Goal: Task Accomplishment & Management: Manage account settings

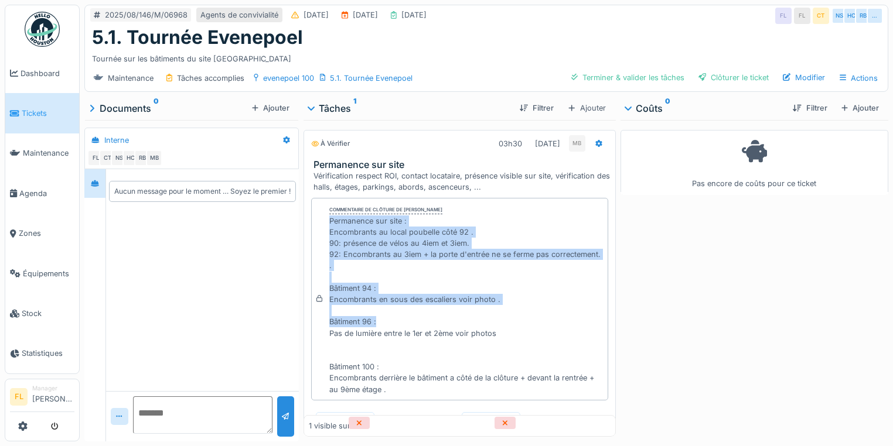
click at [459, 287] on div "Permanence sur site : Encombrants au local poubelle côté 92 . 90: présence de v…" at bounding box center [466, 306] width 274 height 180
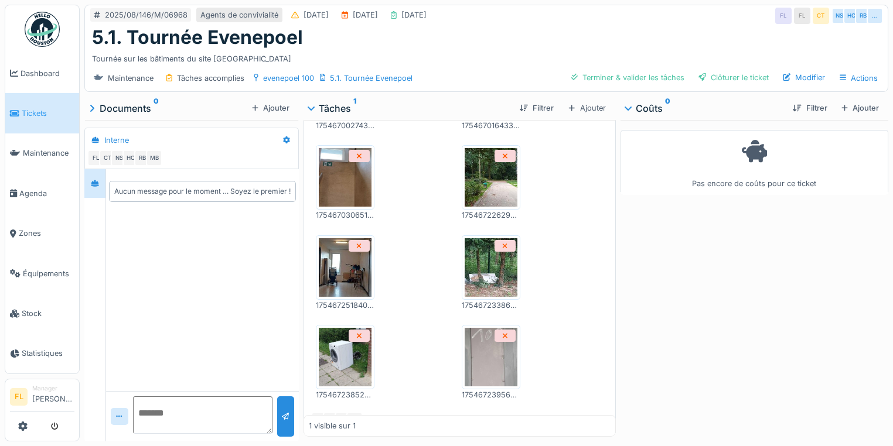
scroll to position [656, 0]
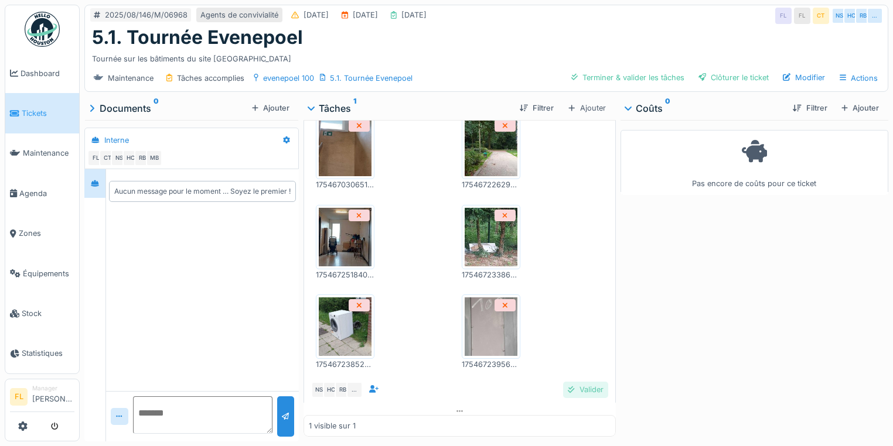
click at [575, 390] on div "Valider" at bounding box center [585, 390] width 45 height 16
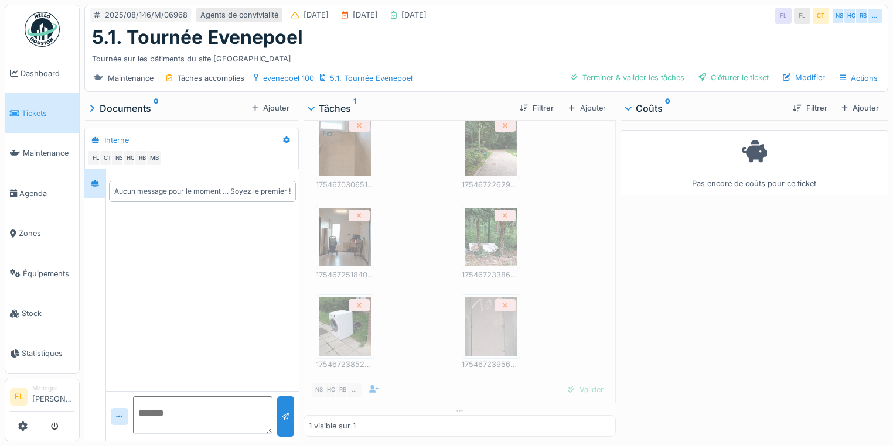
scroll to position [624, 0]
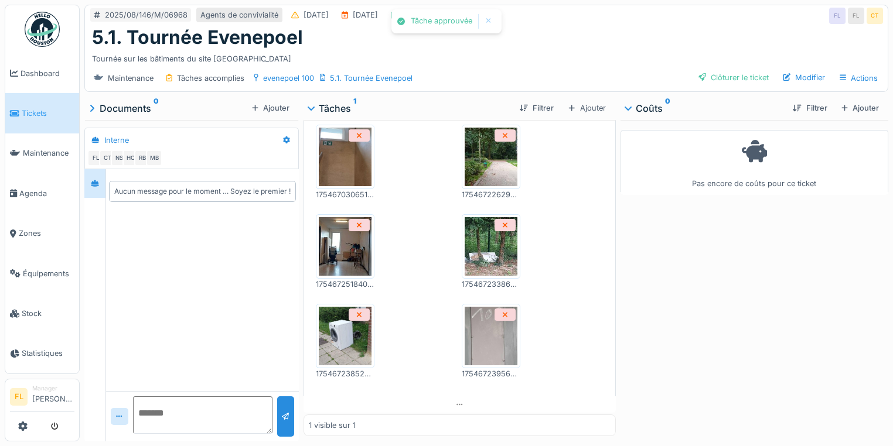
drag, startPoint x: 599, startPoint y: 76, endPoint x: 593, endPoint y: 78, distance: 6.1
click at [598, 77] on div "Maintenance Tâches accomplies evenepoel 100 5.1. Tournée Evenepoel Clôturer le …" at bounding box center [486, 78] width 803 height 26
click at [699, 78] on div at bounding box center [702, 77] width 8 height 11
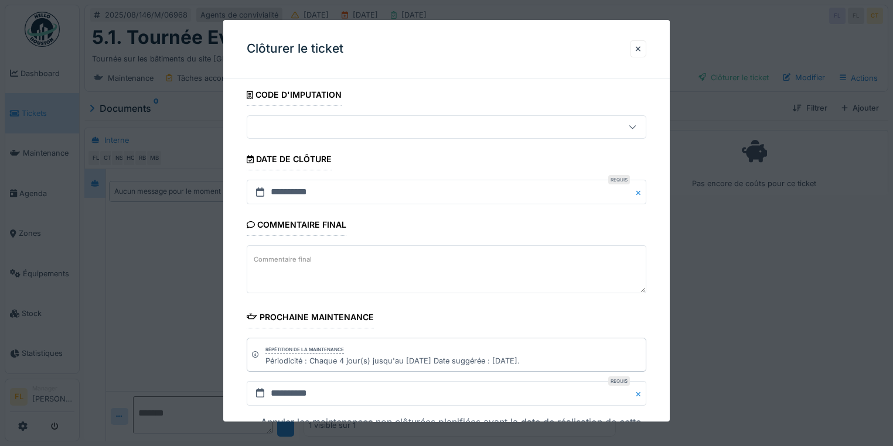
scroll to position [159, 0]
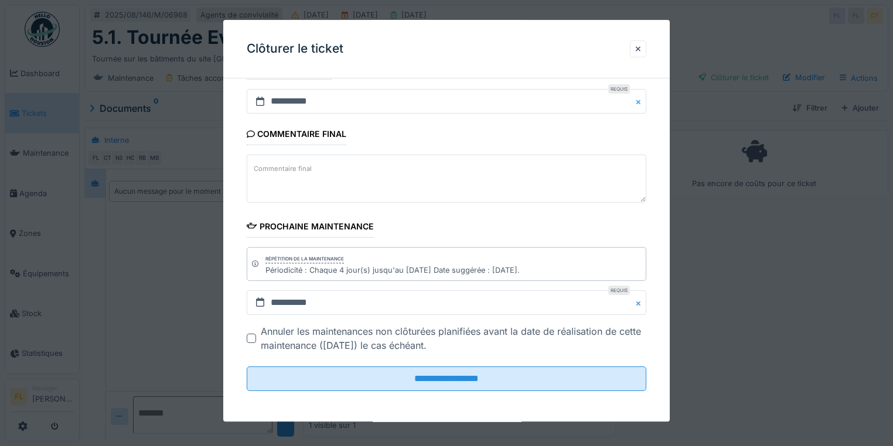
click at [426, 389] on fieldset "**********" at bounding box center [447, 165] width 400 height 472
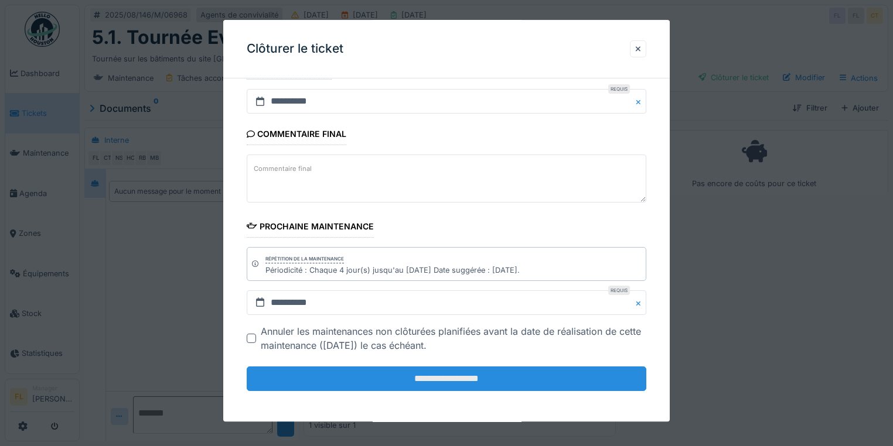
click at [424, 376] on input "**********" at bounding box center [447, 379] width 400 height 25
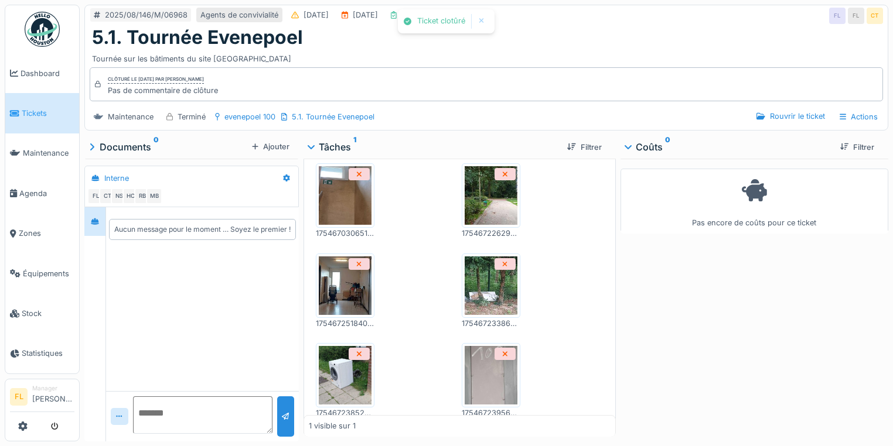
scroll to position [633, 0]
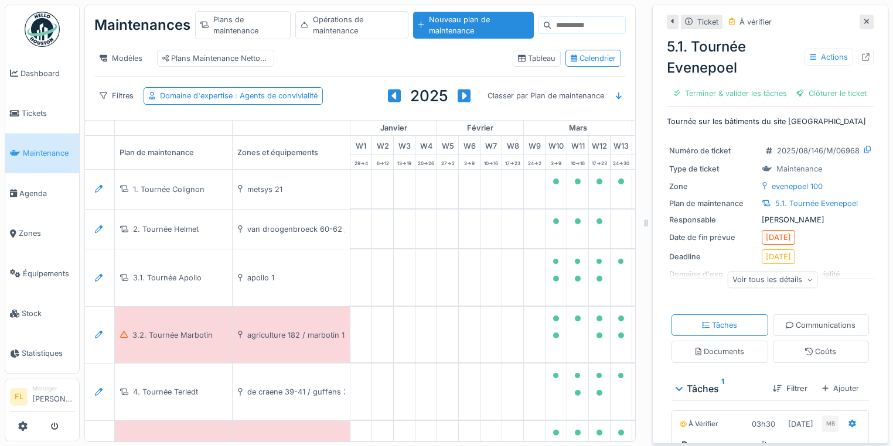
scroll to position [94, 644]
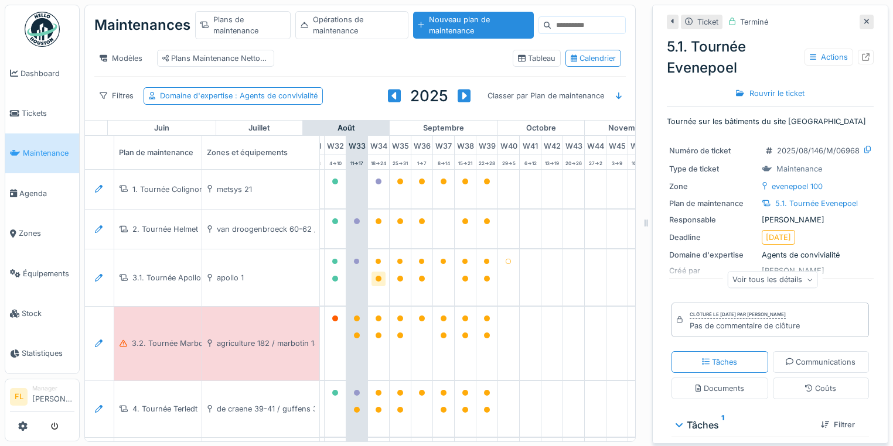
scroll to position [0, 705]
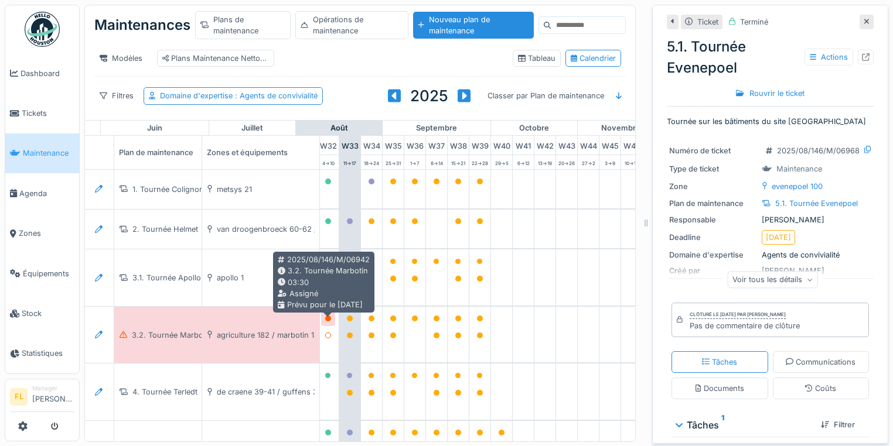
click at [328, 322] on icon at bounding box center [328, 319] width 6 height 6
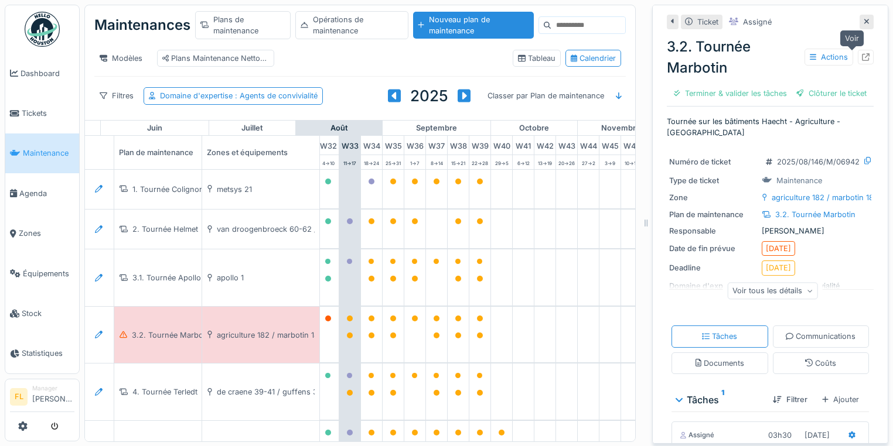
click at [862, 54] on icon at bounding box center [866, 57] width 8 height 8
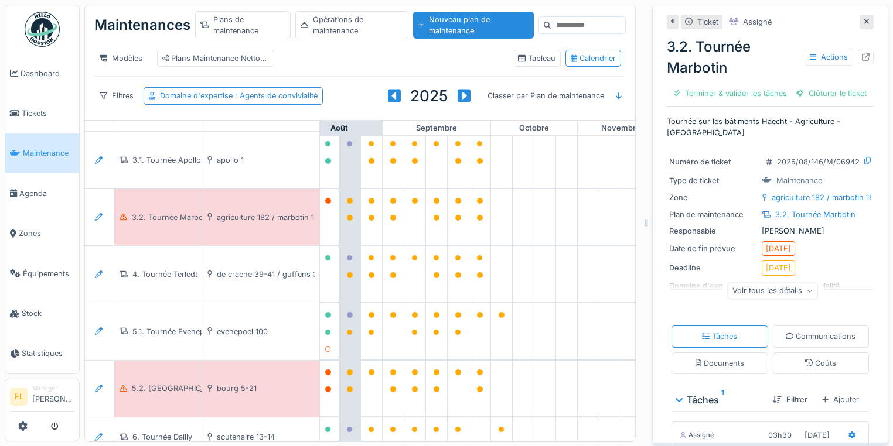
scroll to position [141, 705]
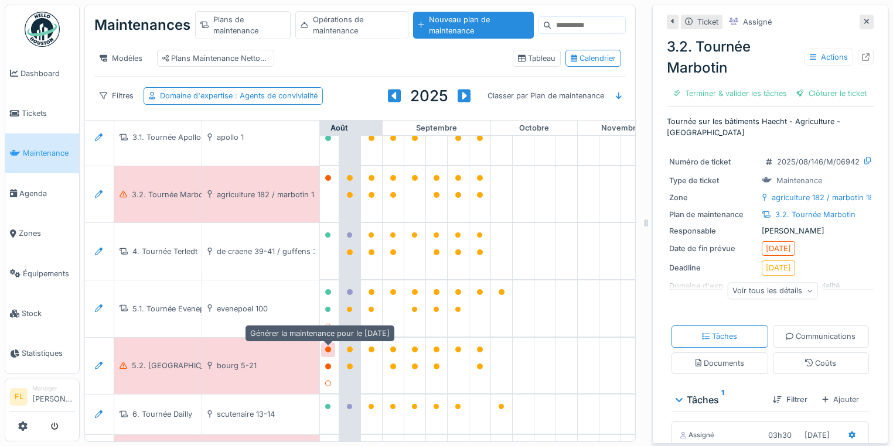
click at [327, 353] on icon at bounding box center [328, 350] width 6 height 6
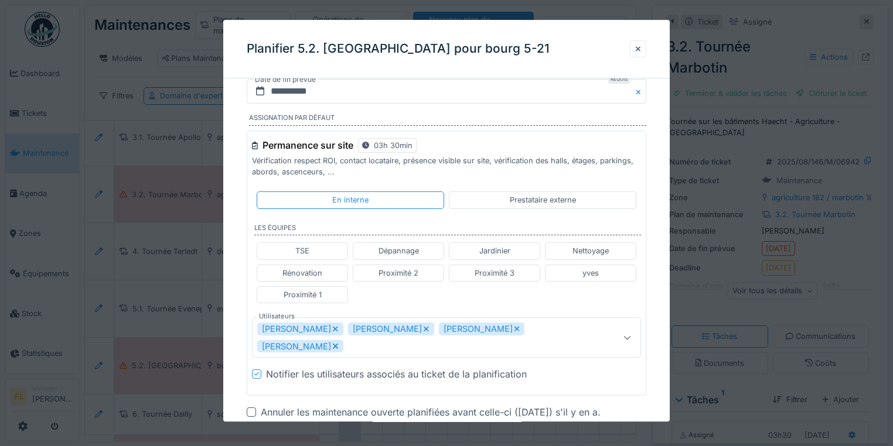
scroll to position [0, 0]
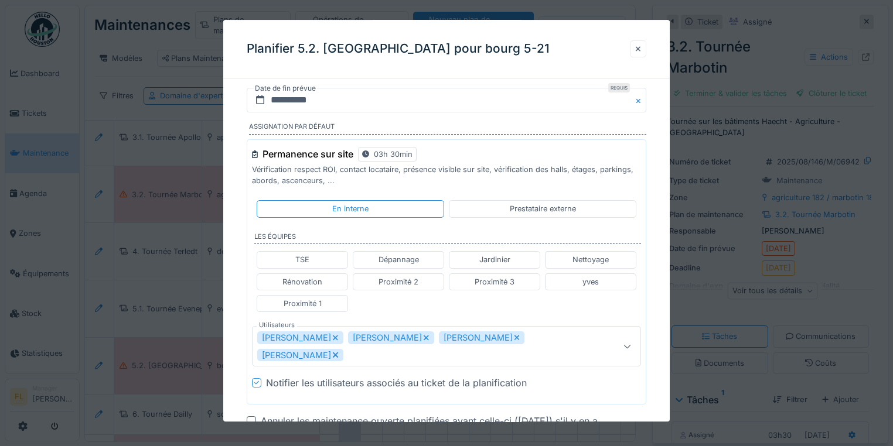
click at [646, 45] on div at bounding box center [638, 48] width 16 height 17
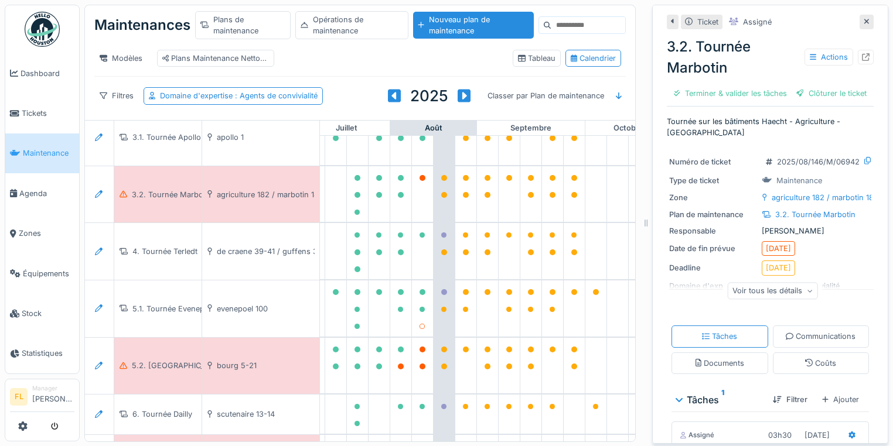
scroll to position [141, 609]
click at [422, 330] on icon at bounding box center [424, 327] width 6 height 6
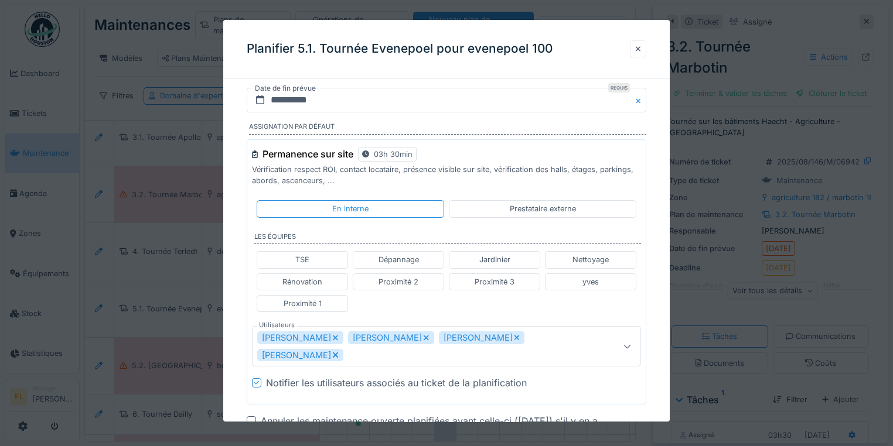
click at [640, 43] on div at bounding box center [638, 48] width 6 height 11
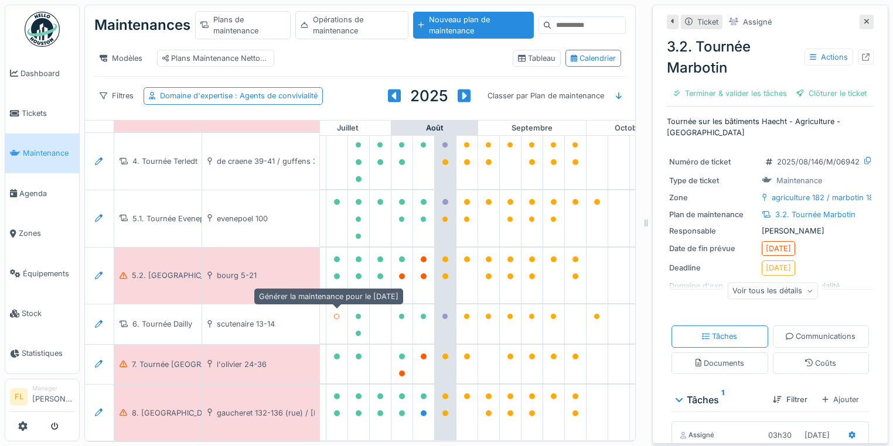
scroll to position [245, 609]
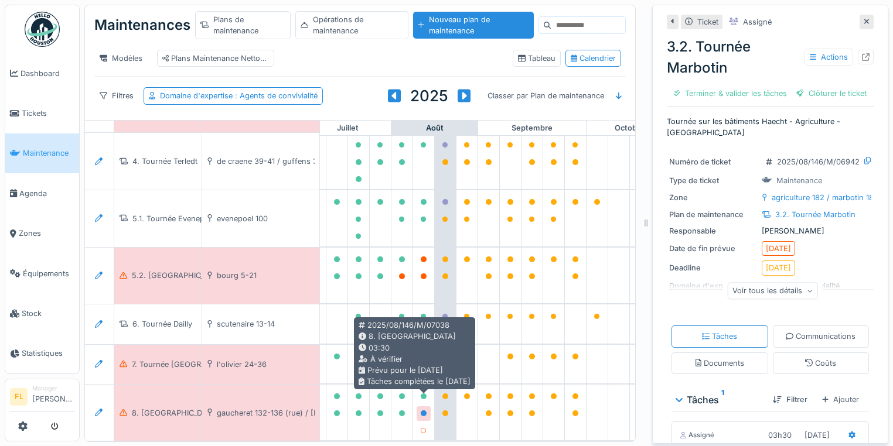
click at [422, 411] on icon at bounding box center [424, 414] width 6 height 6
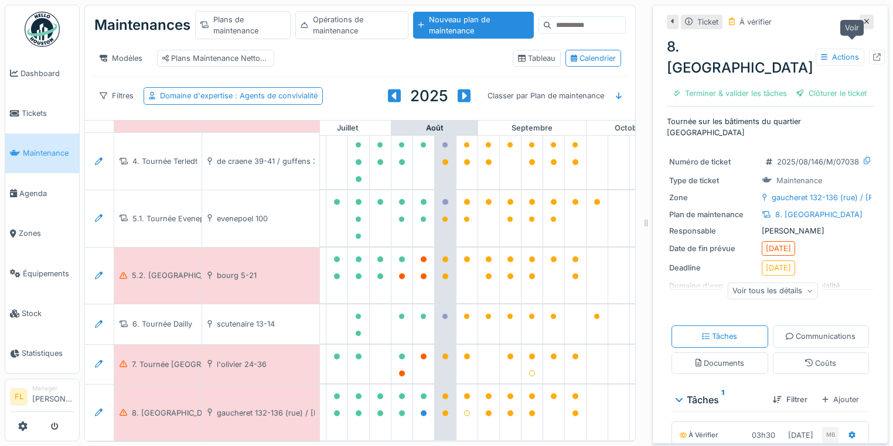
click at [873, 53] on icon at bounding box center [877, 57] width 8 height 8
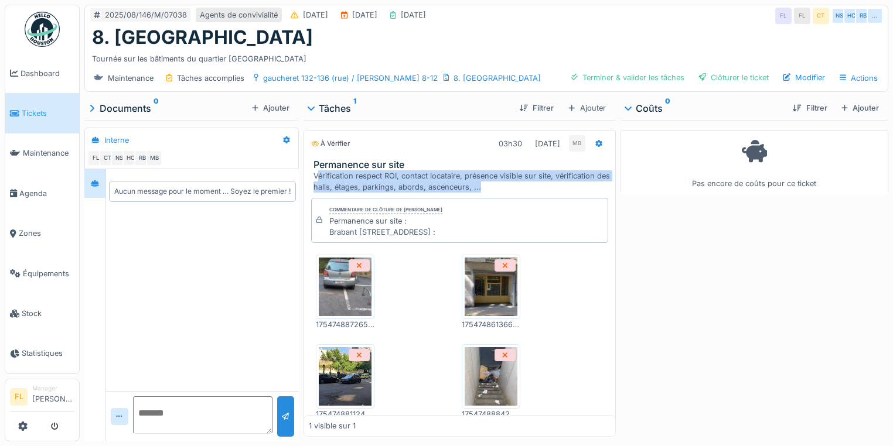
drag, startPoint x: 316, startPoint y: 174, endPoint x: 507, endPoint y: 186, distance: 191.3
click at [507, 186] on div "Vérification respect ROI, contact locataire, présence visible sur site, vérific…" at bounding box center [461, 181] width 297 height 22
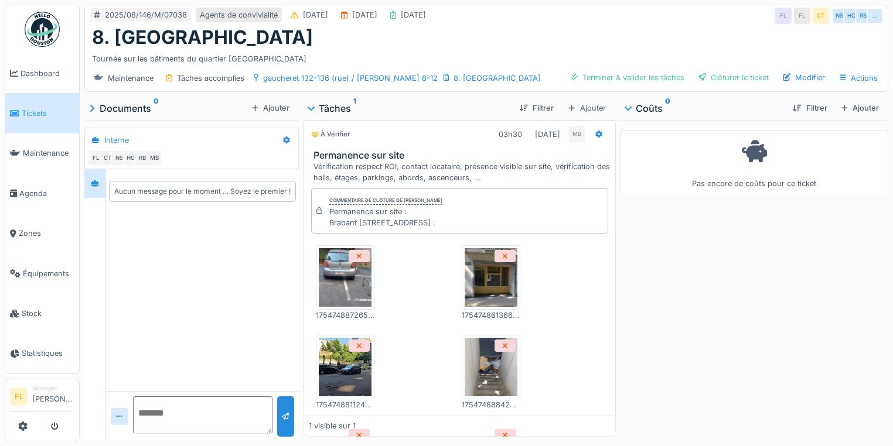
click at [507, 189] on div "Commentaire de clôture de [PERSON_NAME] sur site : [GEOGRAPHIC_DATA][STREET_ADD…" at bounding box center [459, 212] width 297 height 46
drag, startPoint x: 508, startPoint y: 166, endPoint x: 470, endPoint y: 169, distance: 38.2
click at [470, 169] on div "Vérification respect ROI, contact locataire, présence visible sur site, vérific…" at bounding box center [461, 172] width 297 height 22
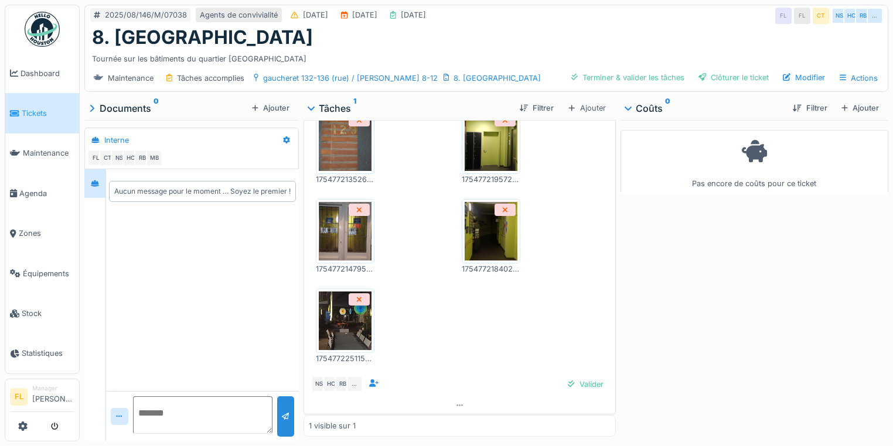
scroll to position [1412, 0]
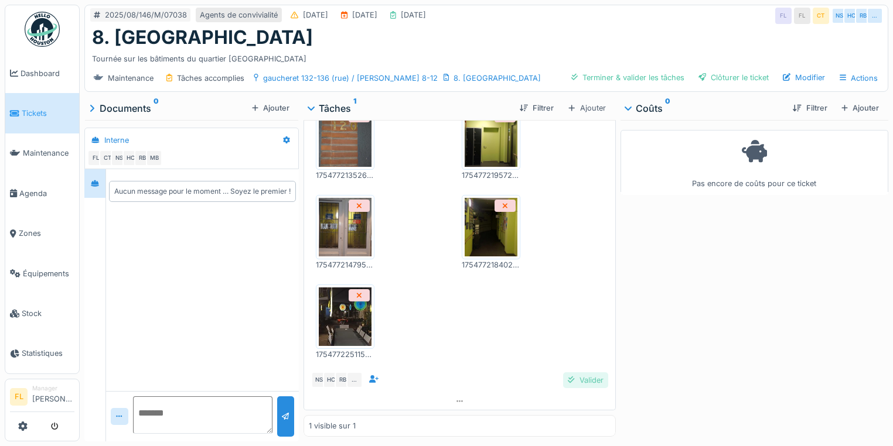
click at [572, 374] on div "Valider" at bounding box center [585, 381] width 45 height 16
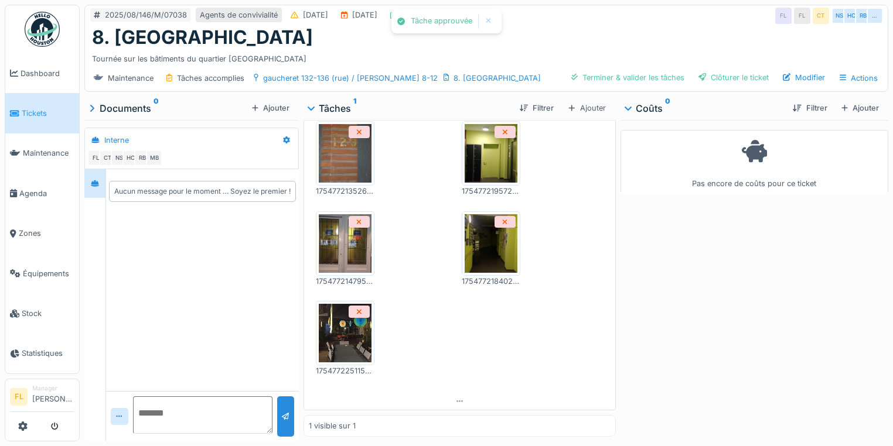
scroll to position [1373, 0]
click at [708, 72] on div "Clôturer le ticket" at bounding box center [734, 78] width 80 height 16
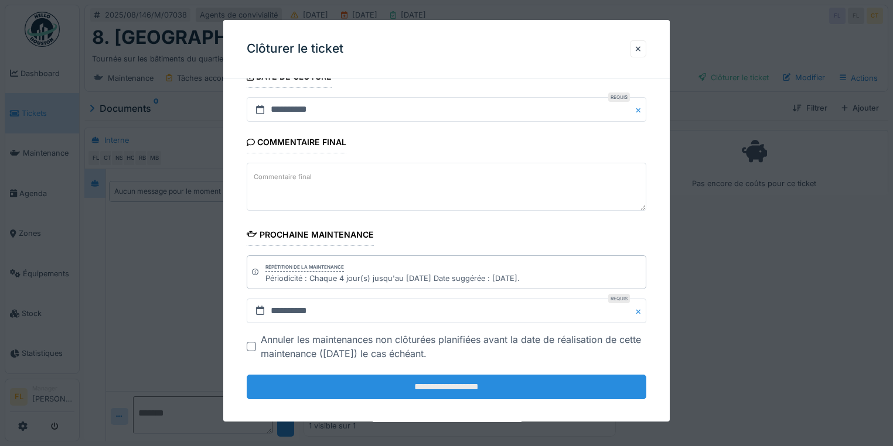
scroll to position [159, 0]
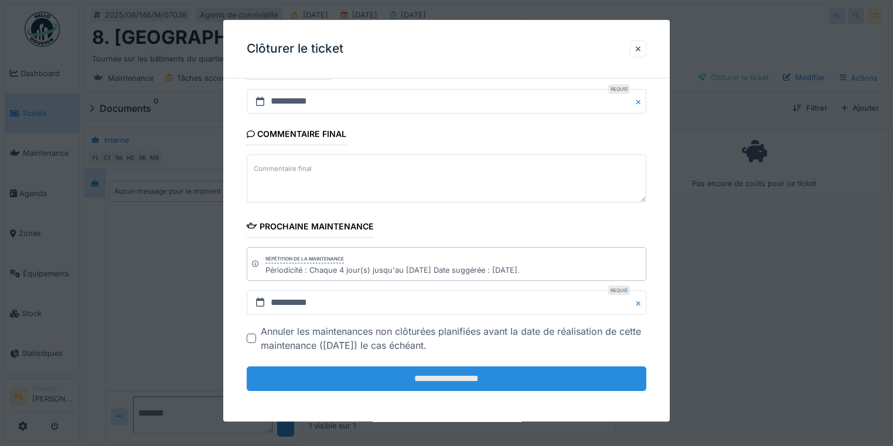
click at [453, 377] on input "**********" at bounding box center [447, 379] width 400 height 25
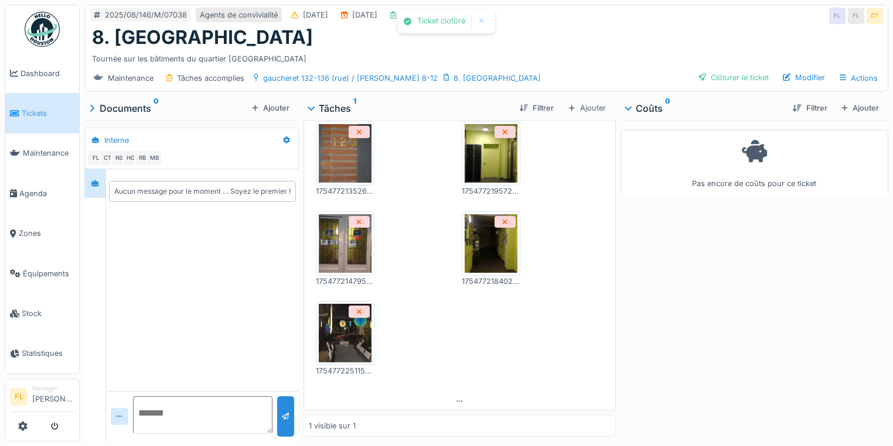
scroll to position [1390, 0]
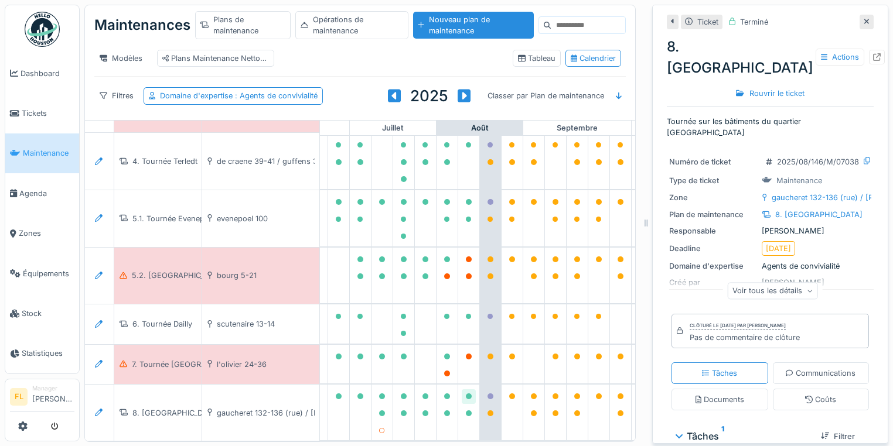
scroll to position [245, 568]
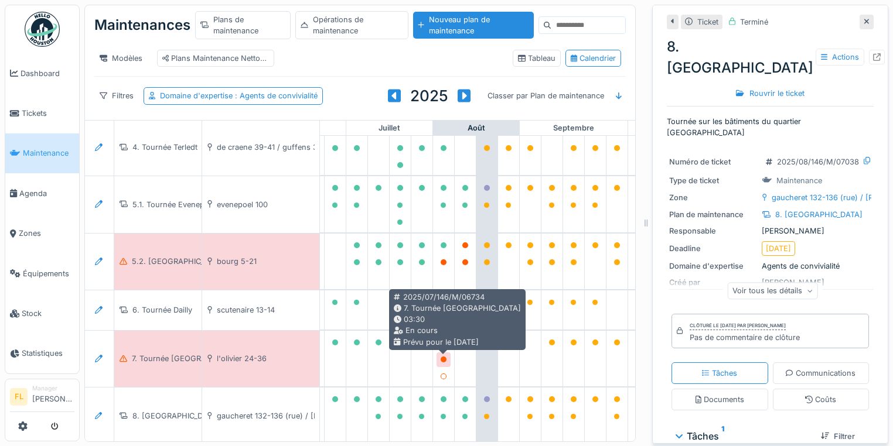
click at [443, 361] on icon at bounding box center [444, 360] width 6 height 6
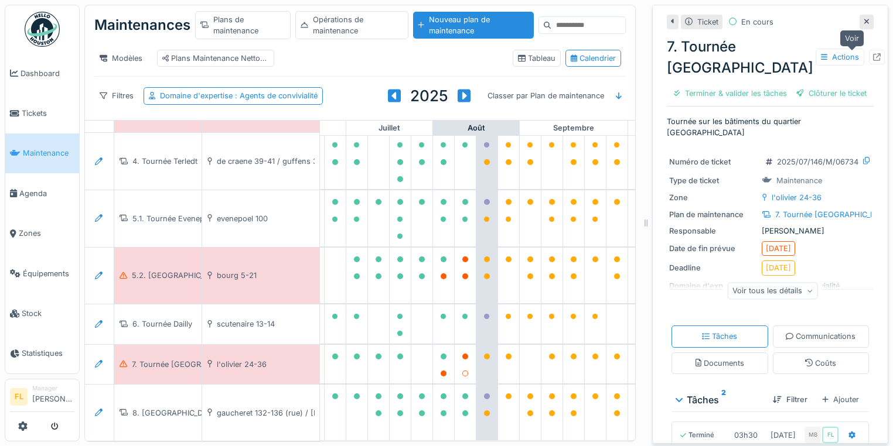
click at [873, 58] on icon at bounding box center [877, 57] width 8 height 8
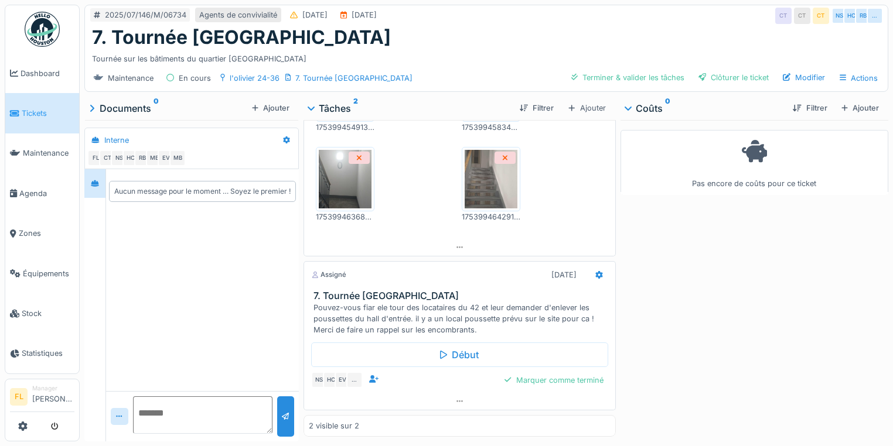
scroll to position [665, 0]
drag, startPoint x: 755, startPoint y: 317, endPoint x: 689, endPoint y: 318, distance: 66.2
click at [753, 317] on div "Pas encore de coûts pour ce ticket" at bounding box center [754, 278] width 268 height 317
click at [347, 11] on icon at bounding box center [343, 15] width 6 height 8
click at [377, 9] on div "[DATE]" at bounding box center [363, 14] width 25 height 11
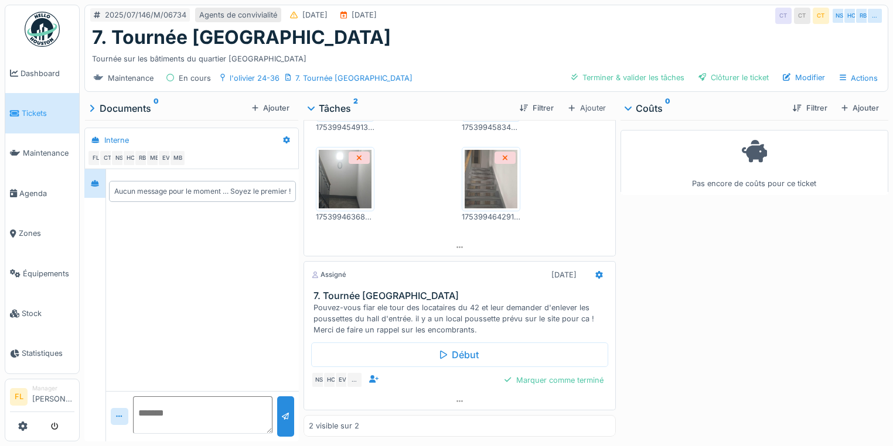
click at [791, 75] on div "Modifier" at bounding box center [804, 78] width 52 height 16
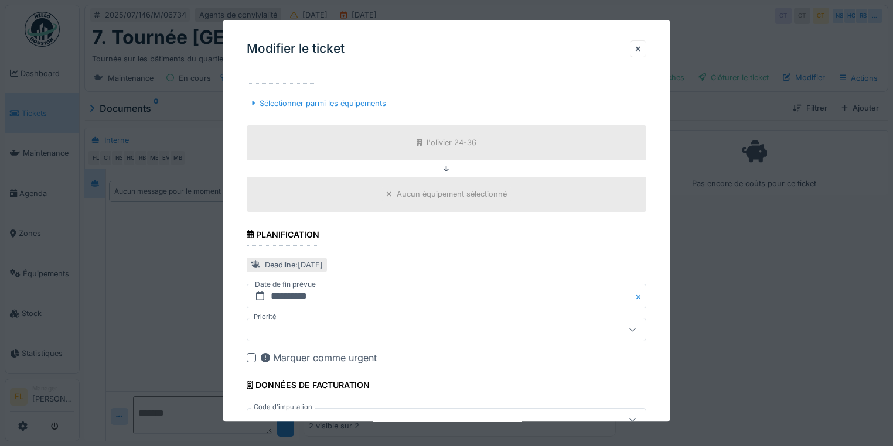
scroll to position [422, 0]
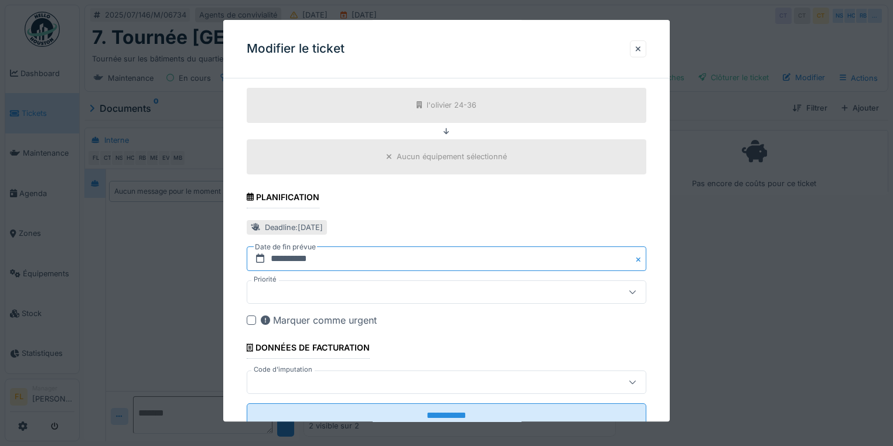
click at [378, 261] on input "**********" at bounding box center [447, 259] width 400 height 25
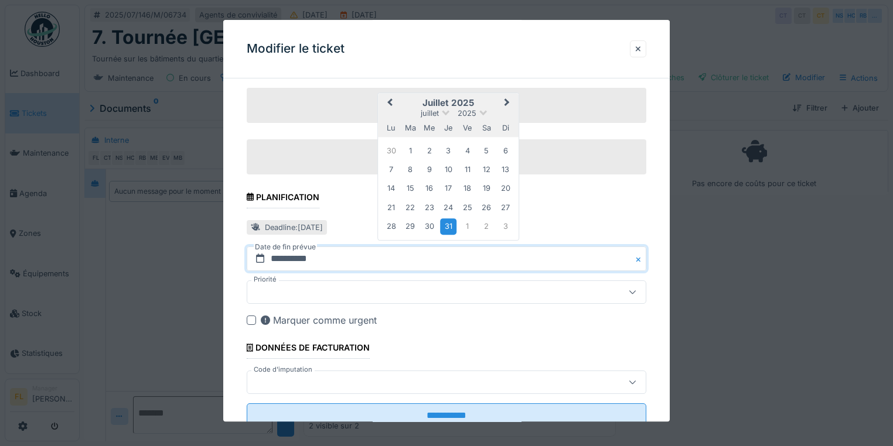
click at [507, 99] on span "Next Month" at bounding box center [507, 103] width 0 height 14
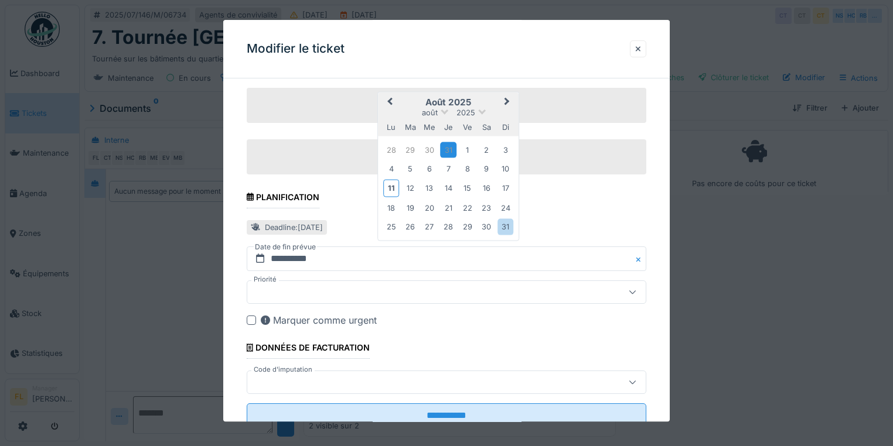
drag, startPoint x: 507, startPoint y: 183, endPoint x: 500, endPoint y: 191, distance: 11.2
click at [507, 183] on div "17" at bounding box center [505, 188] width 16 height 16
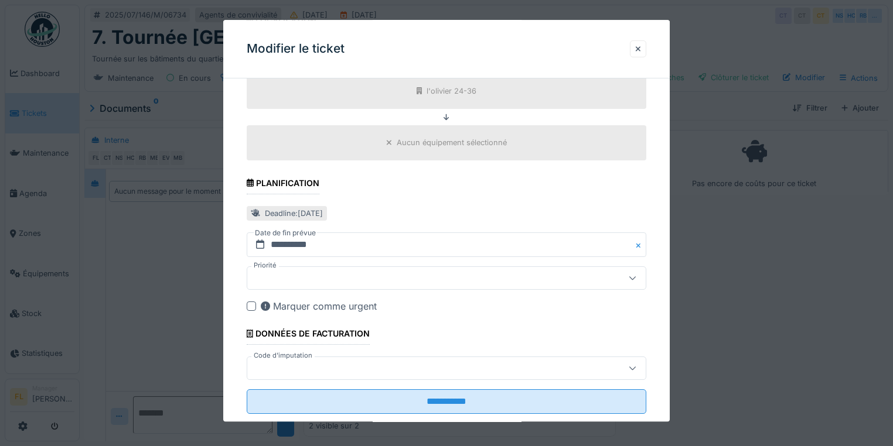
scroll to position [458, 0]
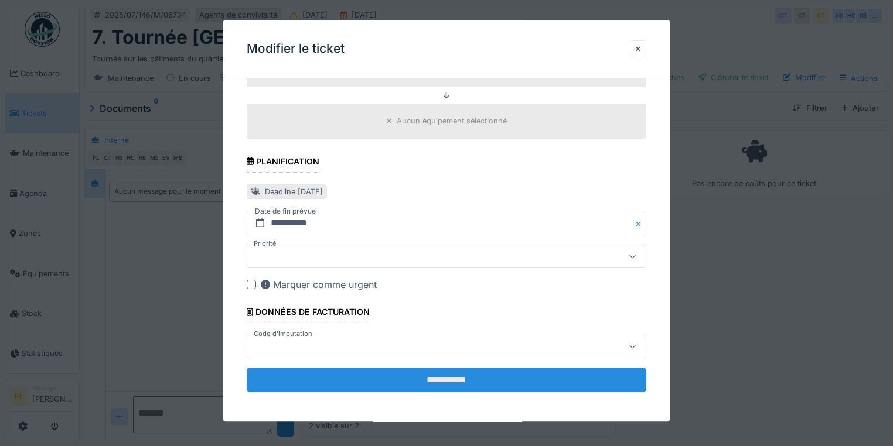
drag, startPoint x: 455, startPoint y: 375, endPoint x: 462, endPoint y: 375, distance: 7.0
click at [455, 376] on input "**********" at bounding box center [447, 380] width 400 height 25
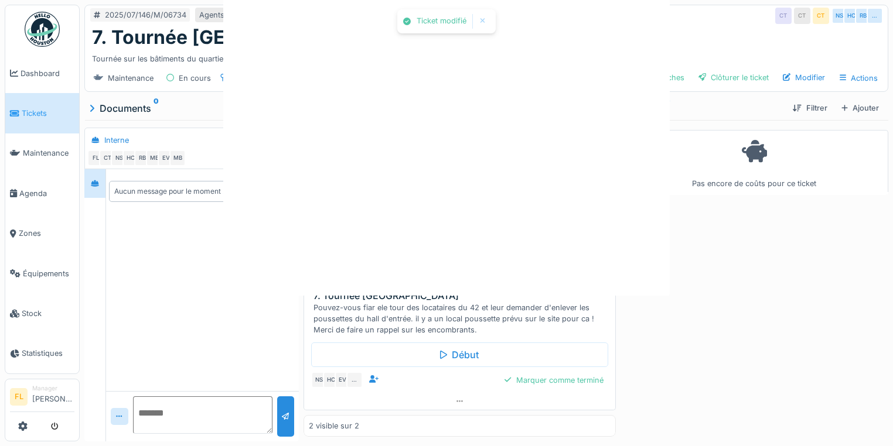
scroll to position [0, 0]
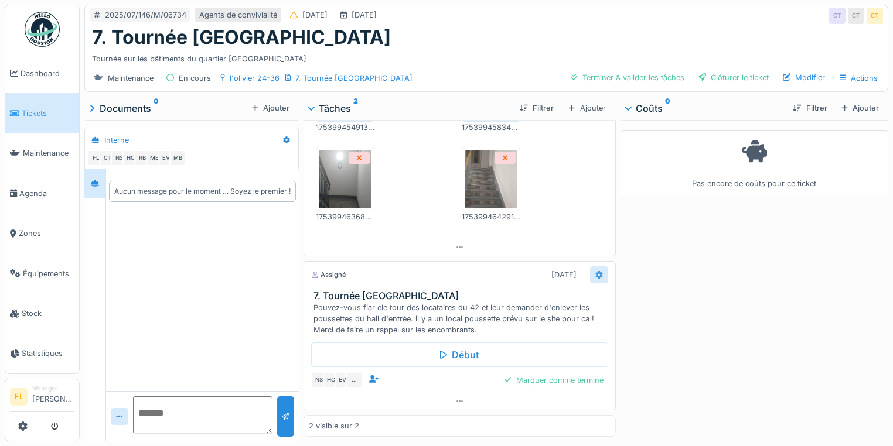
click at [595, 271] on icon at bounding box center [598, 275] width 7 height 8
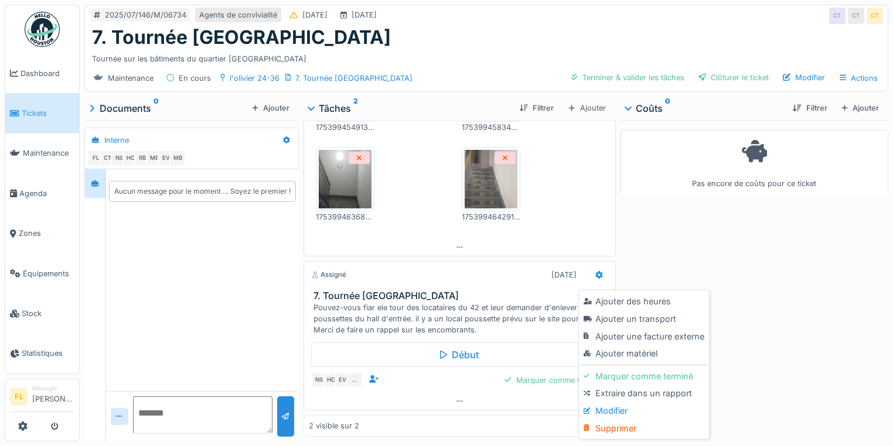
click at [617, 402] on div "Modifier" at bounding box center [643, 411] width 125 height 18
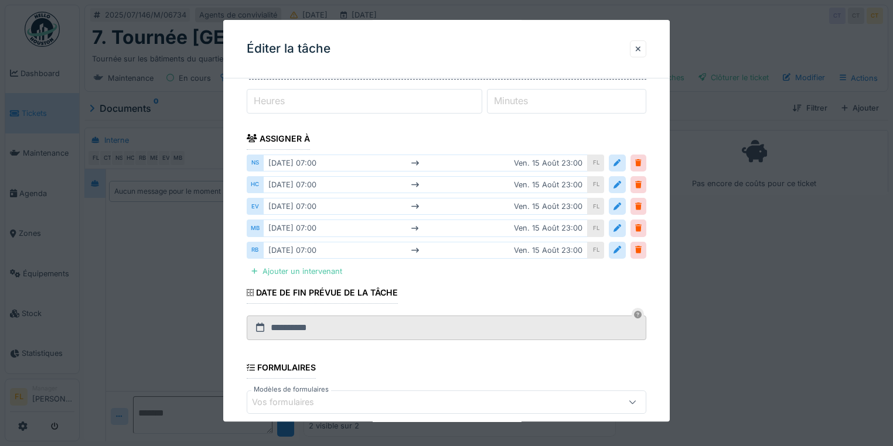
scroll to position [49, 0]
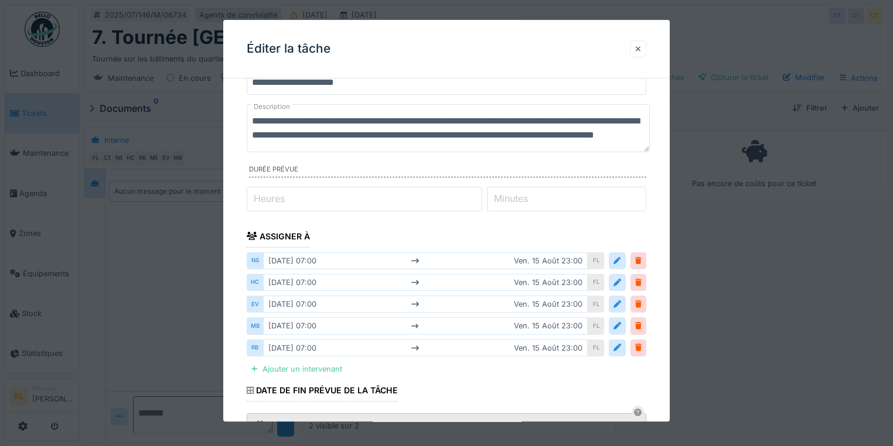
click at [640, 47] on div at bounding box center [638, 48] width 6 height 11
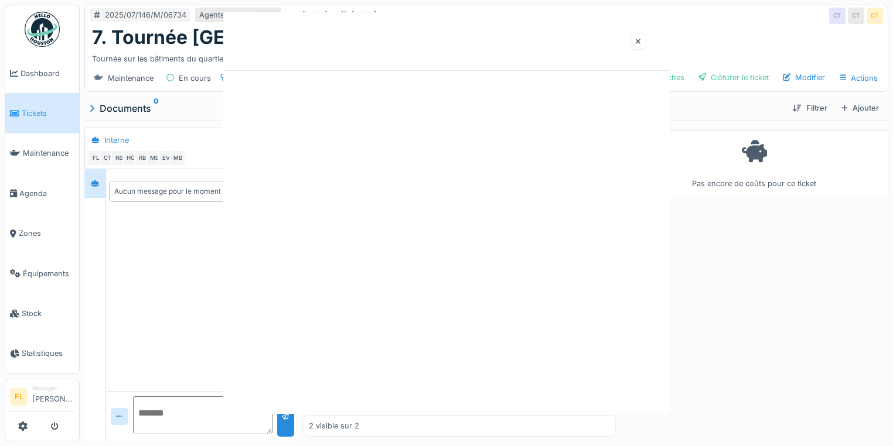
scroll to position [0, 0]
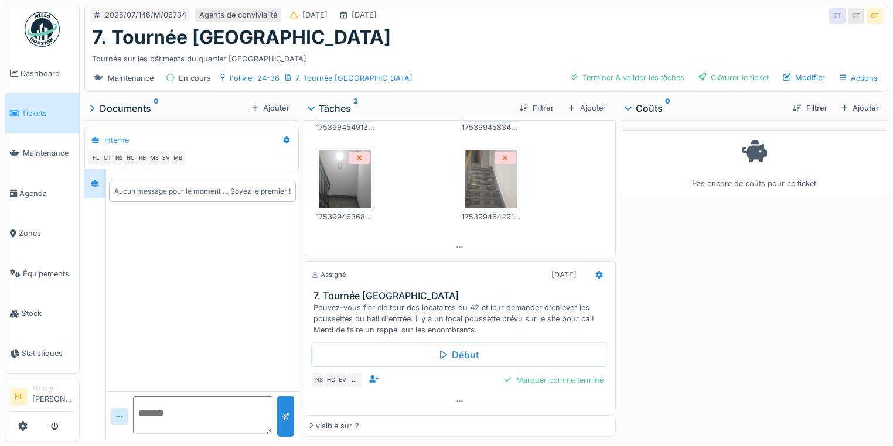
drag, startPoint x: 728, startPoint y: 367, endPoint x: 368, endPoint y: 122, distance: 435.5
click at [726, 365] on div "Pas encore de coûts pour ce ticket" at bounding box center [754, 278] width 268 height 317
click at [656, 34] on div "7. Tournée [GEOGRAPHIC_DATA]" at bounding box center [486, 37] width 789 height 22
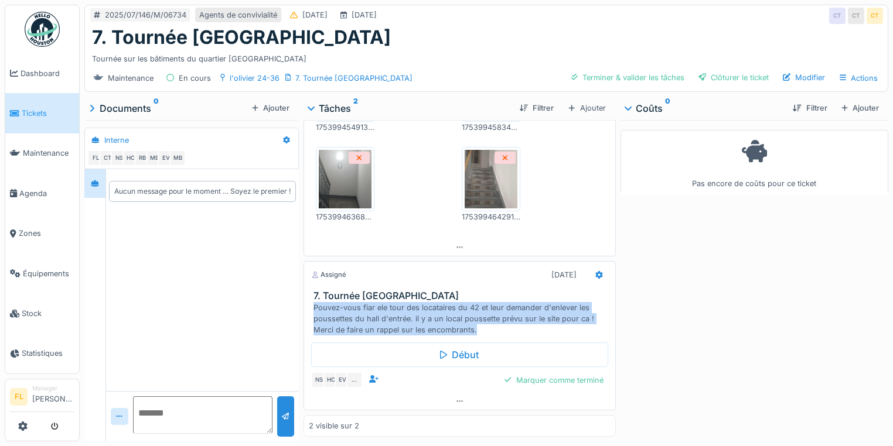
drag, startPoint x: 311, startPoint y: 304, endPoint x: 486, endPoint y: 323, distance: 176.2
click at [486, 323] on div "Pouvez-vous fiar ele tour des locataires du 42 et leur demander d'enlever les p…" at bounding box center [461, 319] width 297 height 34
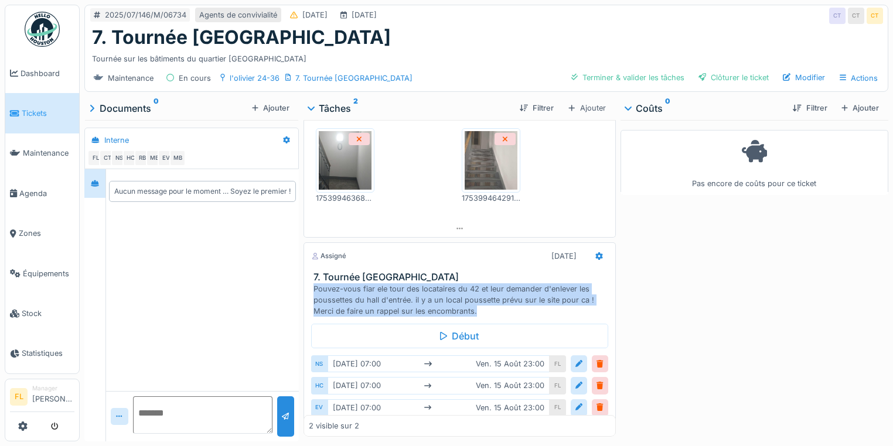
copy div "Pouvez-vous fiar ele tour des locataires du 42 et leur demander d'enlever les p…"
drag, startPoint x: 600, startPoint y: 73, endPoint x: 587, endPoint y: 70, distance: 13.1
click at [599, 73] on div "Terminer & valider les tâches" at bounding box center [627, 78] width 122 height 16
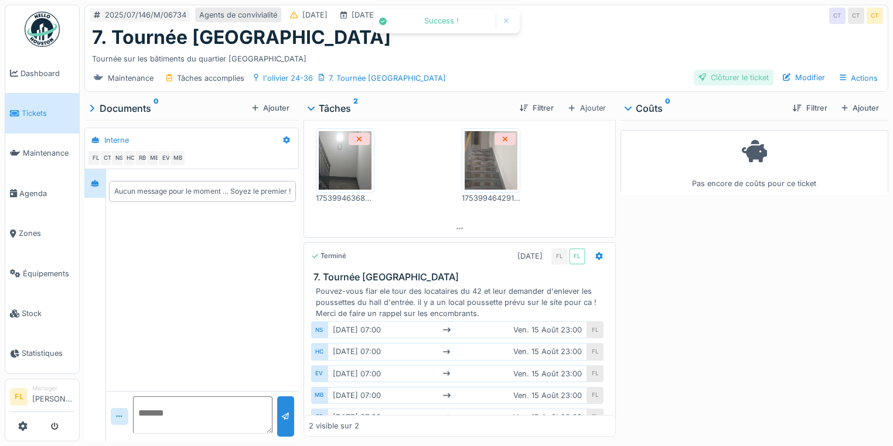
click at [712, 70] on div "Clôturer le ticket" at bounding box center [734, 78] width 80 height 16
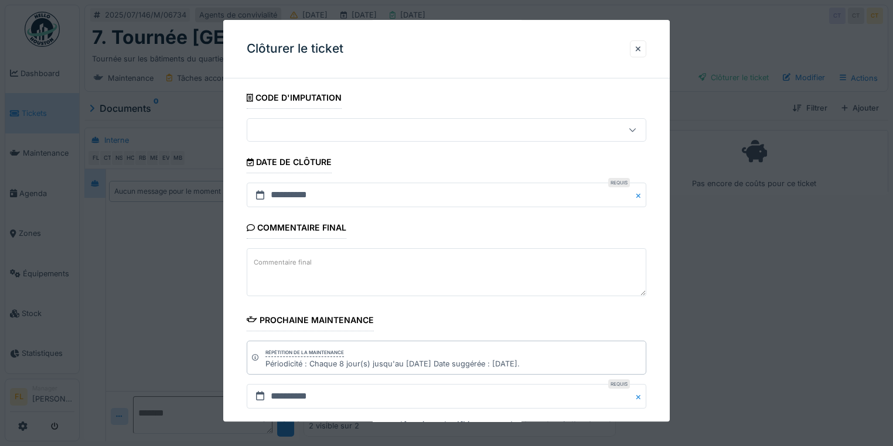
scroll to position [159, 0]
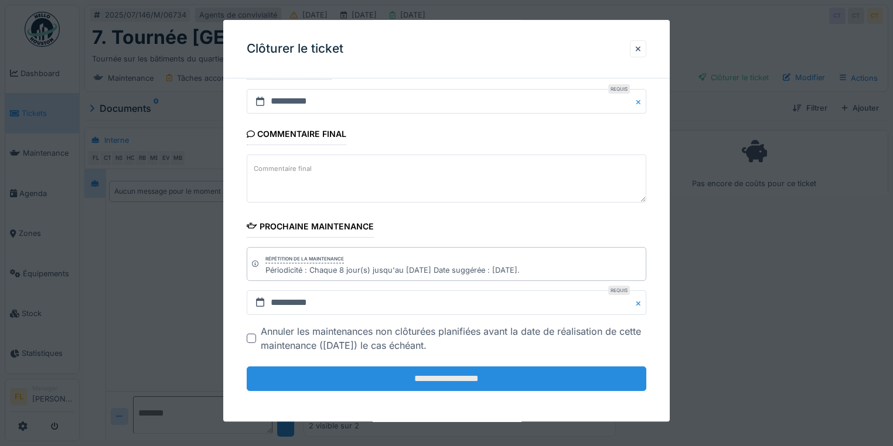
click at [403, 377] on input "**********" at bounding box center [447, 379] width 400 height 25
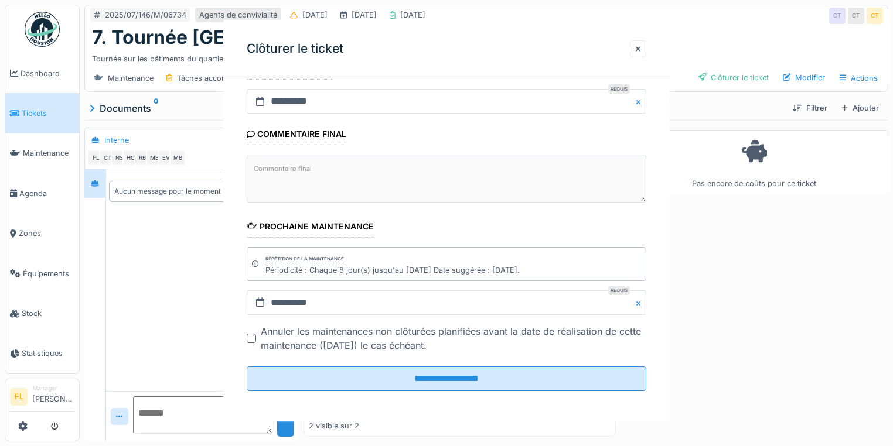
scroll to position [0, 0]
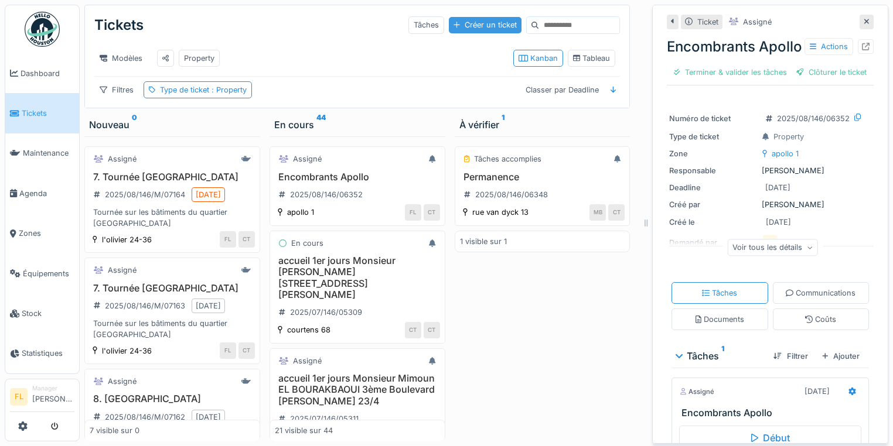
click at [452, 25] on div "Créer un ticket" at bounding box center [485, 25] width 73 height 16
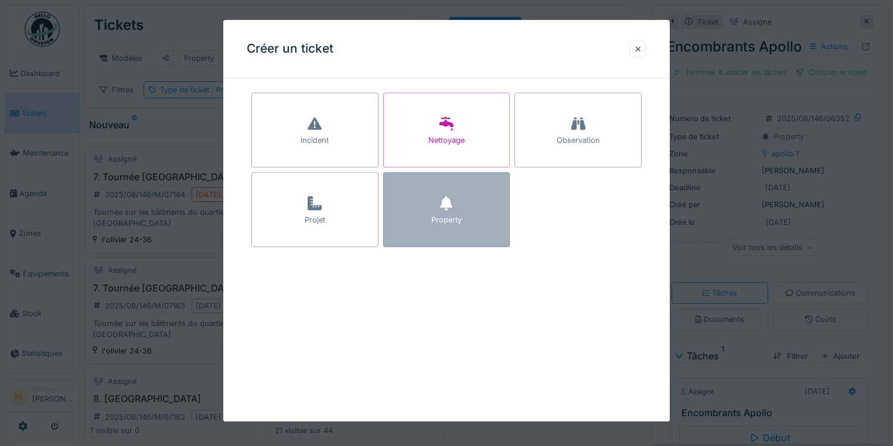
click at [467, 228] on div "Property" at bounding box center [446, 209] width 127 height 75
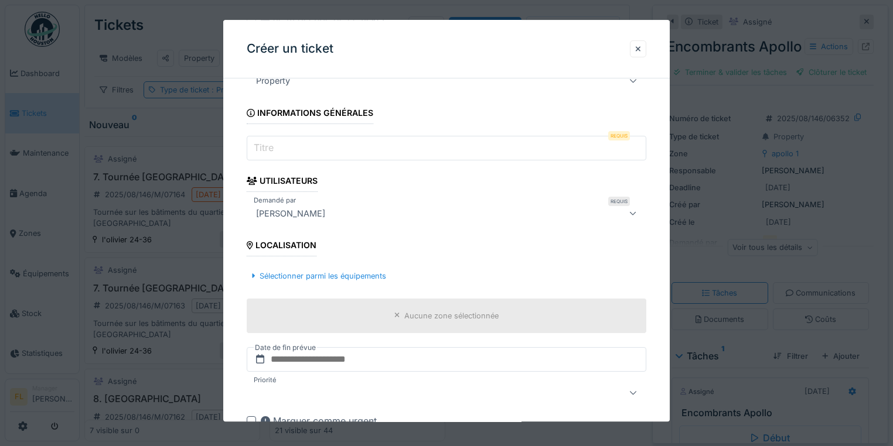
scroll to position [94, 0]
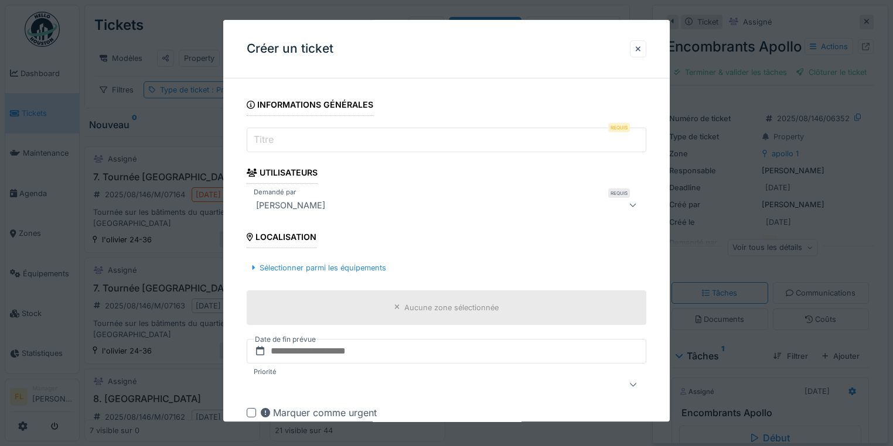
click at [293, 144] on input "Titre" at bounding box center [447, 140] width 400 height 25
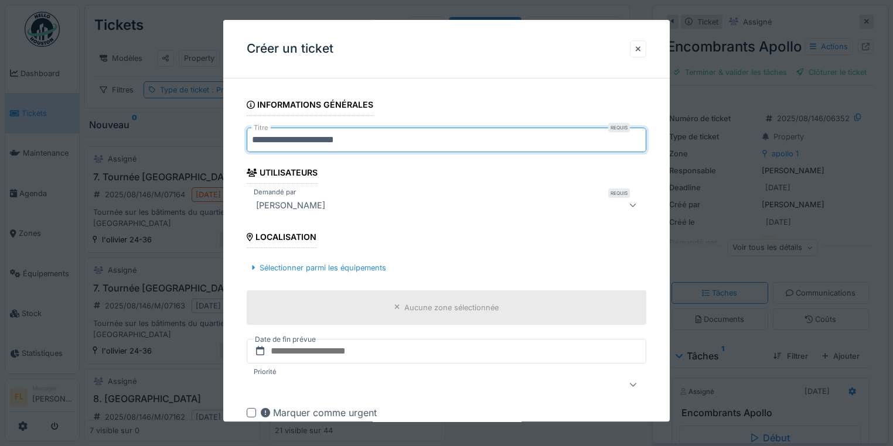
type input "**********"
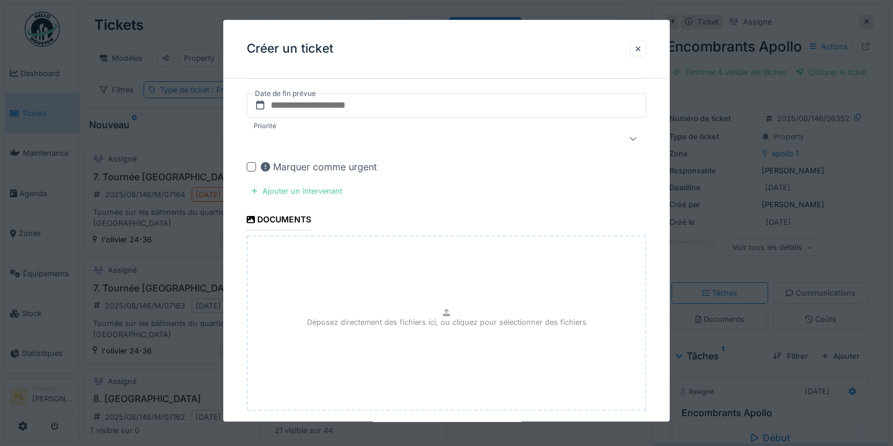
scroll to position [403, 0]
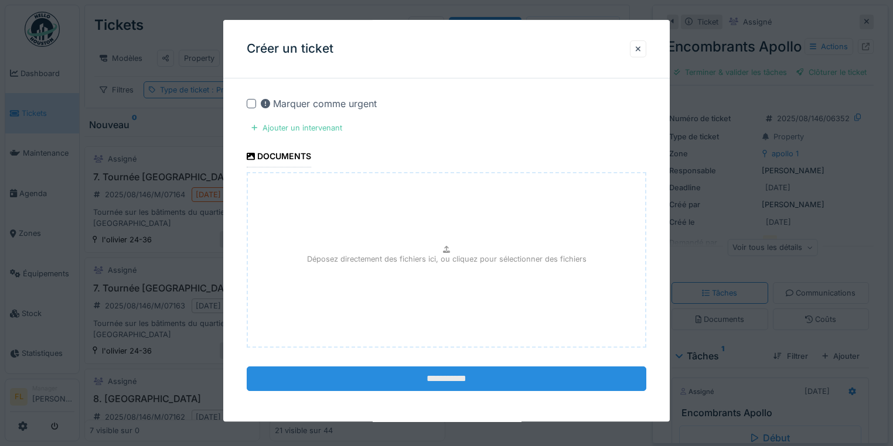
drag, startPoint x: 393, startPoint y: 370, endPoint x: 398, endPoint y: 381, distance: 12.1
click at [394, 373] on input "**********" at bounding box center [447, 379] width 400 height 25
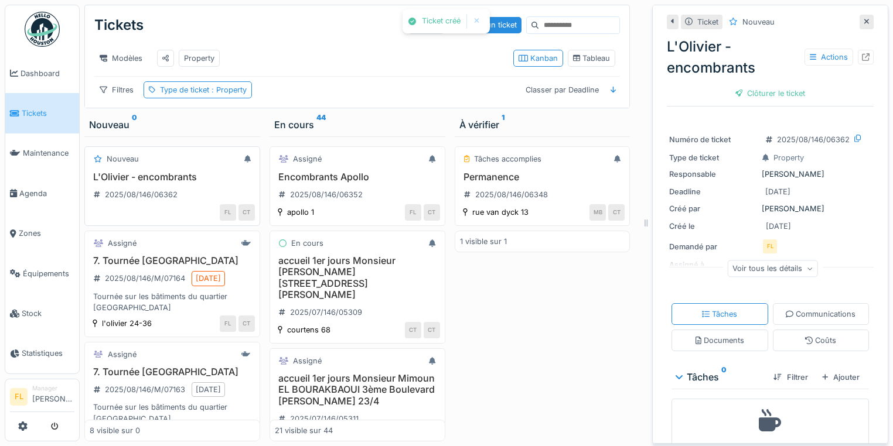
click at [135, 180] on h3 "L'Olivier - encombrants" at bounding box center [172, 177] width 165 height 11
click at [152, 183] on h3 "L'Olivier - encombrants" at bounding box center [172, 177] width 165 height 11
click at [862, 56] on icon at bounding box center [866, 57] width 8 height 8
click at [581, 354] on div "Tâches accomplies Permanence 2025/08/146/06348 [GEOGRAPHIC_DATA] 13 MB CT 1 vis…" at bounding box center [543, 288] width 176 height 305
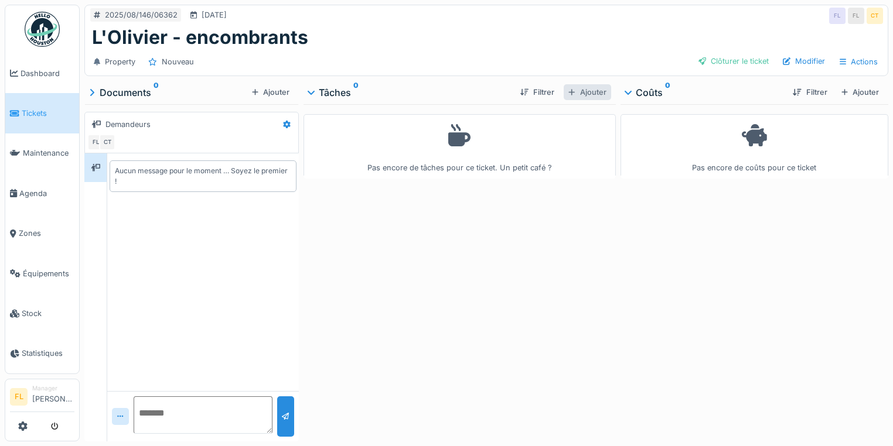
click at [588, 90] on div "Ajouter" at bounding box center [587, 92] width 47 height 16
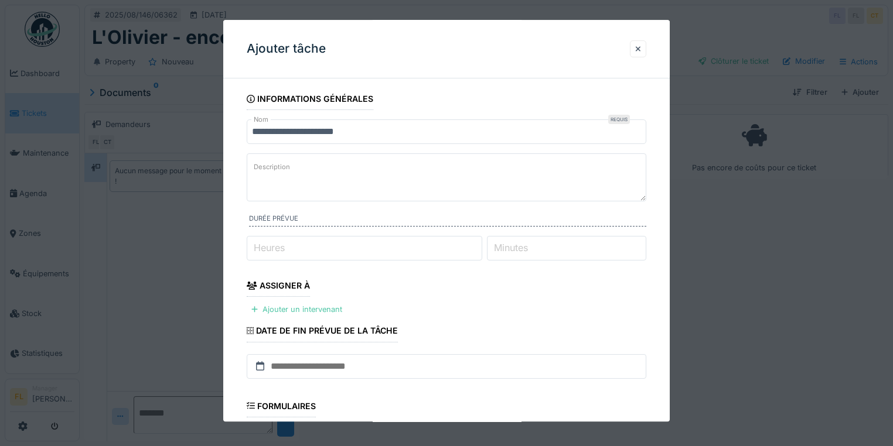
click at [341, 168] on textarea "Description" at bounding box center [447, 177] width 400 height 48
paste textarea "**********"
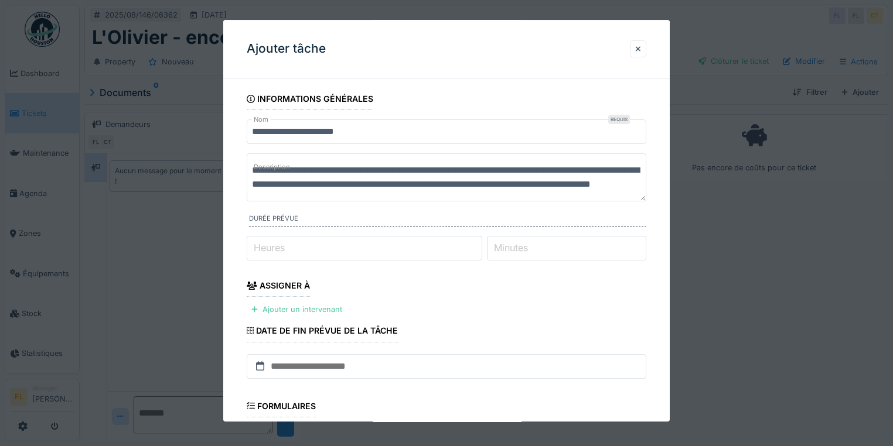
scroll to position [4, 0]
click at [321, 165] on textarea "**********" at bounding box center [448, 177] width 403 height 48
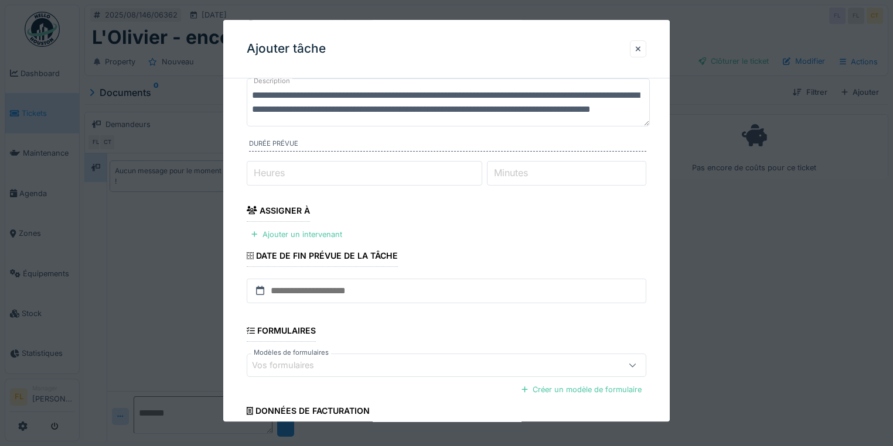
scroll to position [176, 0]
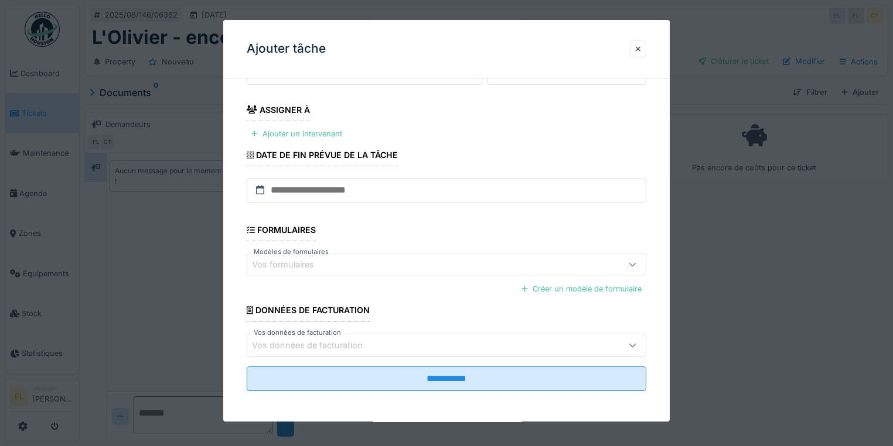
type textarea "**********"
click at [342, 191] on input "text" at bounding box center [447, 190] width 400 height 25
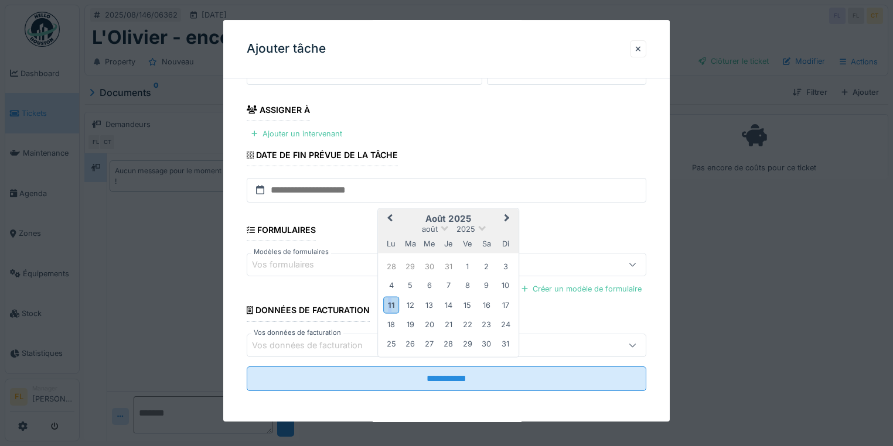
click at [398, 306] on div "11" at bounding box center [391, 305] width 16 height 17
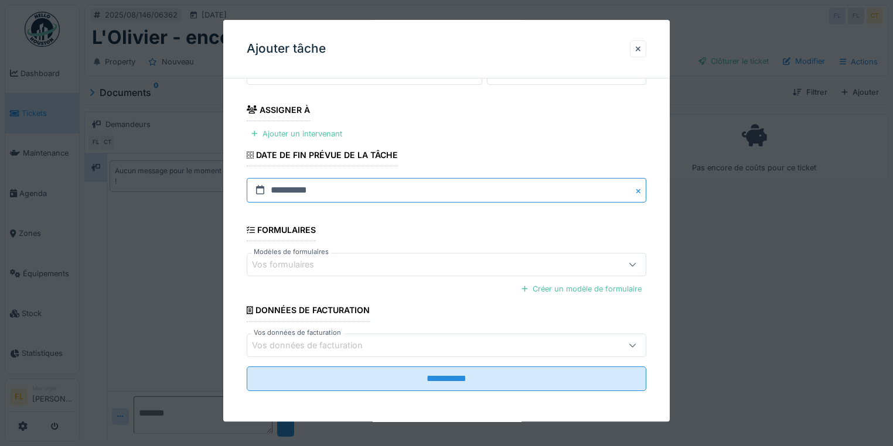
click at [369, 189] on input "**********" at bounding box center [447, 190] width 400 height 25
click at [308, 187] on input "**********" at bounding box center [447, 190] width 400 height 25
click at [275, 128] on div "Ajouter un intervenant" at bounding box center [297, 134] width 100 height 16
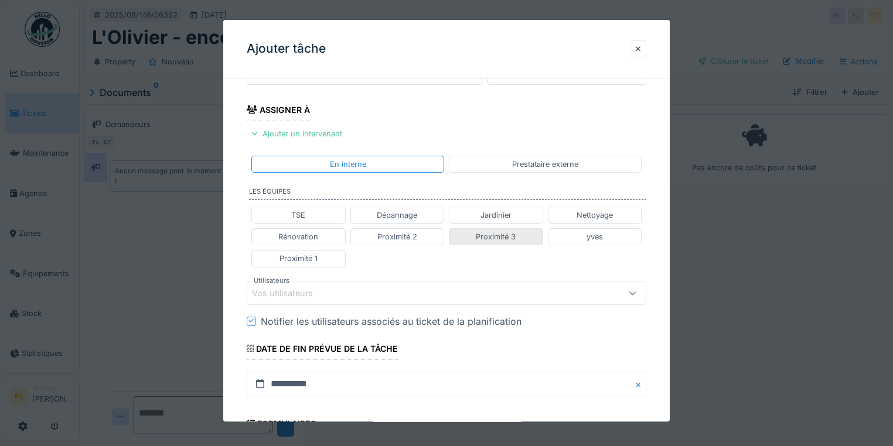
click at [501, 236] on div "Proximité 3" at bounding box center [496, 236] width 40 height 11
type input "**********"
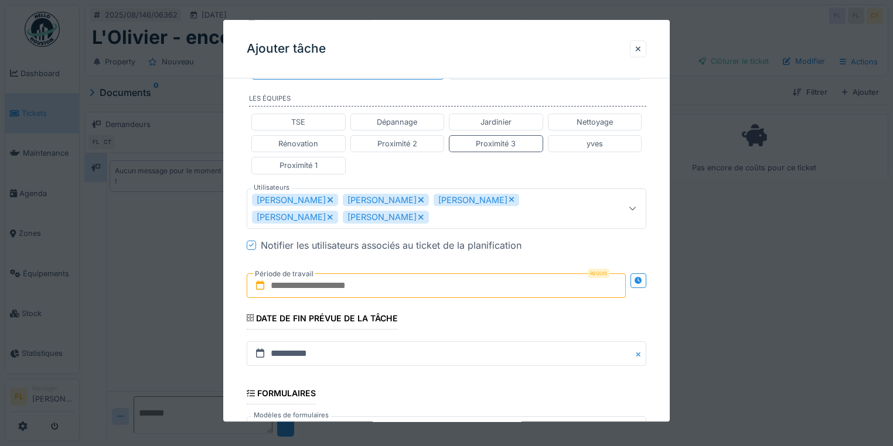
scroll to position [269, 0]
click at [311, 285] on input "text" at bounding box center [436, 285] width 379 height 25
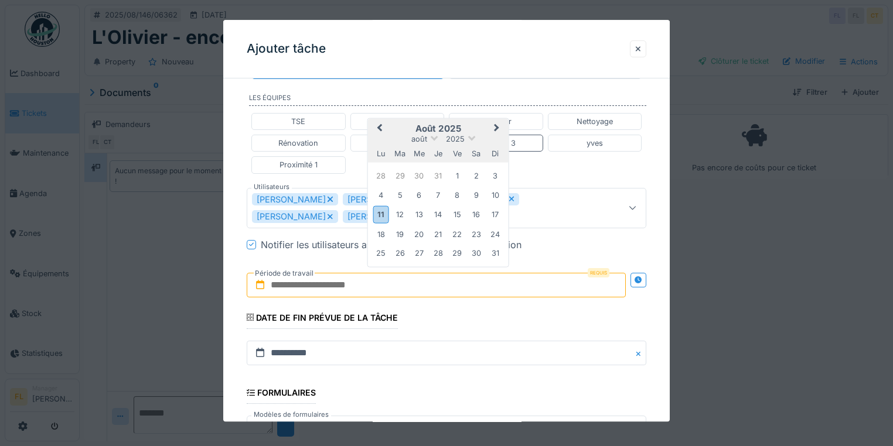
click at [389, 209] on div "11 12 13 14 15 16 17" at bounding box center [437, 215] width 133 height 20
drag, startPoint x: 380, startPoint y: 214, endPoint x: 435, endPoint y: 219, distance: 55.9
click at [381, 214] on div "11" at bounding box center [381, 214] width 16 height 17
click at [494, 216] on div "17" at bounding box center [495, 215] width 16 height 16
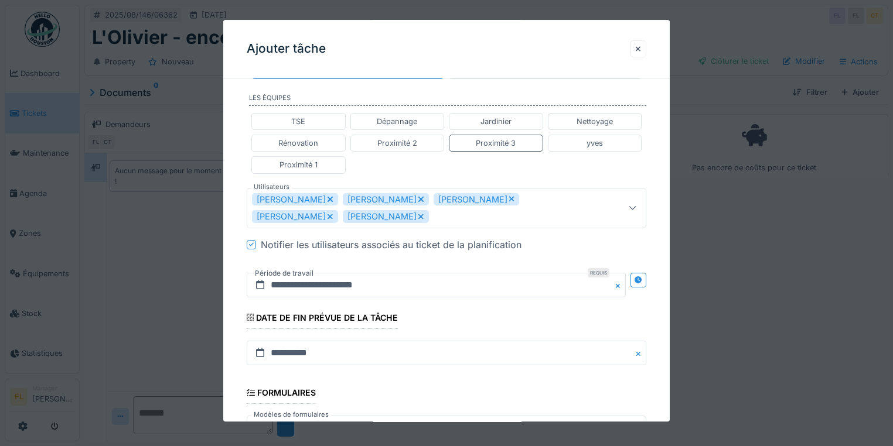
drag, startPoint x: 499, startPoint y: 312, endPoint x: 499, endPoint y: 292, distance: 19.3
click at [499, 310] on fieldset "**********" at bounding box center [447, 190] width 400 height 745
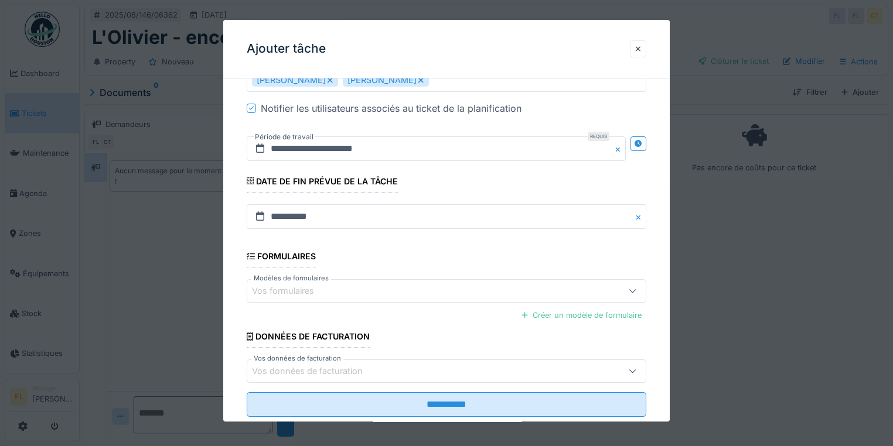
scroll to position [431, 0]
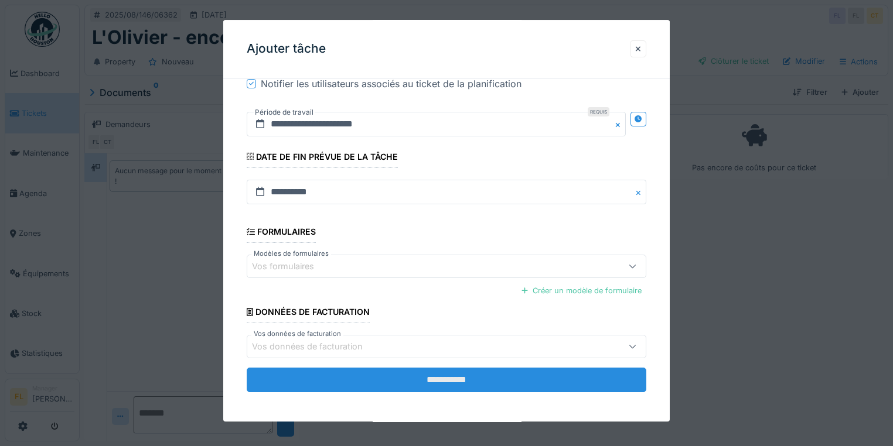
click at [437, 373] on input "**********" at bounding box center [447, 380] width 400 height 25
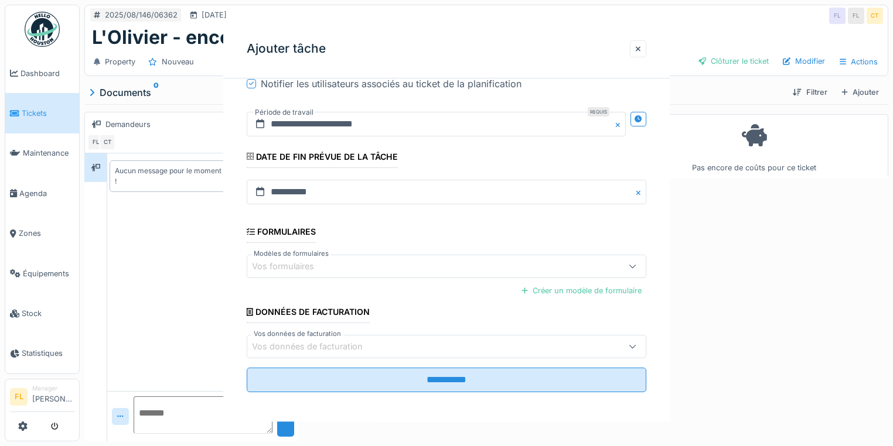
scroll to position [0, 0]
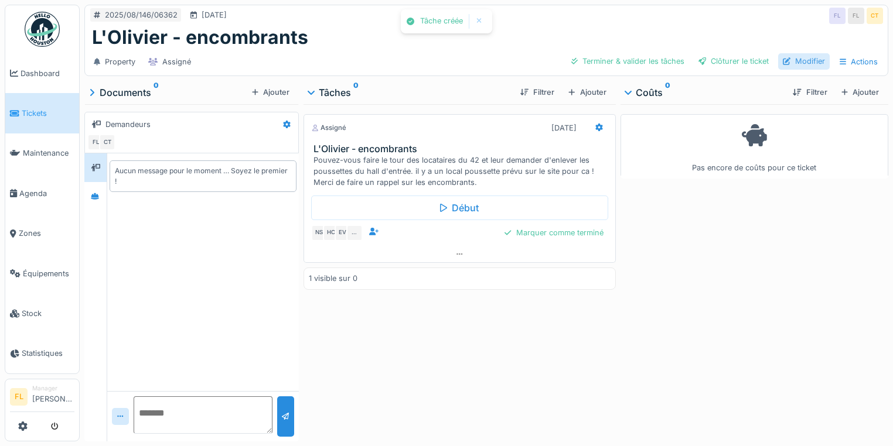
click at [794, 60] on div "Modifier" at bounding box center [804, 61] width 52 height 16
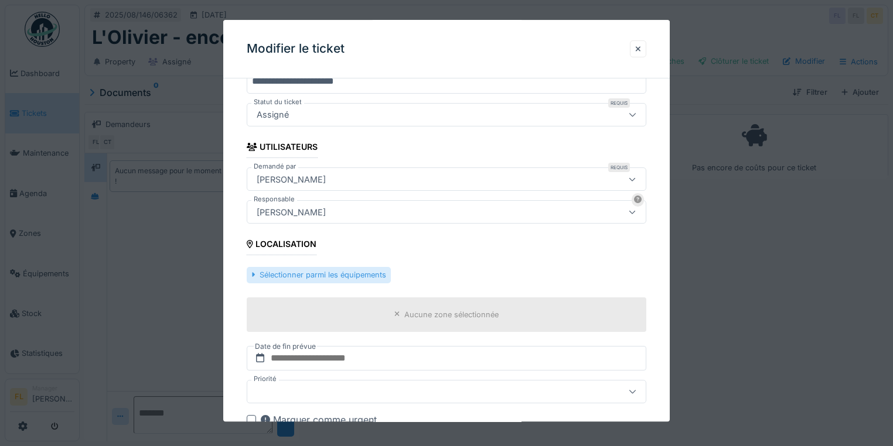
scroll to position [141, 0]
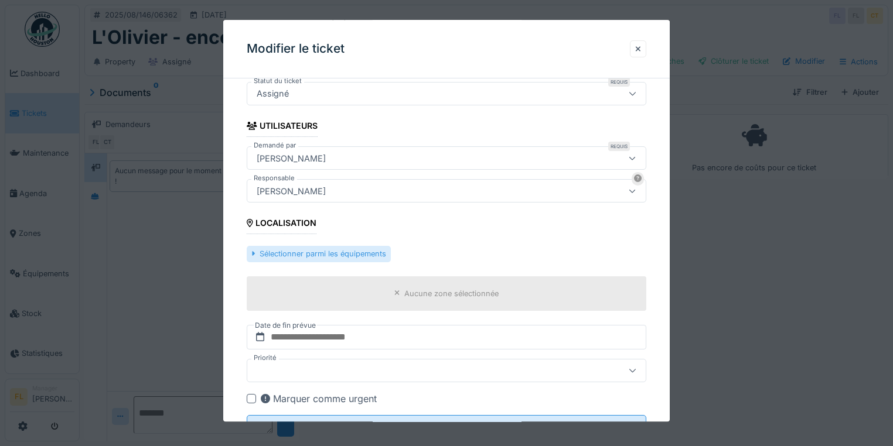
click at [254, 254] on div at bounding box center [253, 254] width 4 height 11
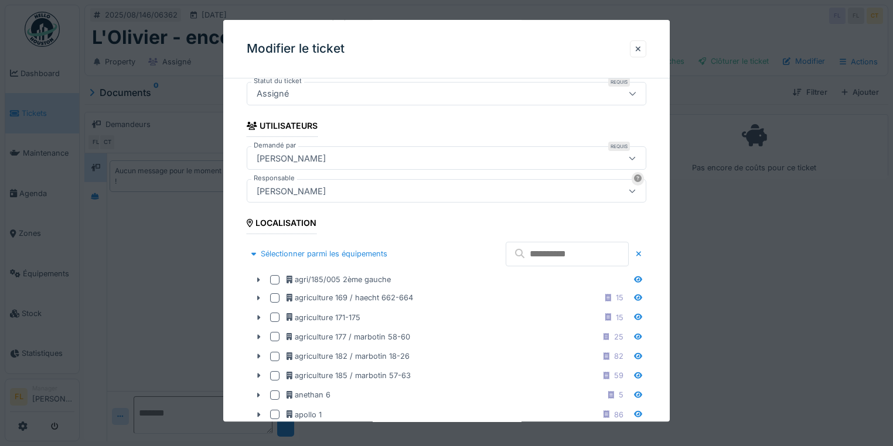
click at [517, 254] on input "text" at bounding box center [567, 254] width 123 height 25
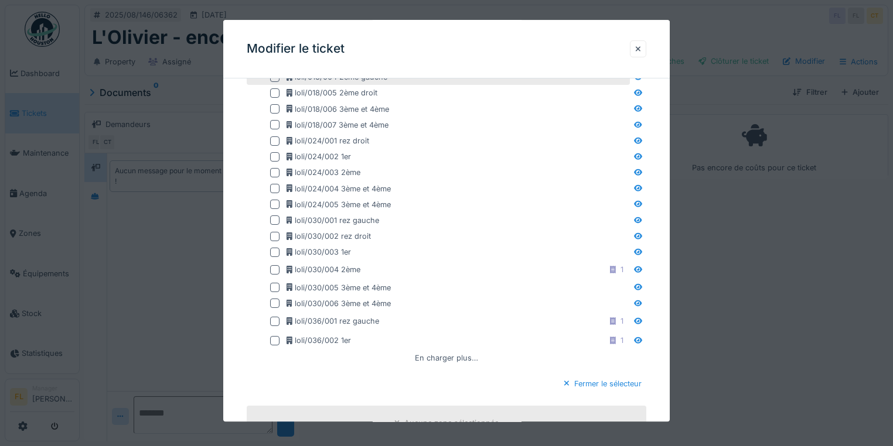
scroll to position [422, 0]
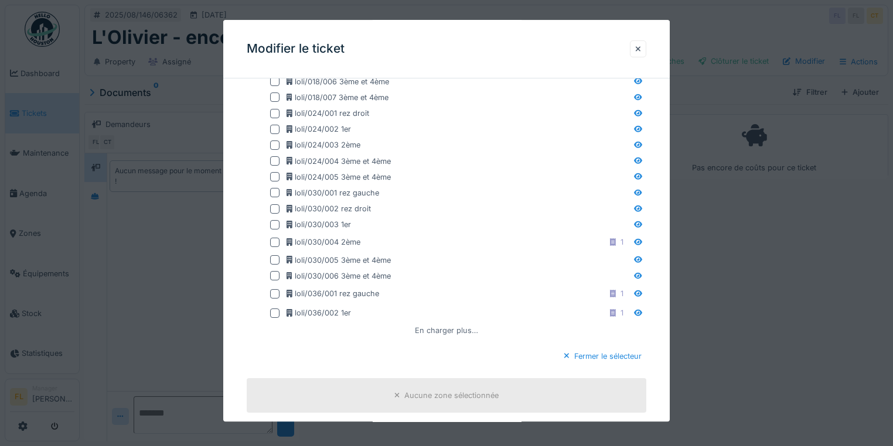
click at [453, 331] on div "En charger plus…" at bounding box center [446, 331] width 73 height 16
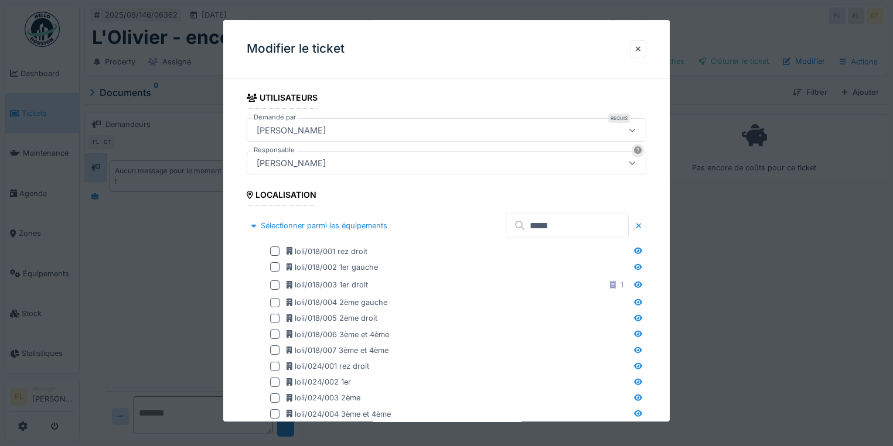
scroll to position [141, 0]
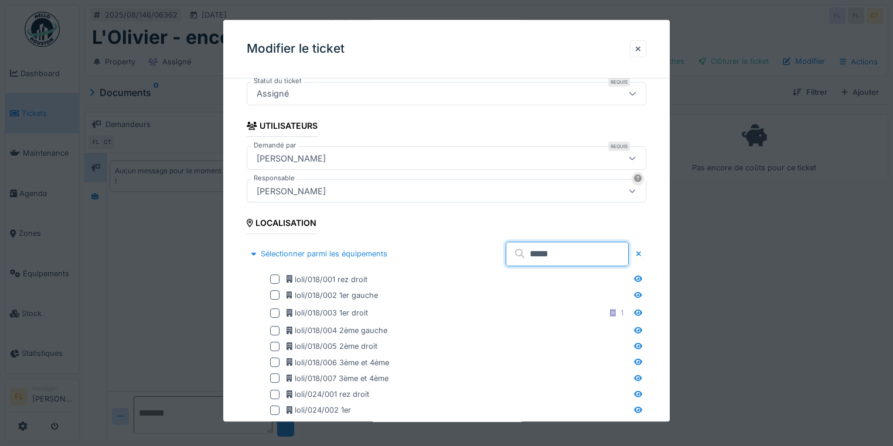
drag, startPoint x: 520, startPoint y: 260, endPoint x: 495, endPoint y: 256, distance: 25.5
click at [506, 256] on div "****" at bounding box center [567, 254] width 123 height 25
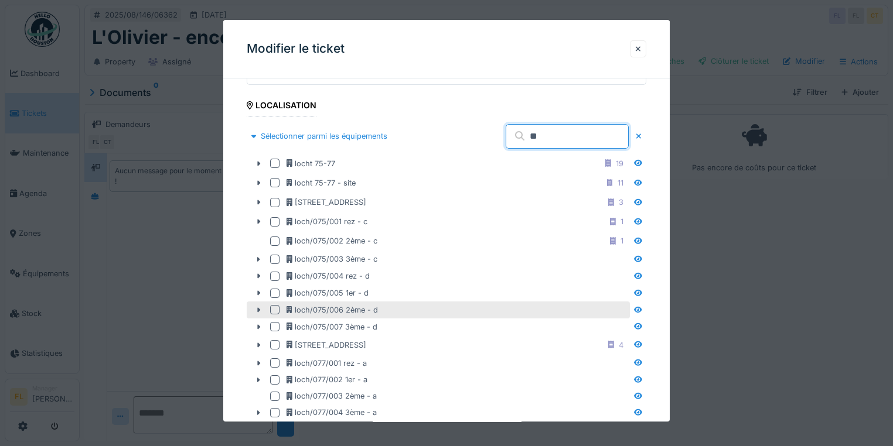
scroll to position [375, 0]
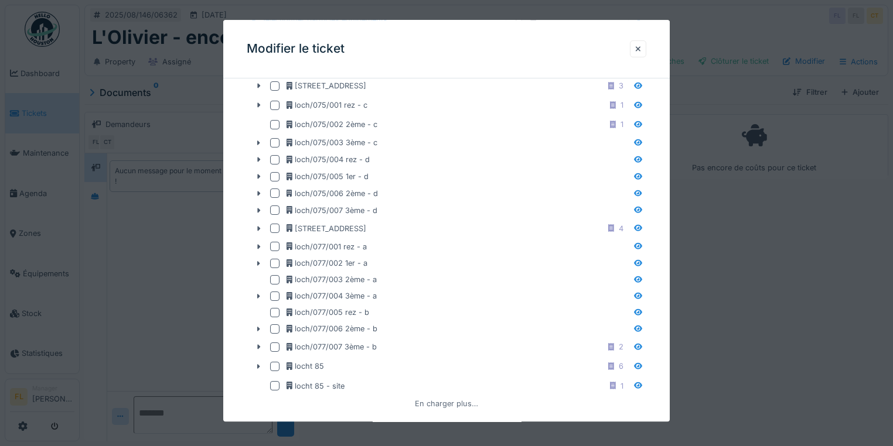
click at [439, 401] on div "En charger plus…" at bounding box center [446, 404] width 73 height 16
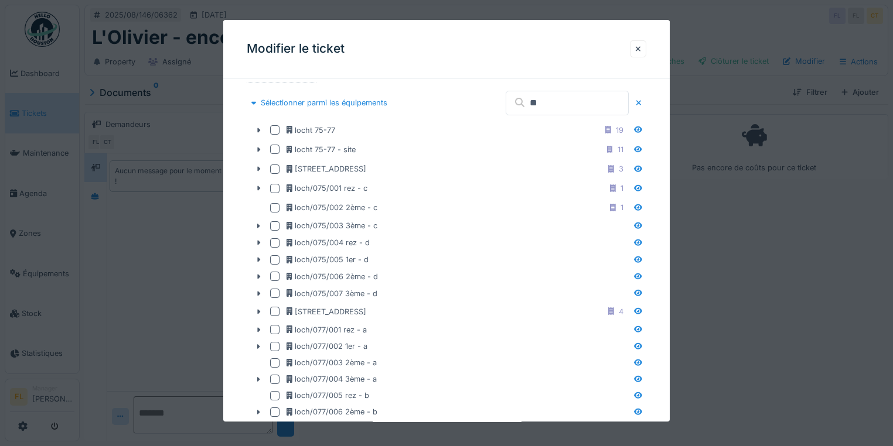
scroll to position [159, 0]
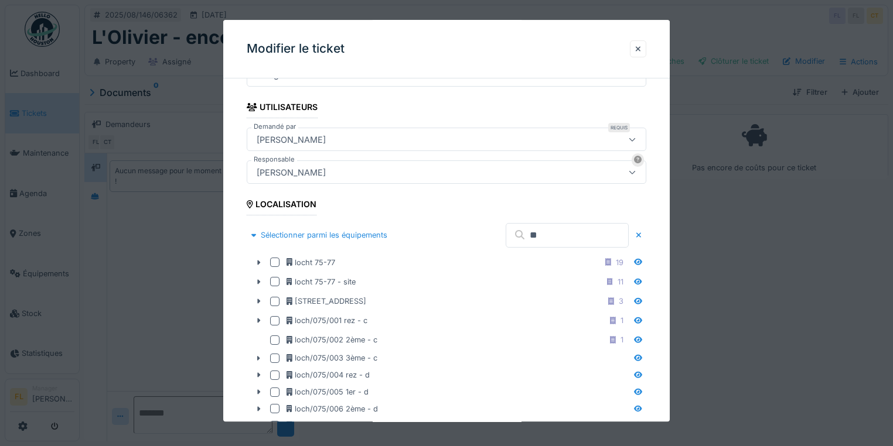
click at [512, 238] on input "**" at bounding box center [567, 235] width 123 height 25
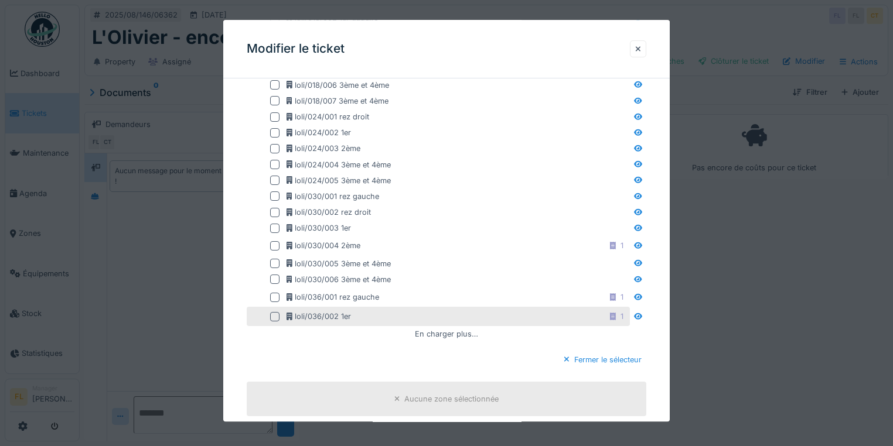
scroll to position [487, 0]
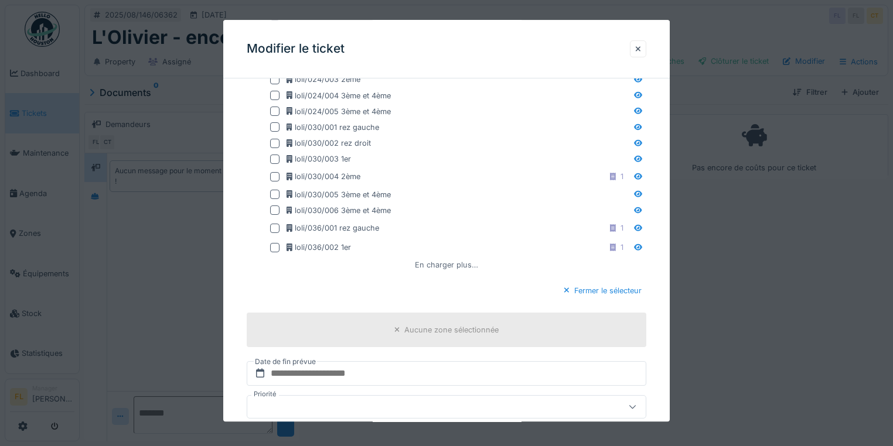
click at [455, 265] on div "En charger plus…" at bounding box center [446, 266] width 73 height 16
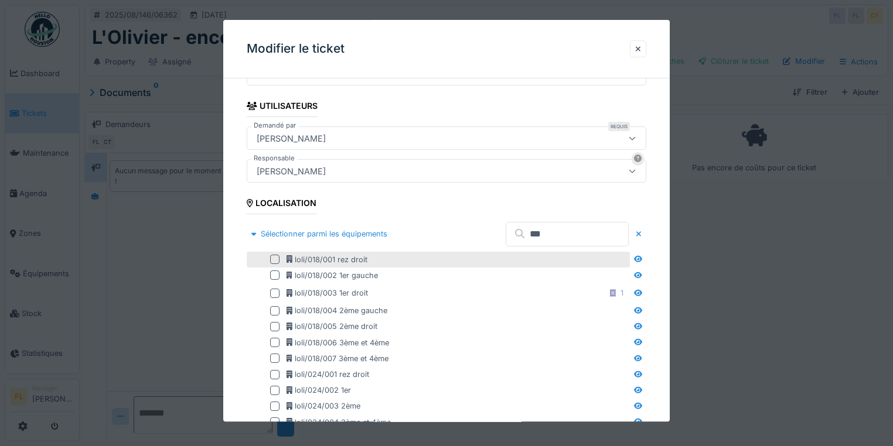
scroll to position [159, 0]
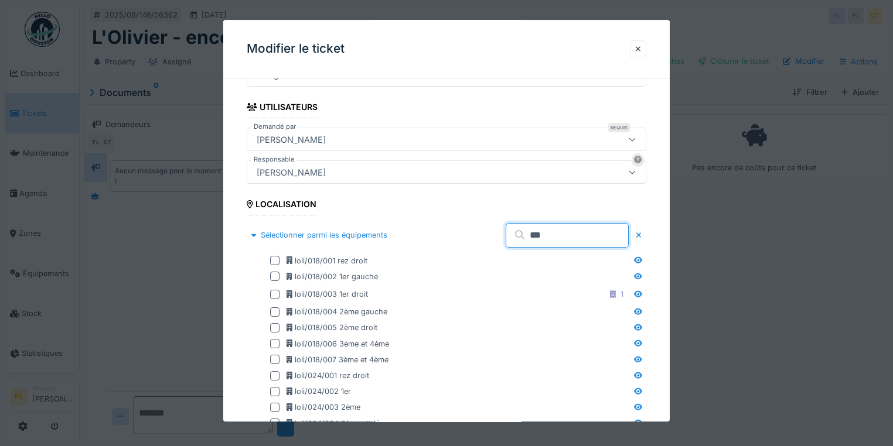
click at [520, 233] on input "***" at bounding box center [567, 235] width 123 height 25
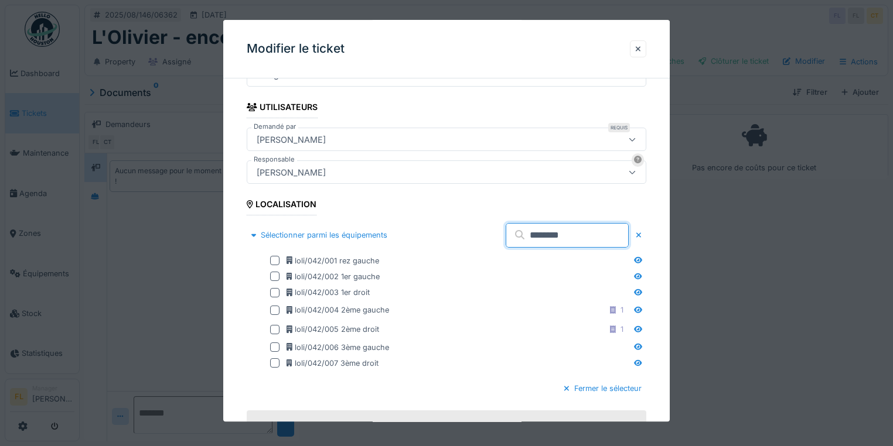
click at [541, 240] on input "********" at bounding box center [567, 235] width 123 height 25
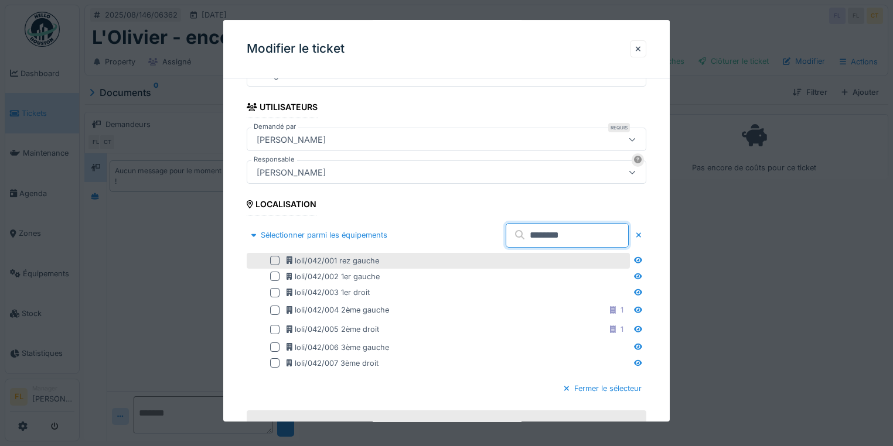
type input "********"
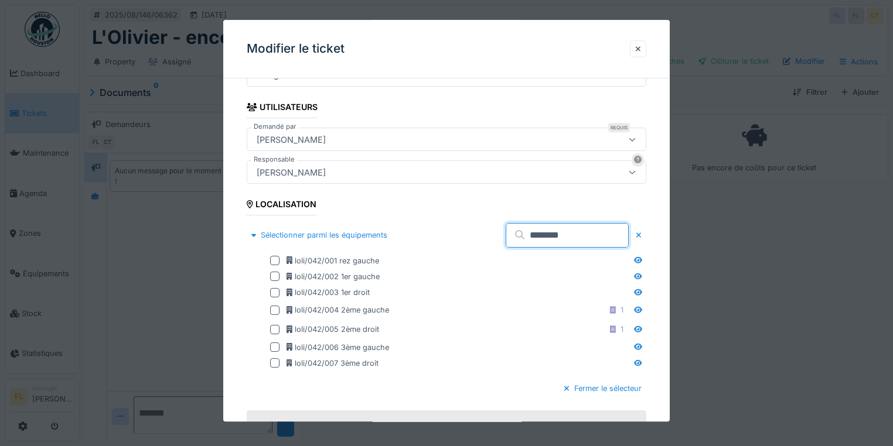
drag, startPoint x: 274, startPoint y: 261, endPoint x: 267, endPoint y: 245, distance: 17.6
click at [274, 260] on div at bounding box center [274, 261] width 9 height 9
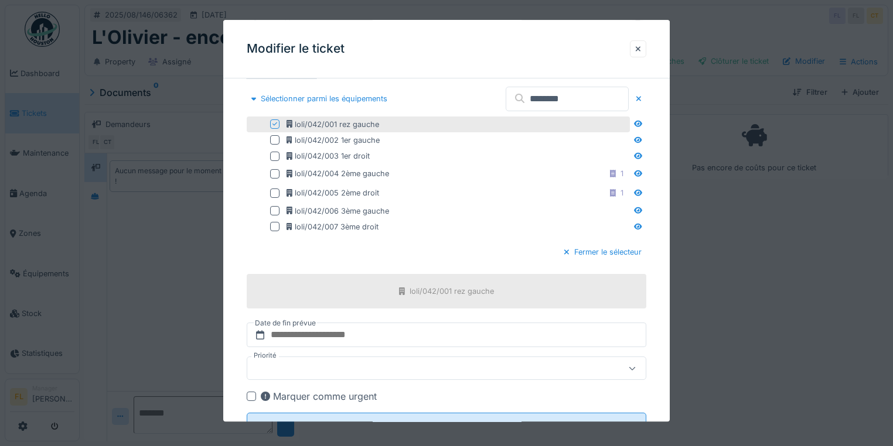
scroll to position [342, 0]
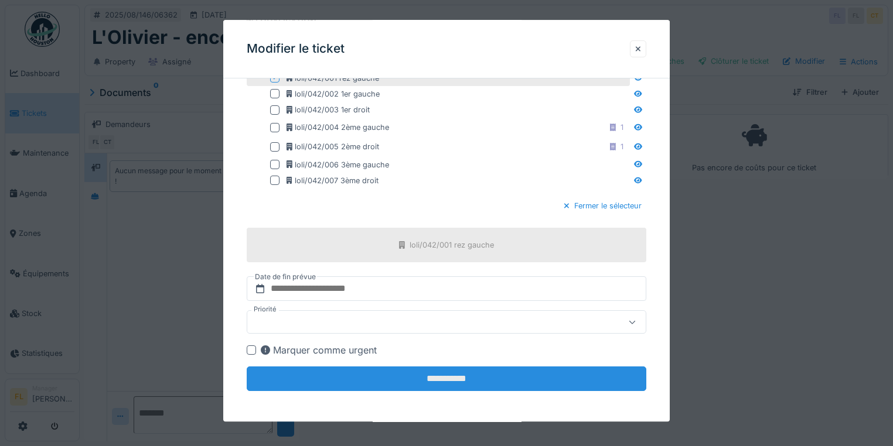
click at [394, 381] on input "**********" at bounding box center [447, 379] width 400 height 25
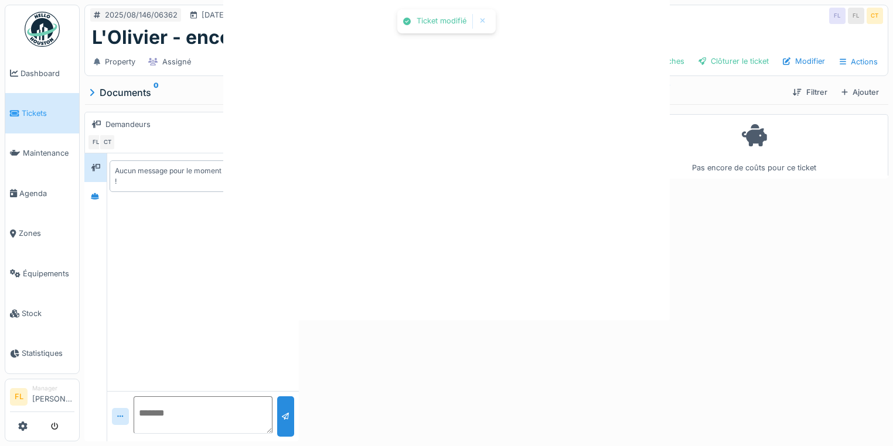
scroll to position [0, 0]
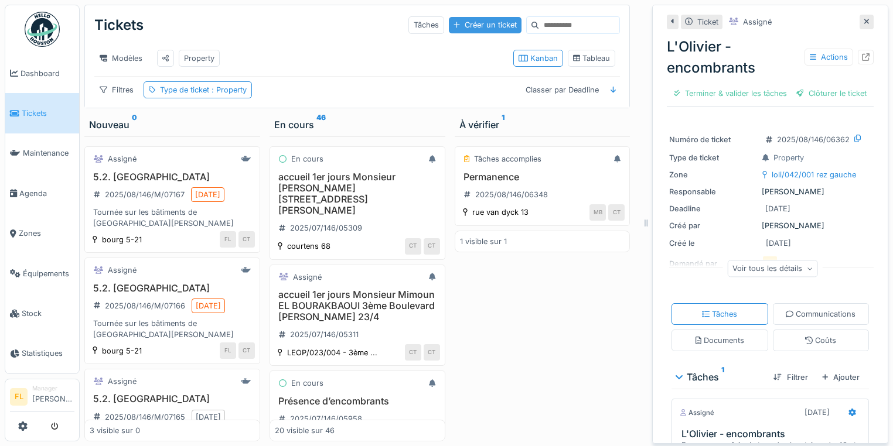
click at [451, 26] on div "Créer un ticket" at bounding box center [485, 25] width 73 height 16
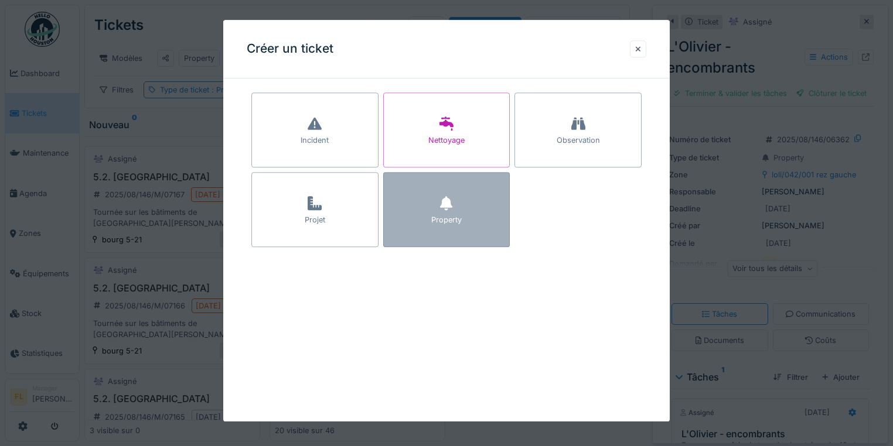
click at [448, 212] on div at bounding box center [446, 204] width 12 height 21
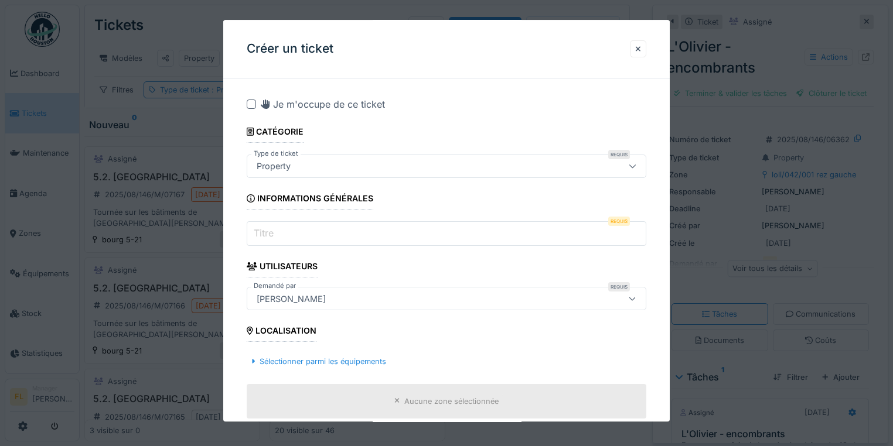
click at [287, 237] on input "Titre" at bounding box center [447, 234] width 400 height 25
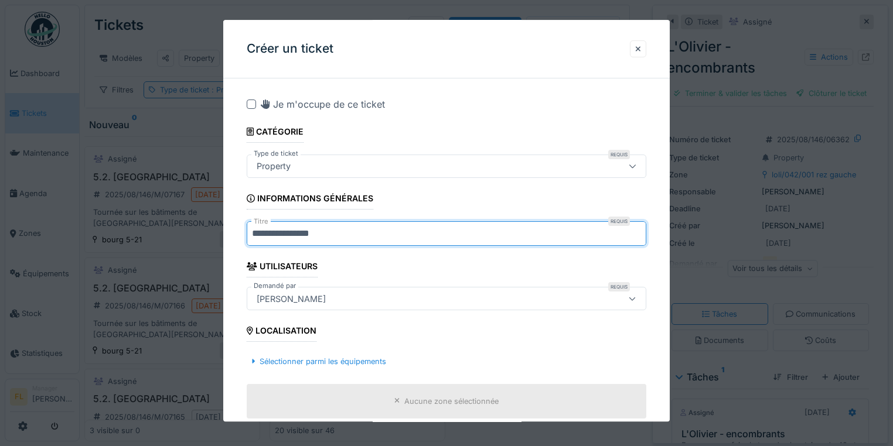
type input "**********"
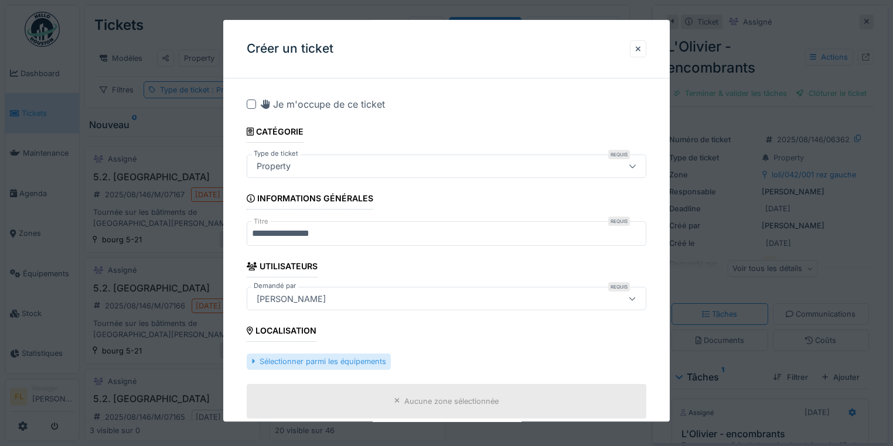
click at [318, 366] on div "Sélectionner parmi les équipements" at bounding box center [319, 362] width 144 height 16
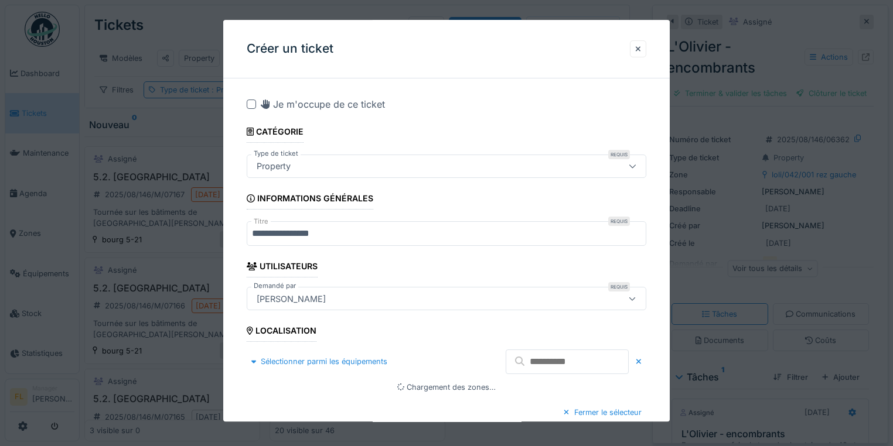
click at [545, 355] on input "text" at bounding box center [567, 362] width 123 height 25
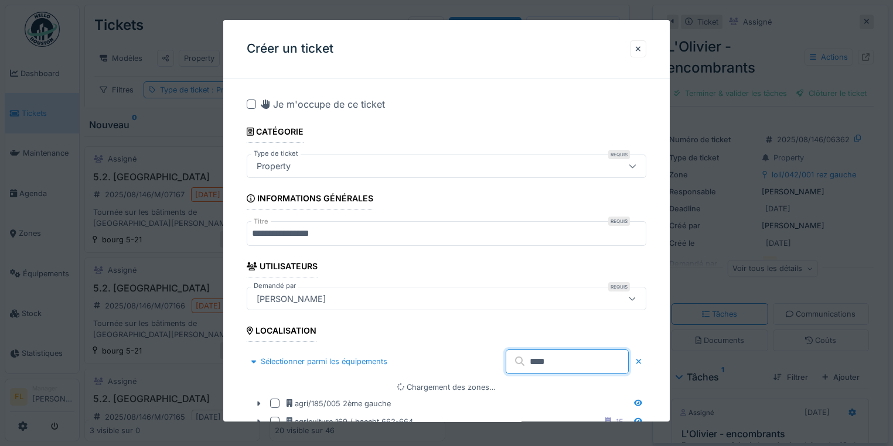
type input "****"
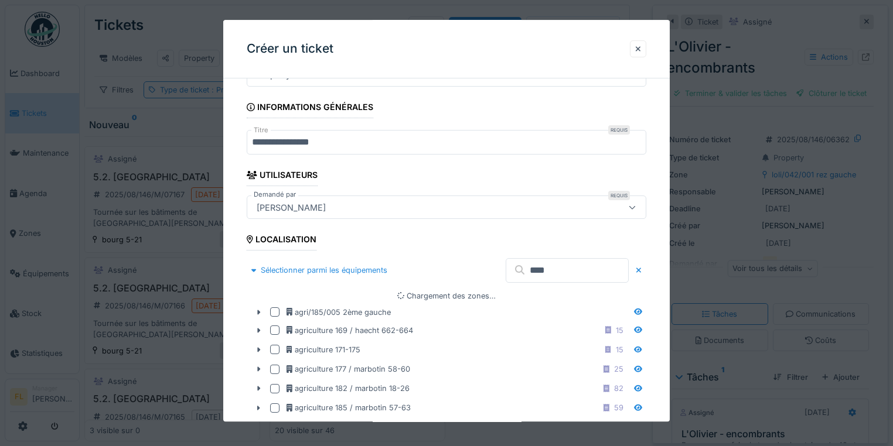
scroll to position [94, 0]
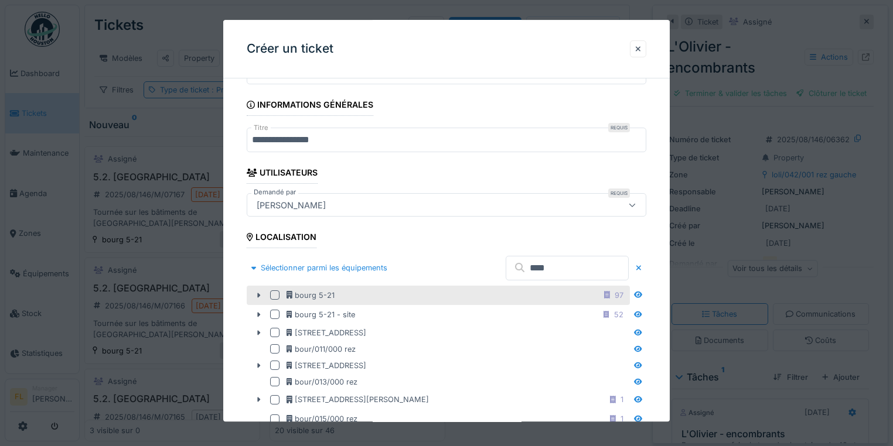
click at [275, 295] on div at bounding box center [274, 295] width 9 height 9
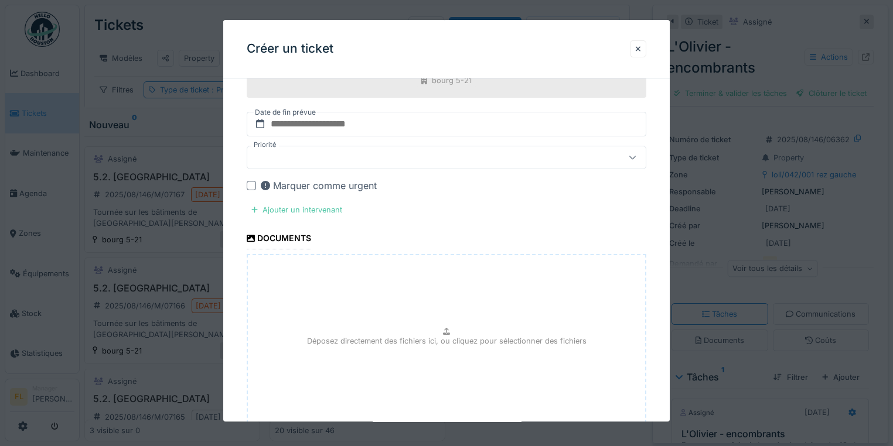
scroll to position [794, 0]
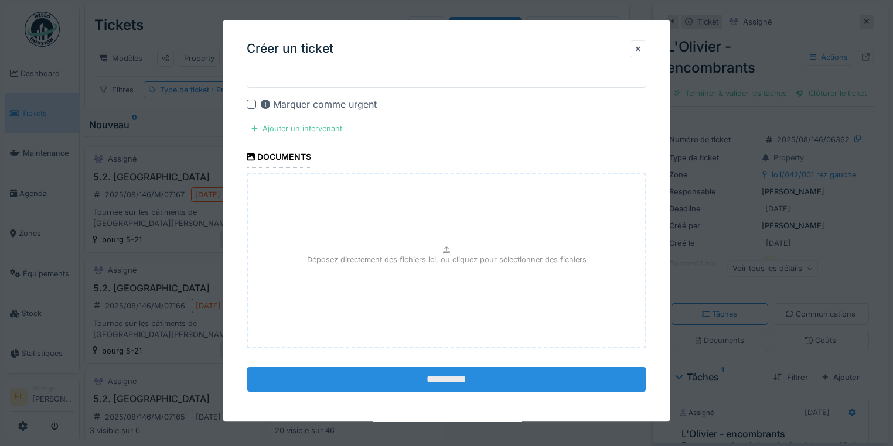
click at [431, 380] on input "**********" at bounding box center [447, 380] width 400 height 25
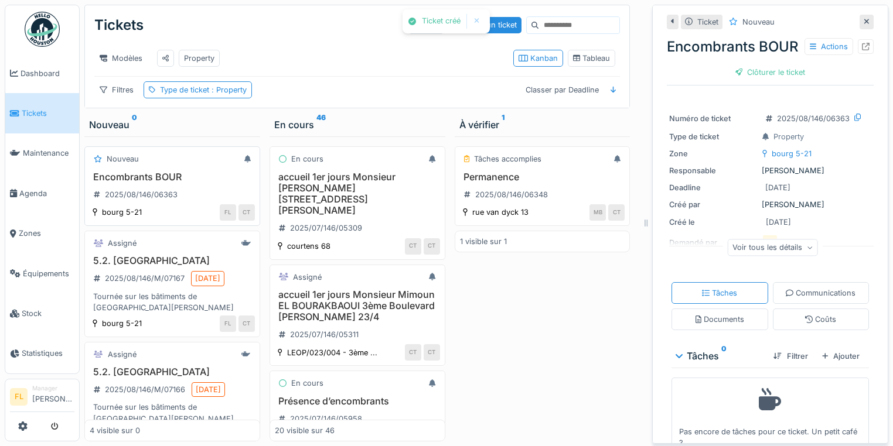
click at [155, 180] on h3 "Encombrants BOUR" at bounding box center [172, 177] width 165 height 11
click at [862, 50] on icon at bounding box center [866, 47] width 8 height 8
drag, startPoint x: 540, startPoint y: 345, endPoint x: 178, endPoint y: 66, distance: 457.3
click at [537, 344] on div "Tâches accomplies Permanence 2025/08/146/06348 rue van dyck 13 MB CT 1 visible …" at bounding box center [543, 288] width 176 height 305
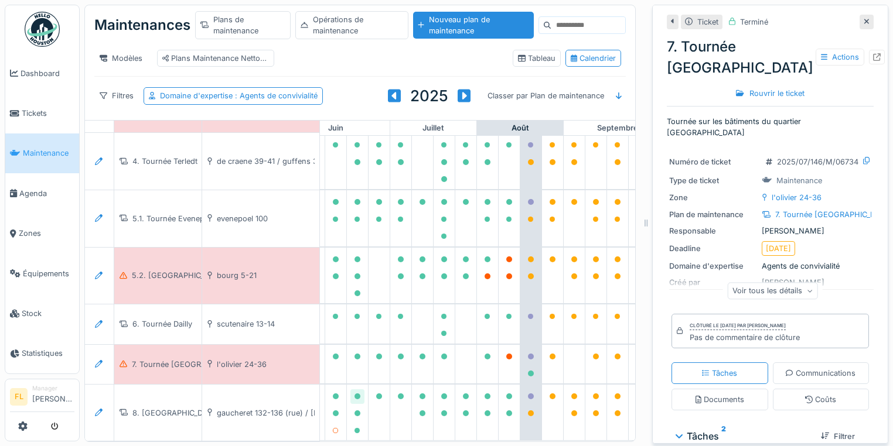
scroll to position [245, 513]
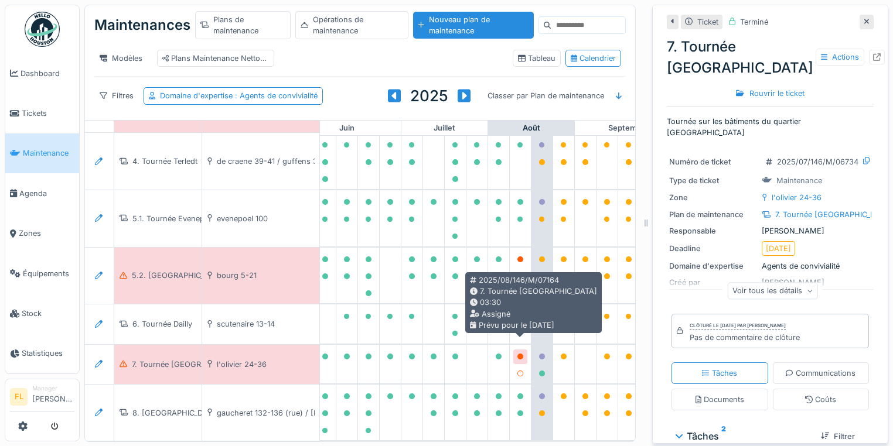
click at [518, 354] on icon at bounding box center [520, 357] width 6 height 6
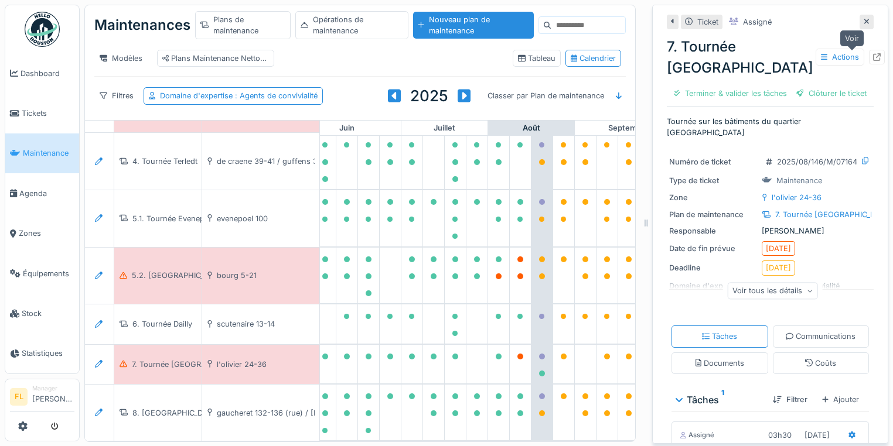
click at [873, 59] on icon at bounding box center [877, 57] width 8 height 8
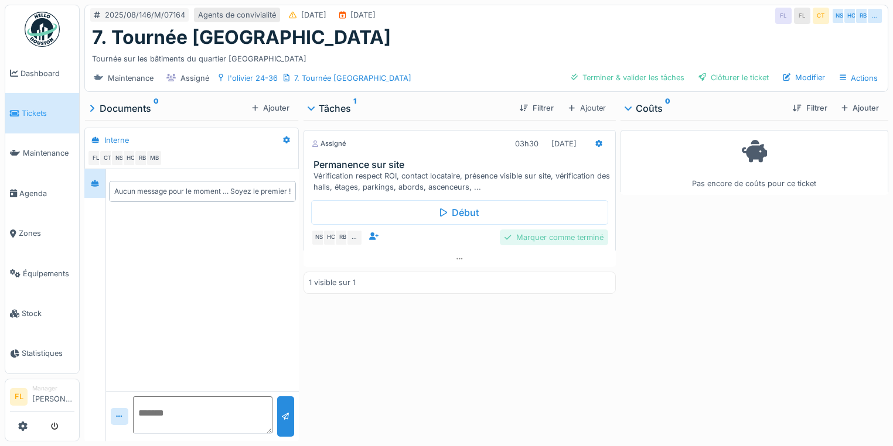
click at [557, 242] on div "Marquer comme terminé" at bounding box center [554, 238] width 108 height 16
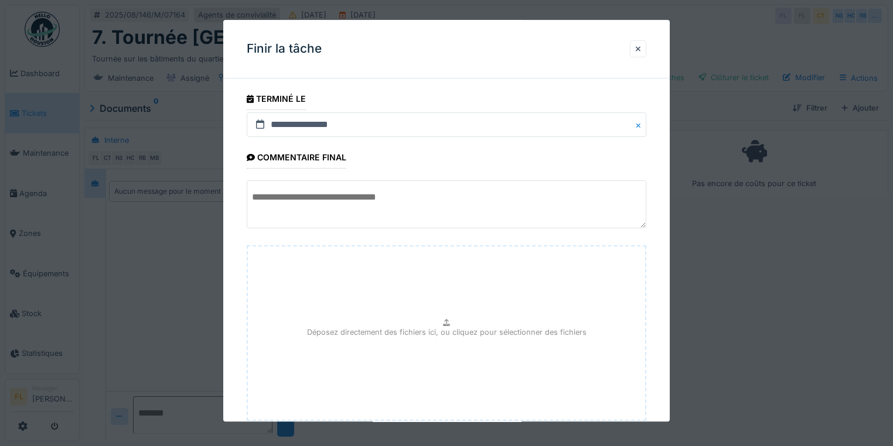
scroll to position [74, 0]
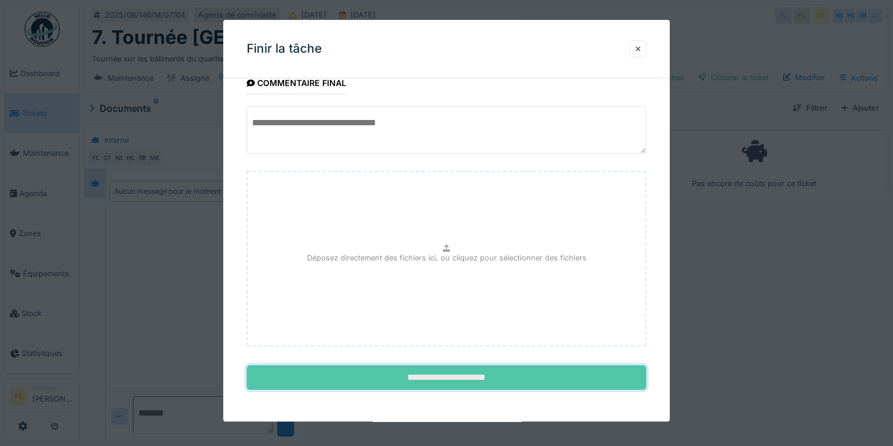
click at [503, 377] on input "**********" at bounding box center [447, 378] width 400 height 25
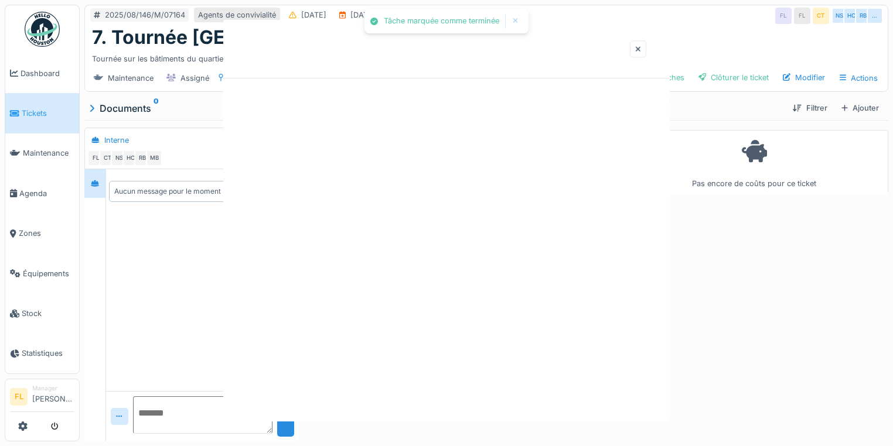
scroll to position [0, 0]
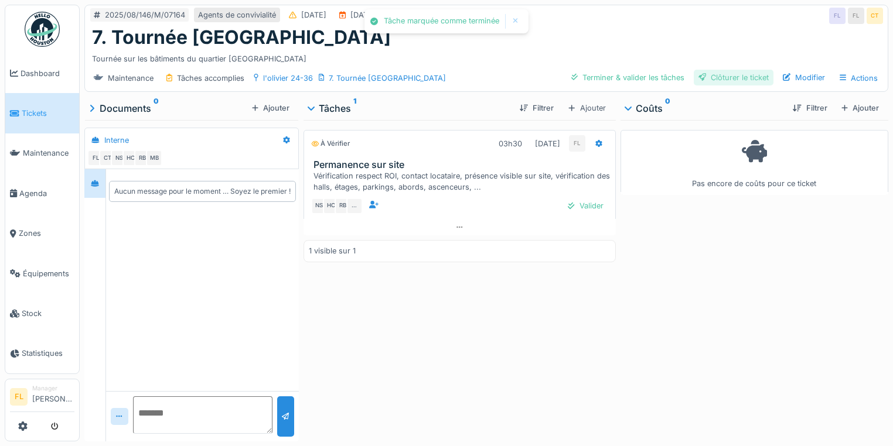
click at [730, 72] on div "Clôturer le ticket" at bounding box center [734, 78] width 80 height 16
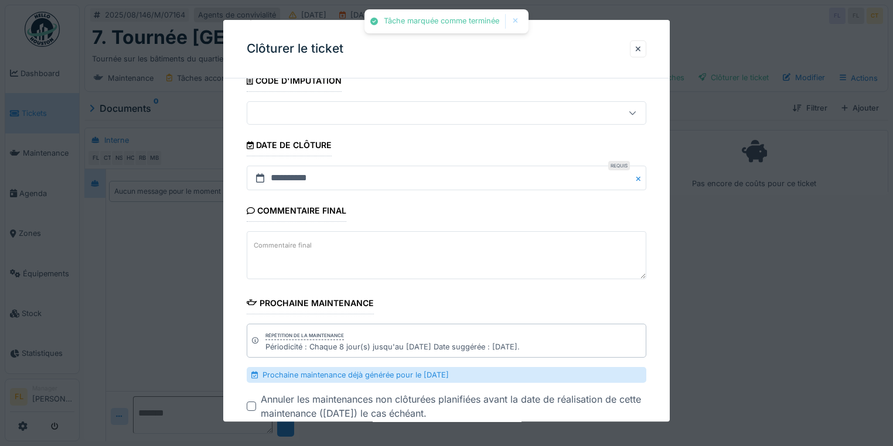
scroll to position [151, 0]
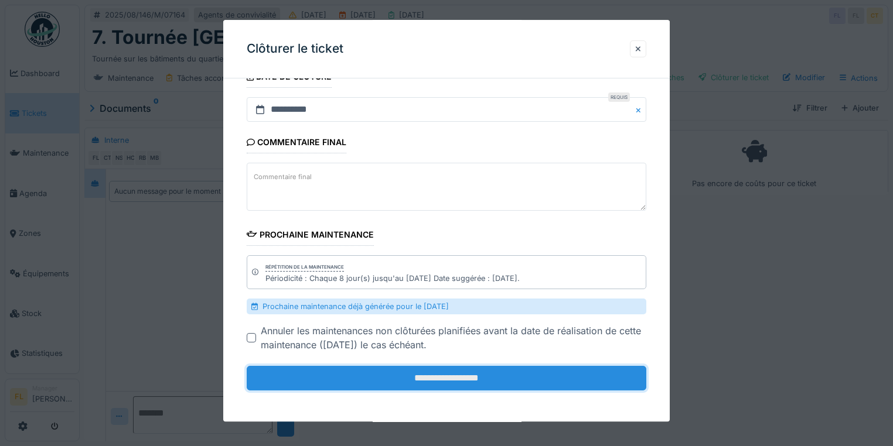
click at [487, 377] on input "**********" at bounding box center [447, 379] width 400 height 25
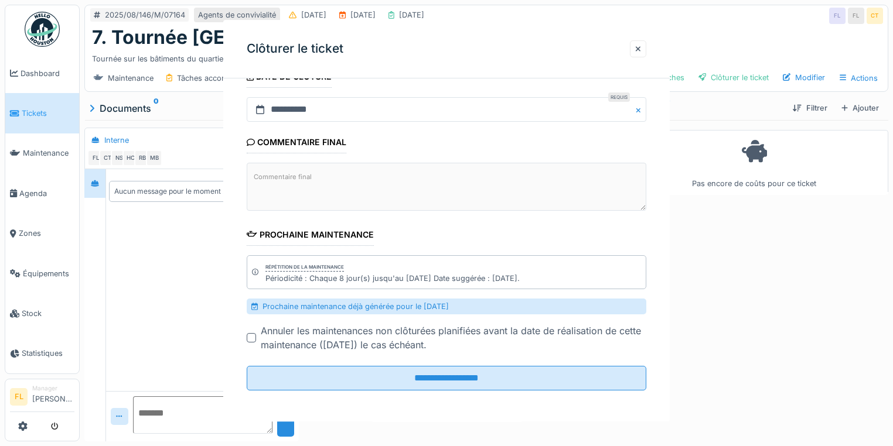
scroll to position [0, 0]
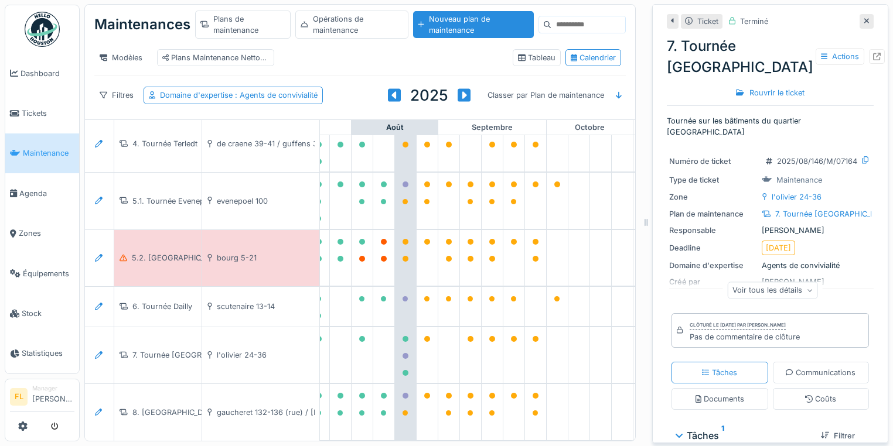
scroll to position [262, 644]
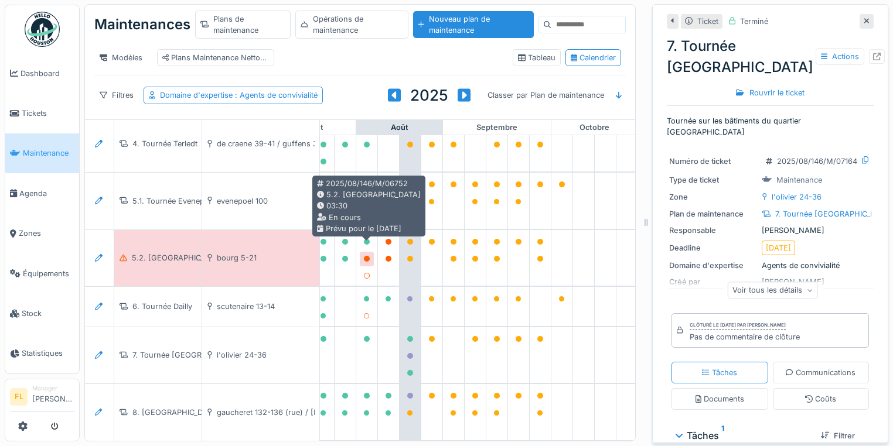
click at [364, 256] on icon at bounding box center [367, 259] width 6 height 6
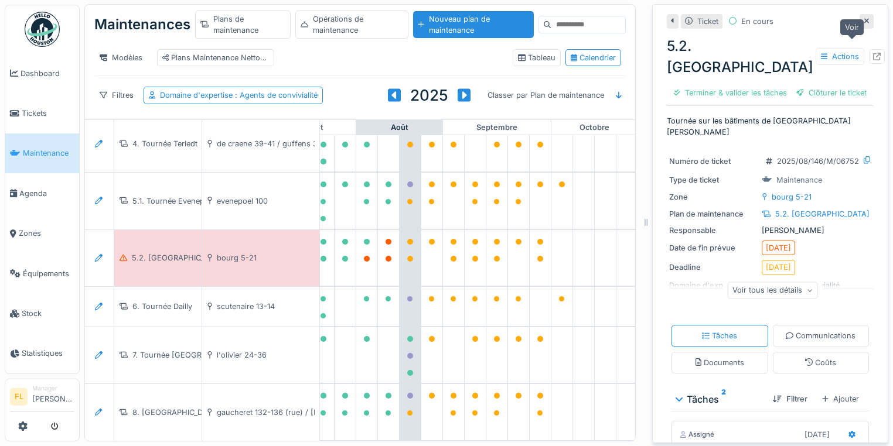
click at [873, 53] on icon at bounding box center [877, 57] width 8 height 8
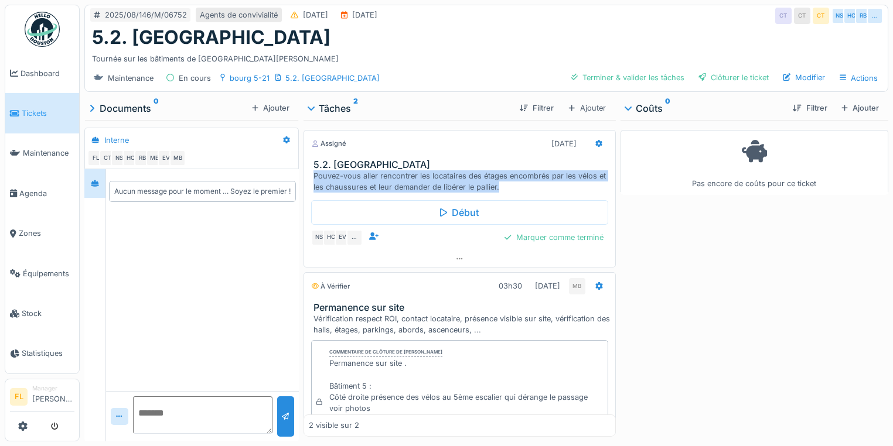
drag, startPoint x: 349, startPoint y: 168, endPoint x: 523, endPoint y: 180, distance: 174.5
click at [523, 180] on div "Pouvez-vous aller rencontrer les locataires des étages encombrés par les vélos …" at bounding box center [461, 181] width 297 height 22
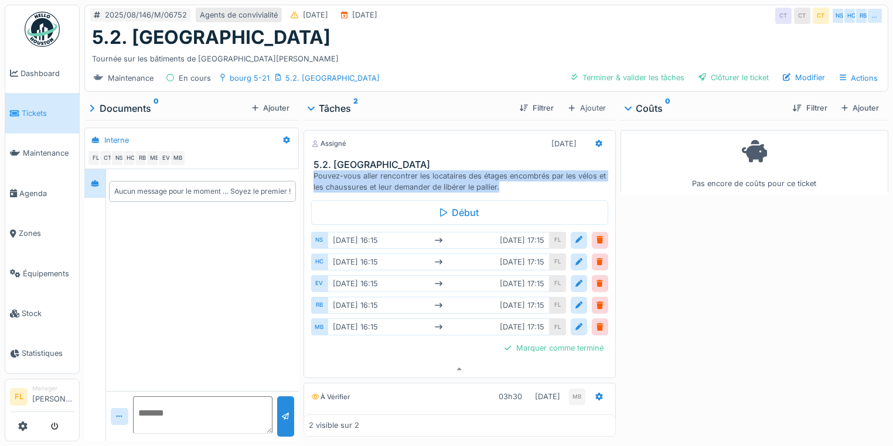
scroll to position [9, 0]
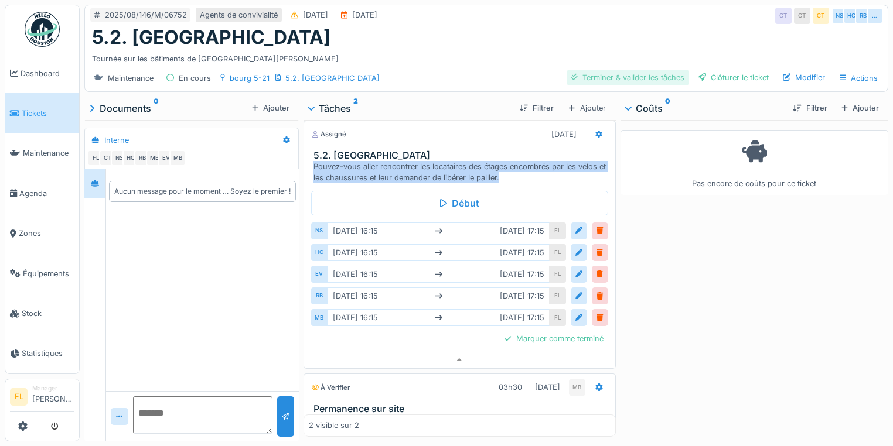
click at [574, 70] on div "Terminer & valider les tâches" at bounding box center [627, 78] width 122 height 16
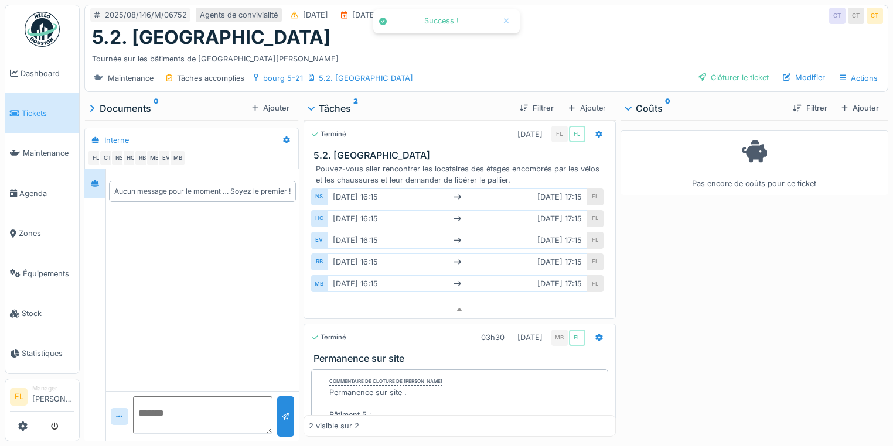
drag, startPoint x: 709, startPoint y: 72, endPoint x: 650, endPoint y: 43, distance: 66.5
click at [709, 71] on div "Clôturer le ticket" at bounding box center [734, 78] width 80 height 16
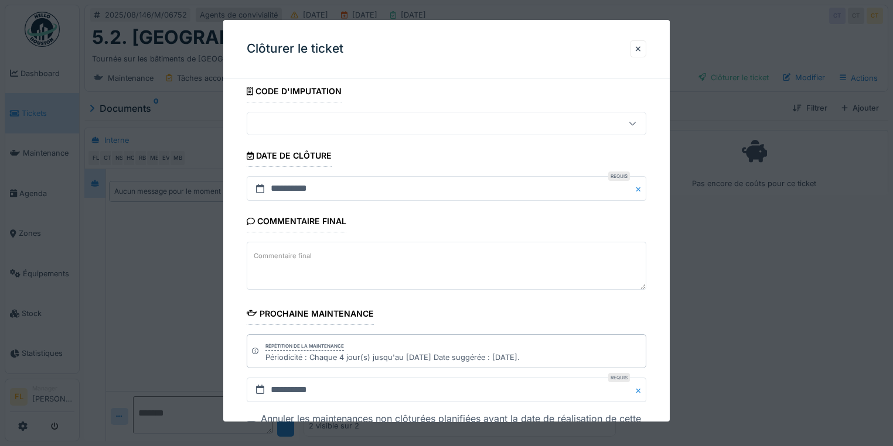
scroll to position [159, 0]
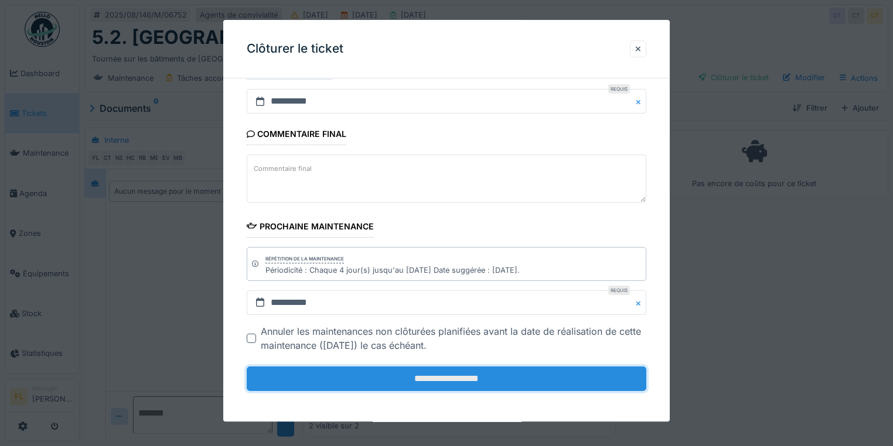
click at [455, 377] on input "**********" at bounding box center [447, 379] width 400 height 25
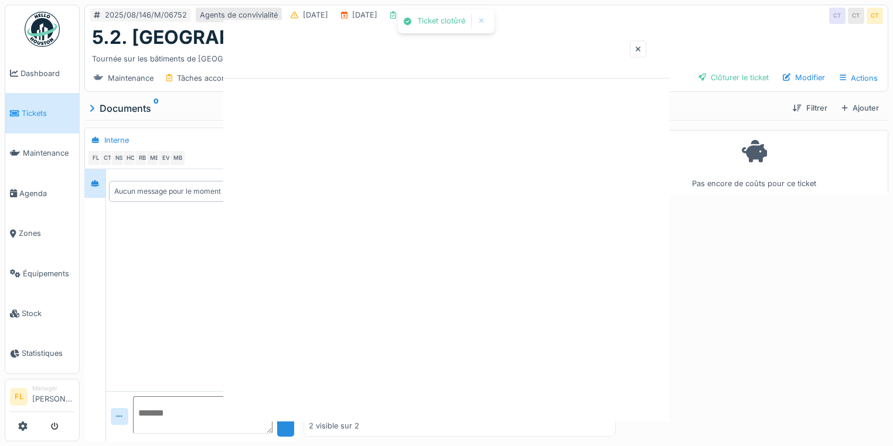
scroll to position [0, 0]
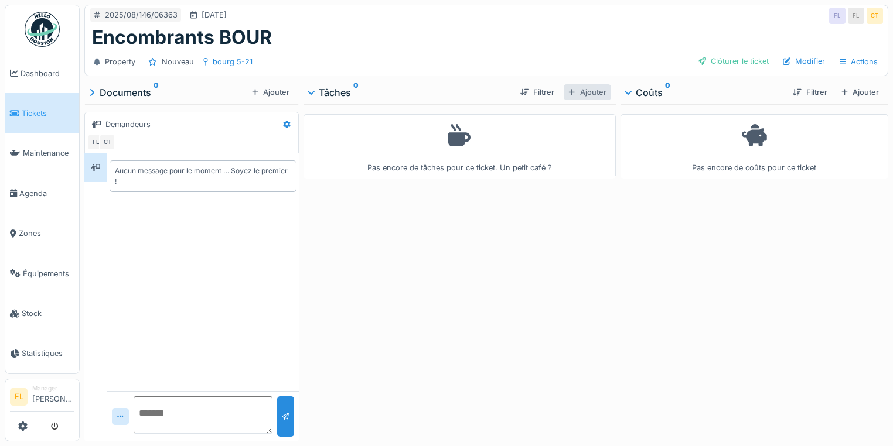
click at [576, 93] on div "Ajouter" at bounding box center [587, 92] width 47 height 16
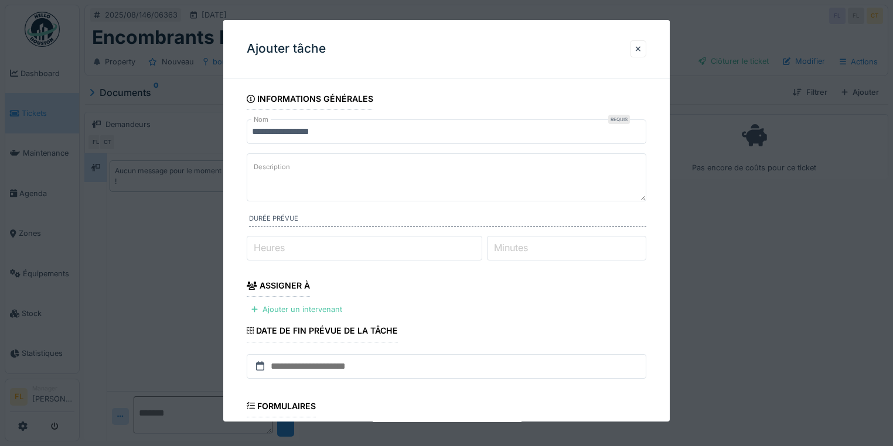
click at [300, 173] on textarea "Description" at bounding box center [447, 177] width 400 height 48
paste textarea "**********"
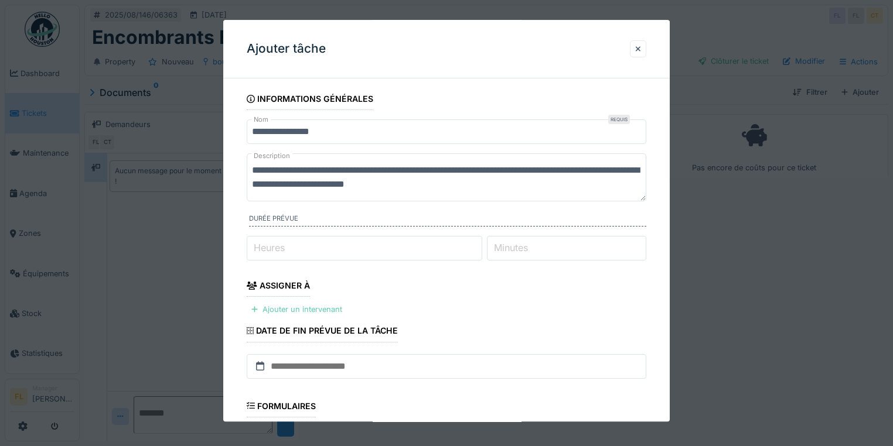
type textarea "**********"
click at [275, 309] on div "Ajouter un intervenant" at bounding box center [297, 310] width 100 height 16
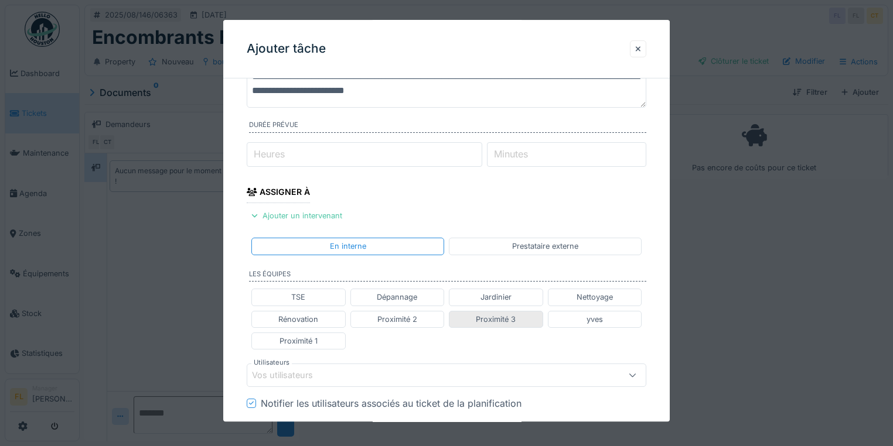
click at [478, 318] on div "Proximité 3" at bounding box center [496, 319] width 40 height 11
type input "**********"
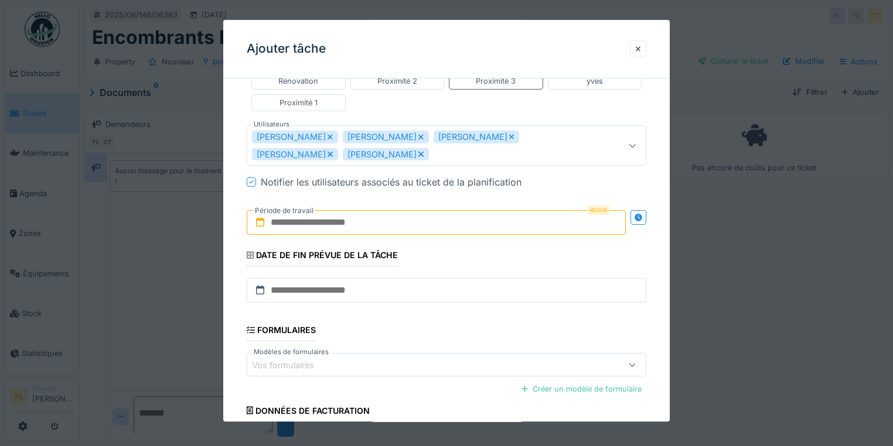
scroll to position [375, 0]
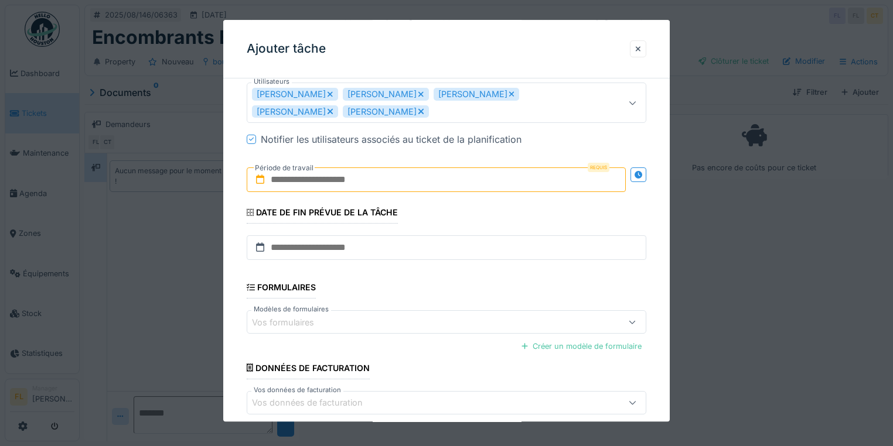
click at [367, 179] on input "text" at bounding box center [436, 180] width 379 height 25
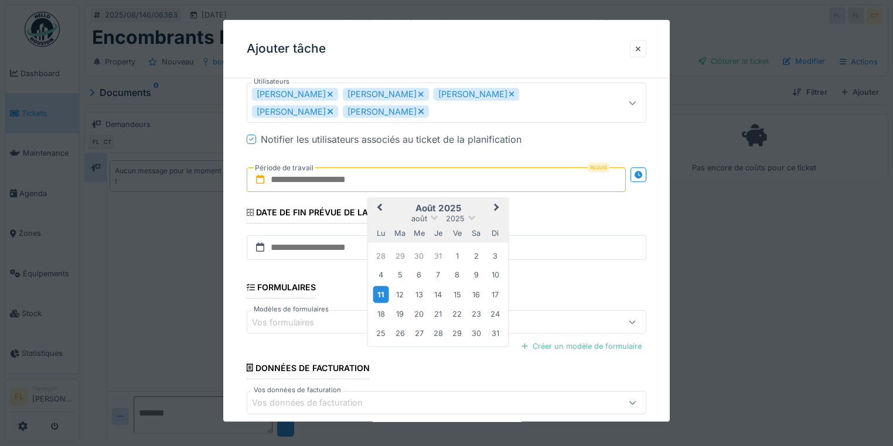
drag, startPoint x: 385, startPoint y: 295, endPoint x: 419, endPoint y: 294, distance: 34.0
click at [387, 295] on div "11" at bounding box center [381, 294] width 16 height 17
click at [496, 293] on div "17" at bounding box center [495, 295] width 16 height 16
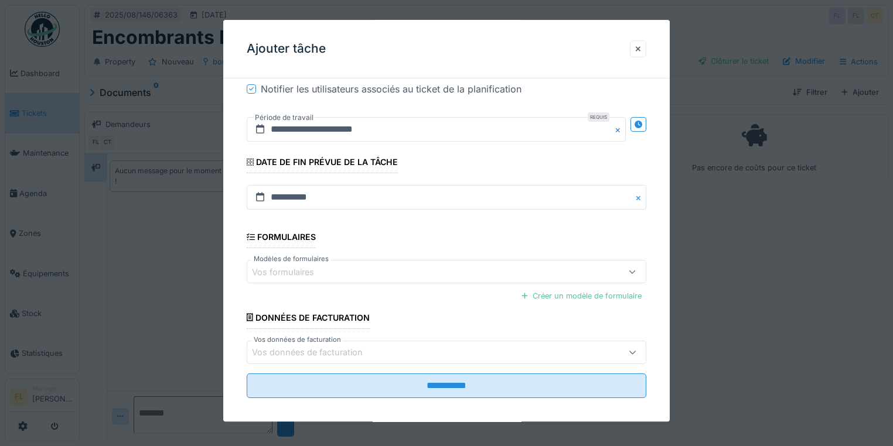
scroll to position [431, 0]
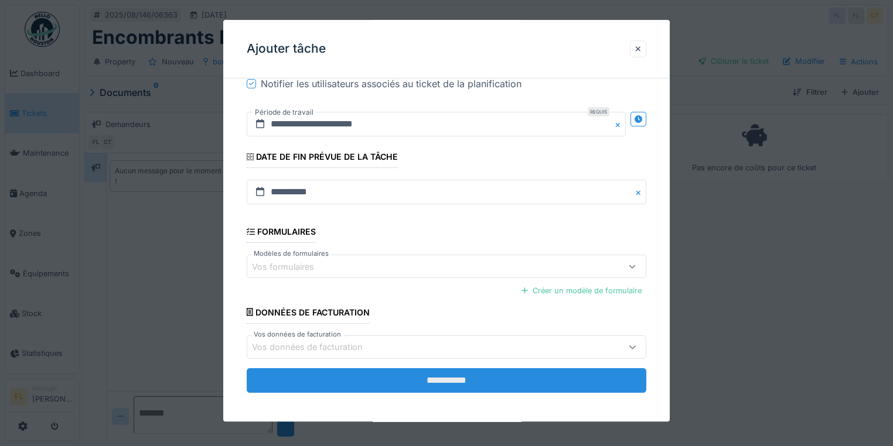
click at [430, 381] on input "**********" at bounding box center [447, 380] width 400 height 25
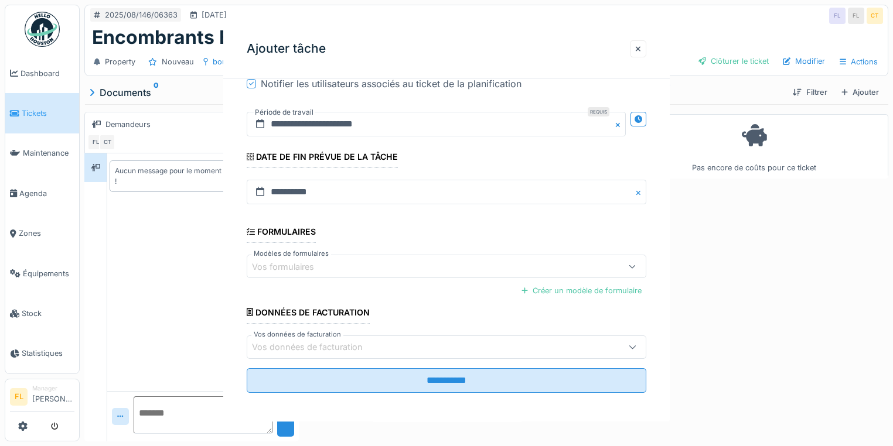
scroll to position [0, 0]
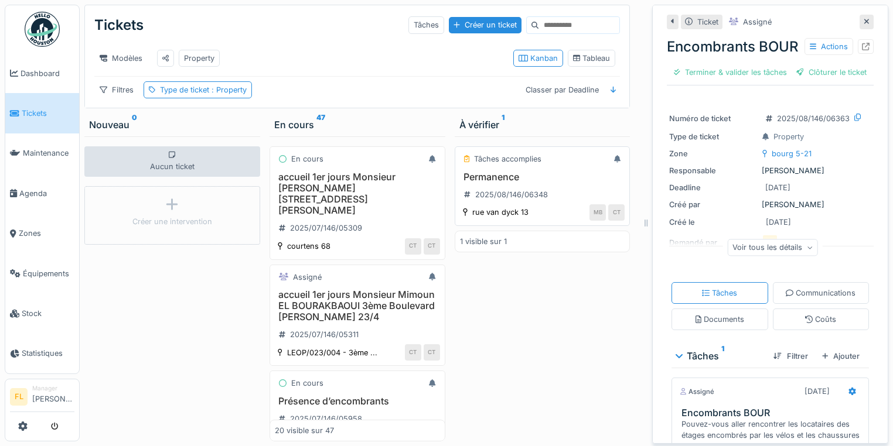
click at [496, 183] on h3 "Permanence" at bounding box center [542, 177] width 165 height 11
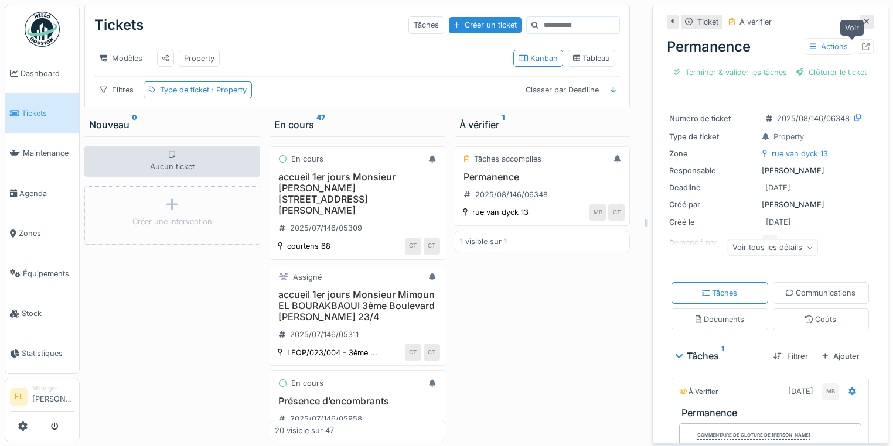
click at [862, 45] on icon at bounding box center [866, 47] width 8 height 8
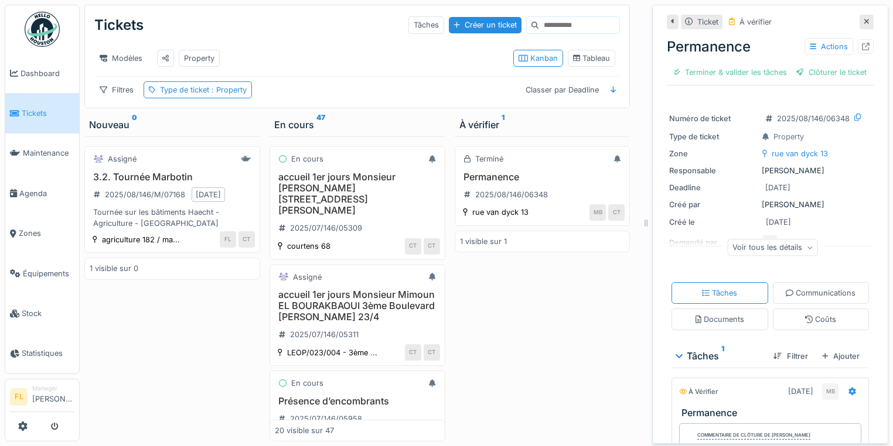
click at [33, 109] on span "Tickets" at bounding box center [48, 113] width 53 height 11
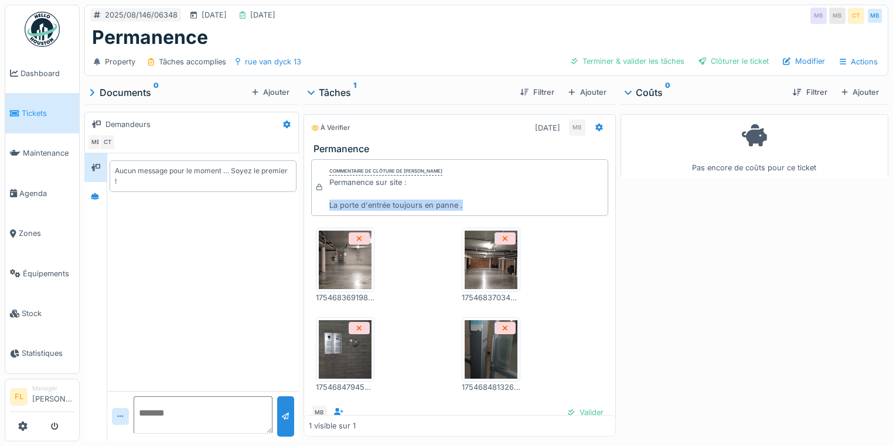
drag, startPoint x: 327, startPoint y: 204, endPoint x: 488, endPoint y: 205, distance: 161.1
click at [488, 205] on div "Commentaire de clôture de Mamadou Bah Permanence sur site : La porte d'entrée t…" at bounding box center [459, 187] width 297 height 57
click at [331, 344] on img at bounding box center [345, 349] width 53 height 59
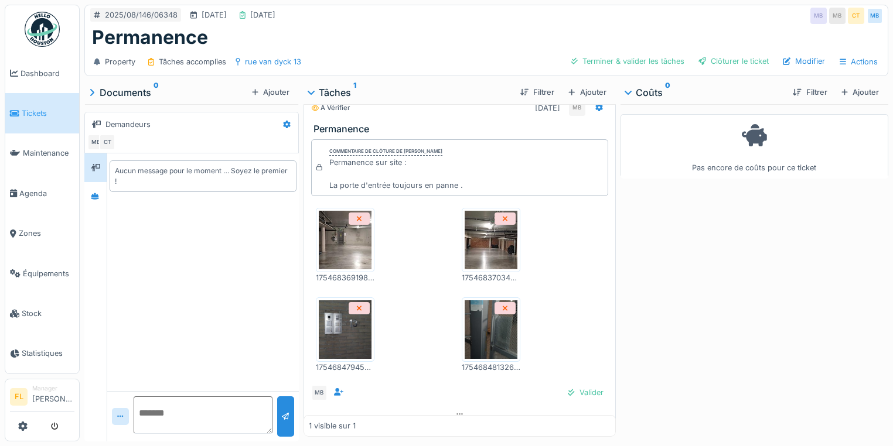
scroll to position [30, 0]
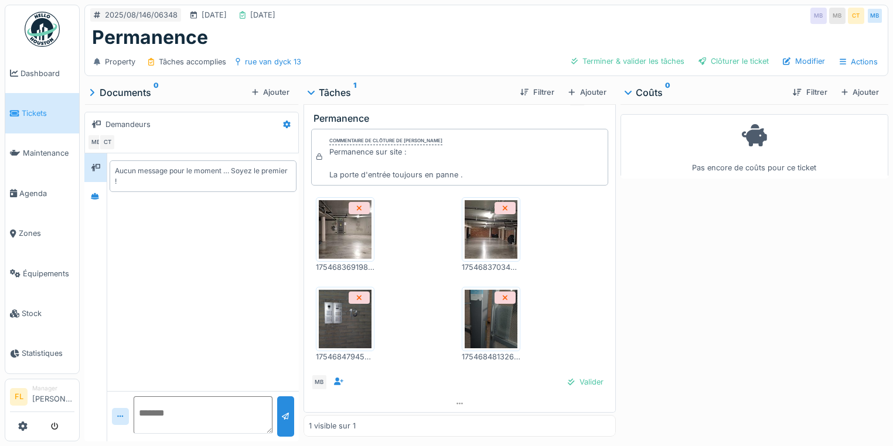
drag, startPoint x: 568, startPoint y: 376, endPoint x: 622, endPoint y: 389, distance: 55.4
click at [571, 378] on div "Valider" at bounding box center [585, 382] width 45 height 16
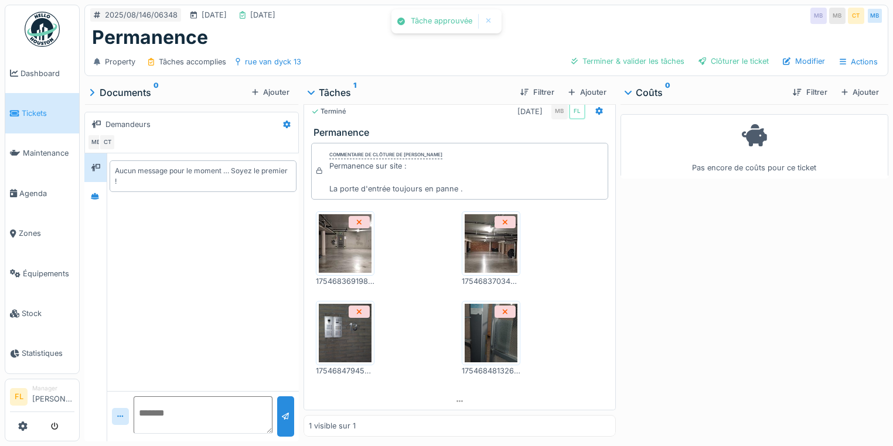
scroll to position [14, 0]
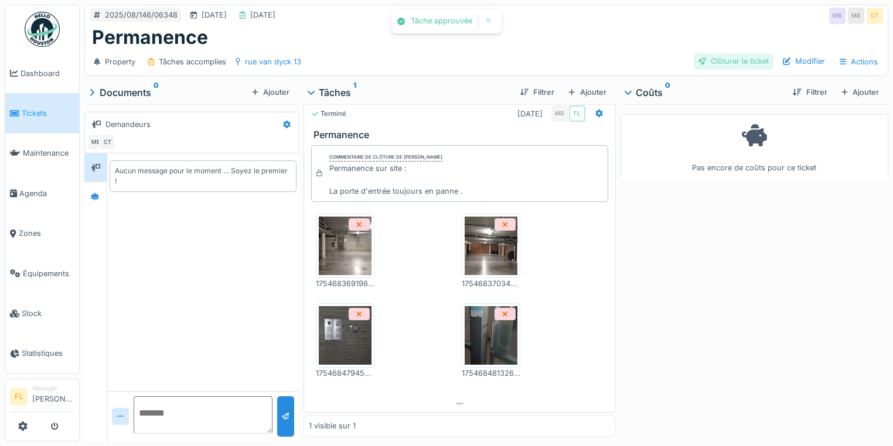
click at [698, 60] on div at bounding box center [702, 61] width 8 height 11
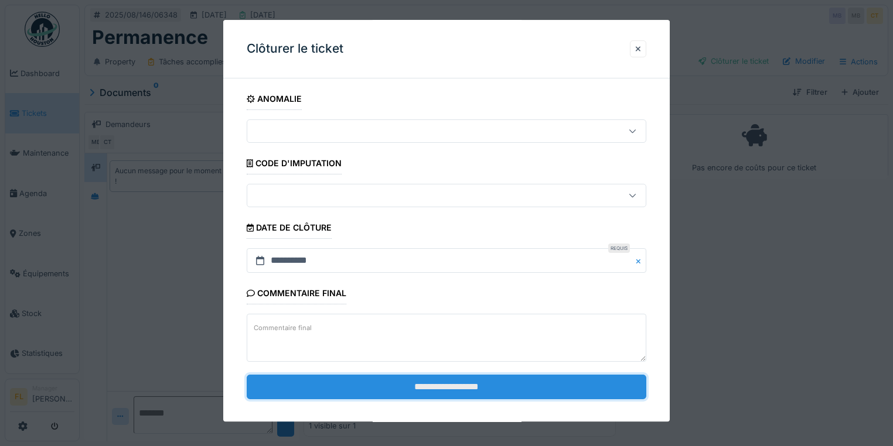
click at [515, 378] on input "**********" at bounding box center [447, 387] width 400 height 25
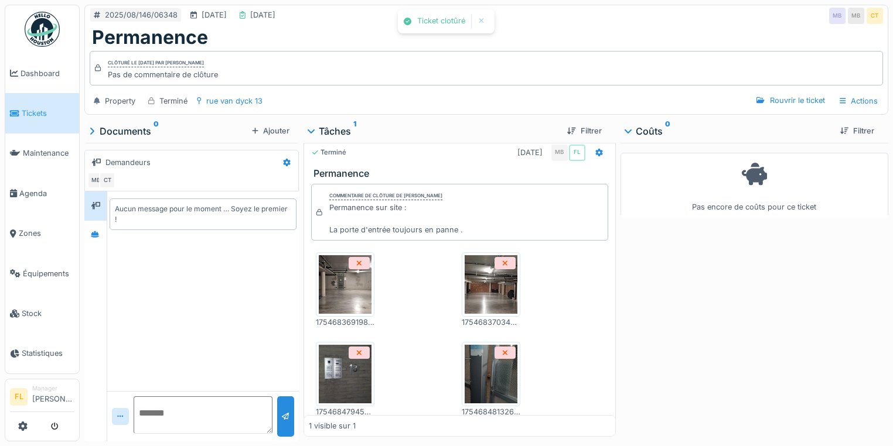
scroll to position [30, 0]
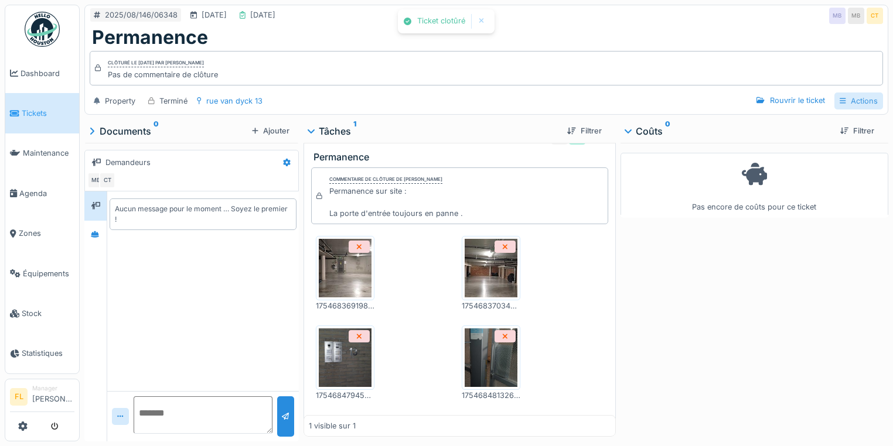
click at [850, 97] on div "Actions" at bounding box center [858, 101] width 49 height 17
drag, startPoint x: 808, startPoint y: 125, endPoint x: 709, endPoint y: 127, distance: 99.0
click at [807, 125] on div "Rapport d'intervention" at bounding box center [814, 127] width 105 height 18
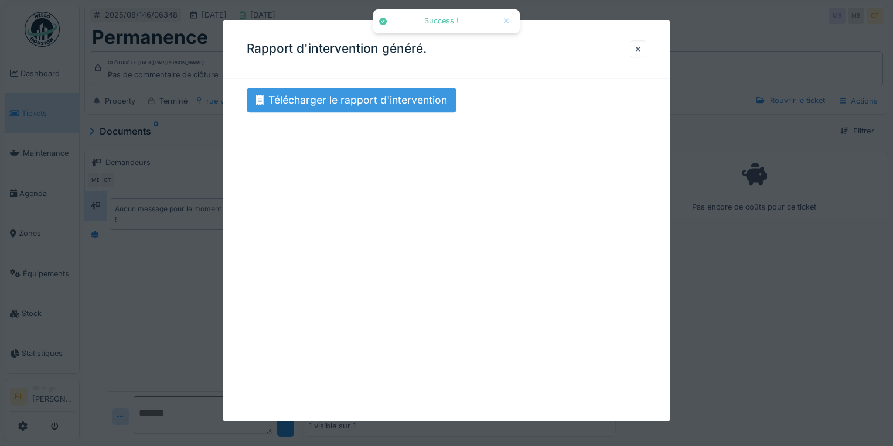
click at [318, 98] on div "Télécharger le rapport d'intervention" at bounding box center [352, 100] width 210 height 25
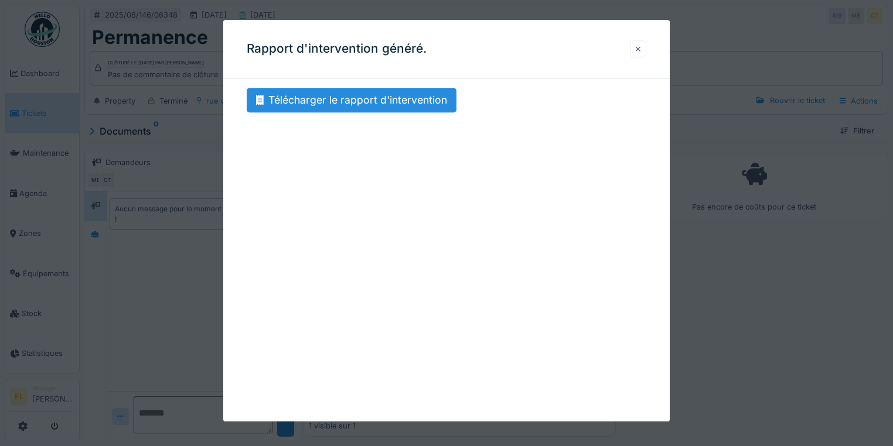
click at [641, 50] on div at bounding box center [638, 48] width 6 height 11
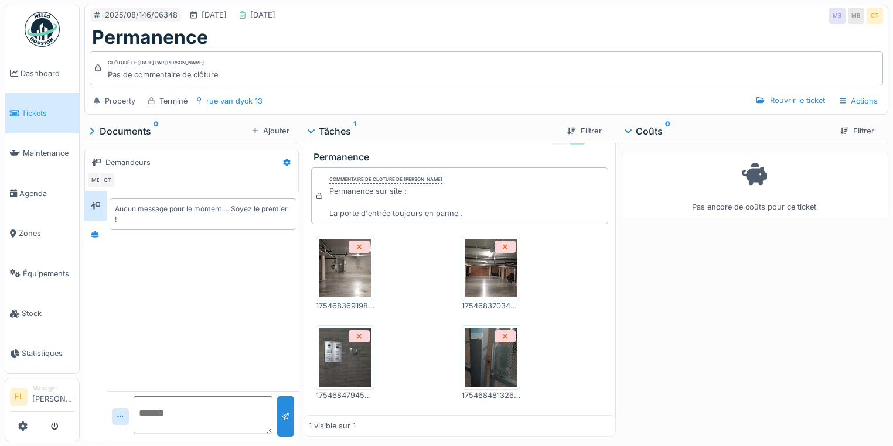
drag, startPoint x: 699, startPoint y: 299, endPoint x: 583, endPoint y: 141, distance: 195.8
click at [699, 298] on div "Pas encore de coûts pour ce ticket" at bounding box center [754, 290] width 268 height 294
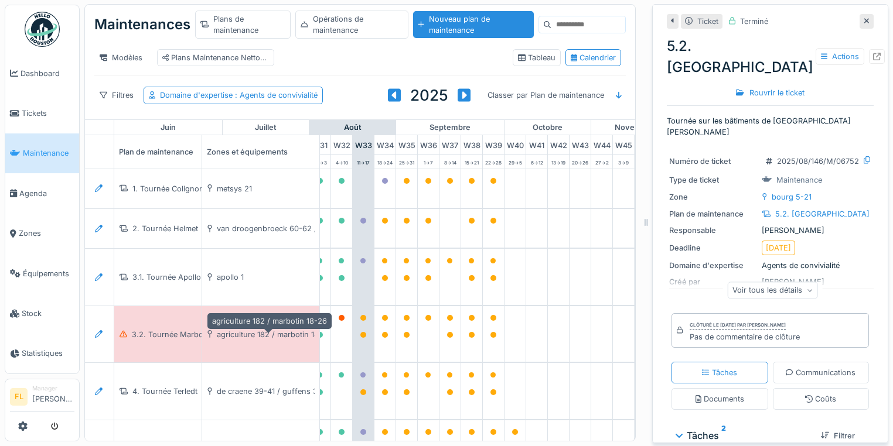
scroll to position [0, 705]
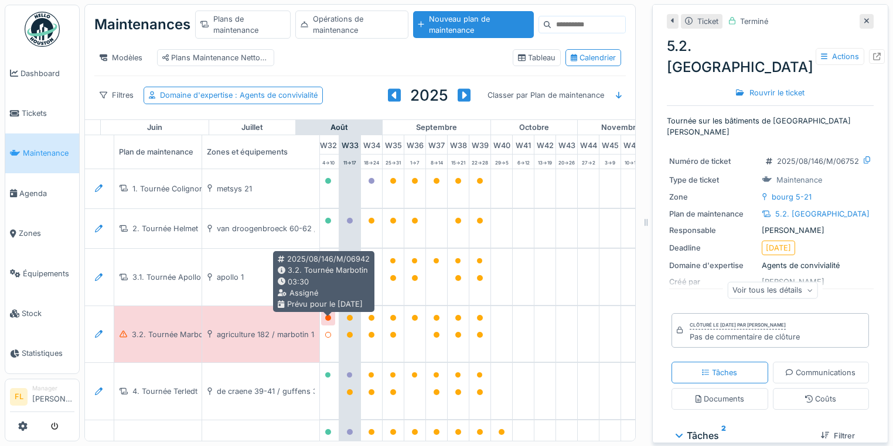
click at [327, 315] on icon at bounding box center [328, 318] width 6 height 6
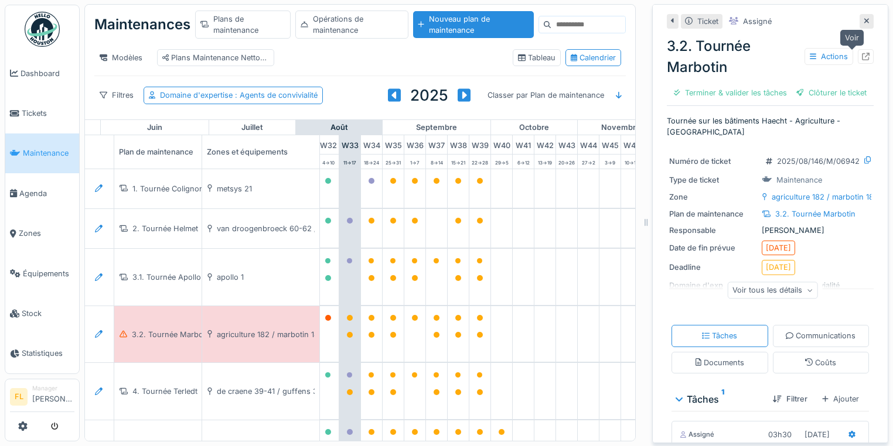
click at [862, 53] on icon at bounding box center [866, 57] width 8 height 8
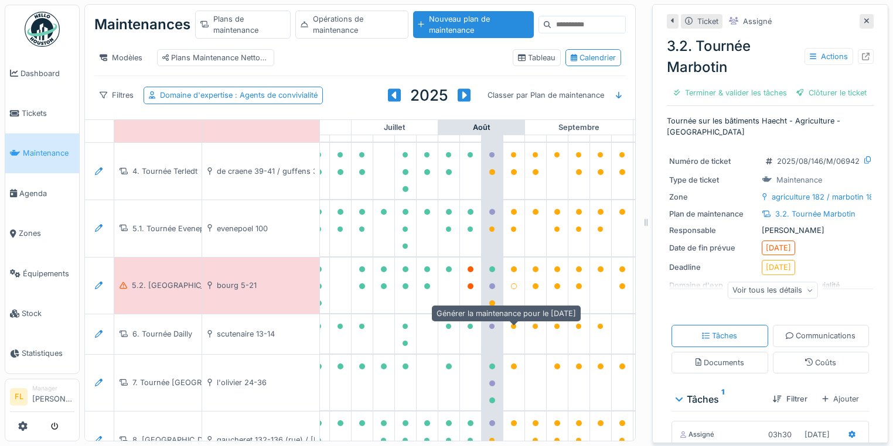
scroll to position [234, 562]
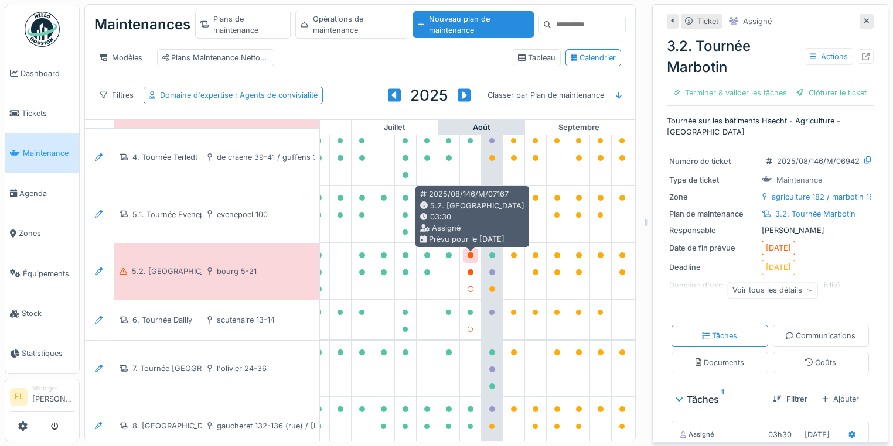
click at [471, 252] on icon at bounding box center [470, 255] width 6 height 6
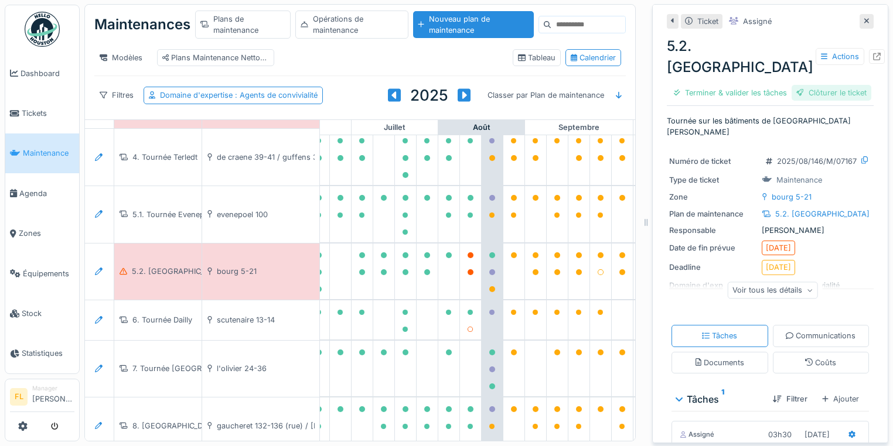
click at [814, 85] on div "Clôturer le ticket" at bounding box center [831, 93] width 80 height 16
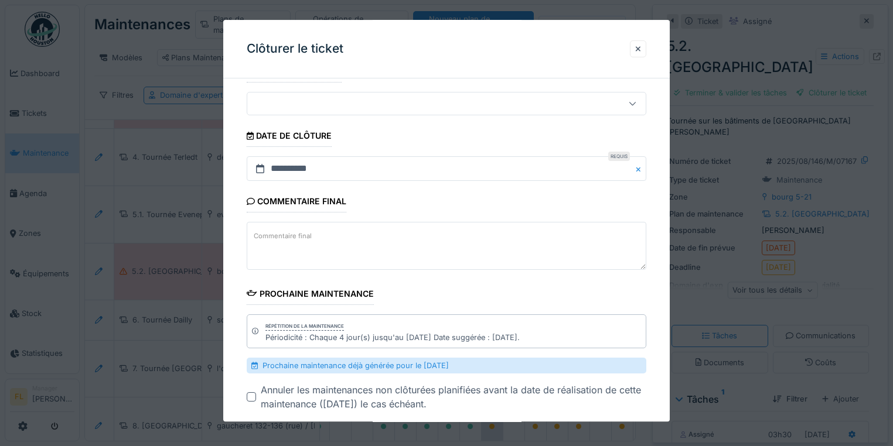
scroll to position [151, 0]
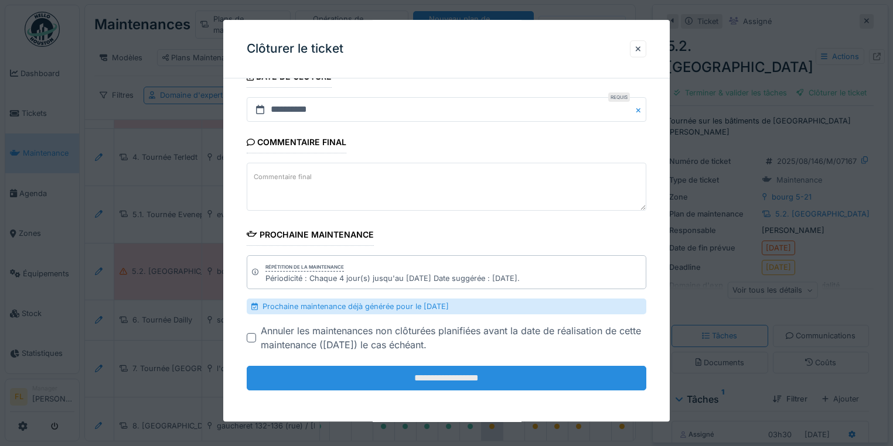
click at [479, 375] on input "**********" at bounding box center [447, 379] width 400 height 25
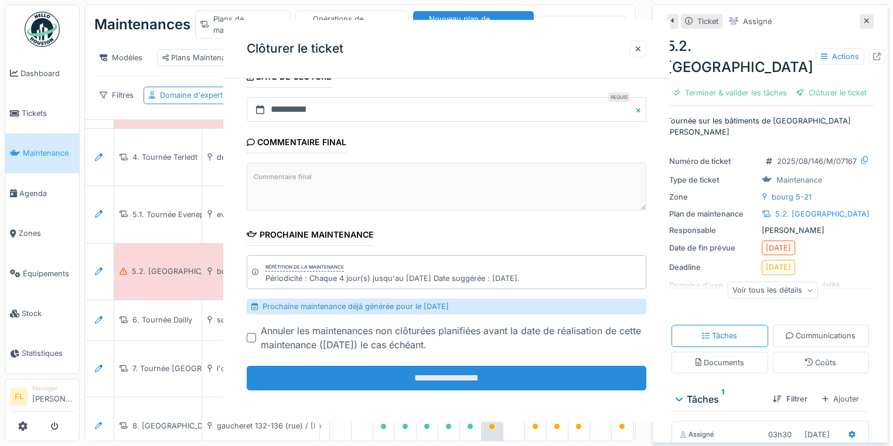
scroll to position [0, 0]
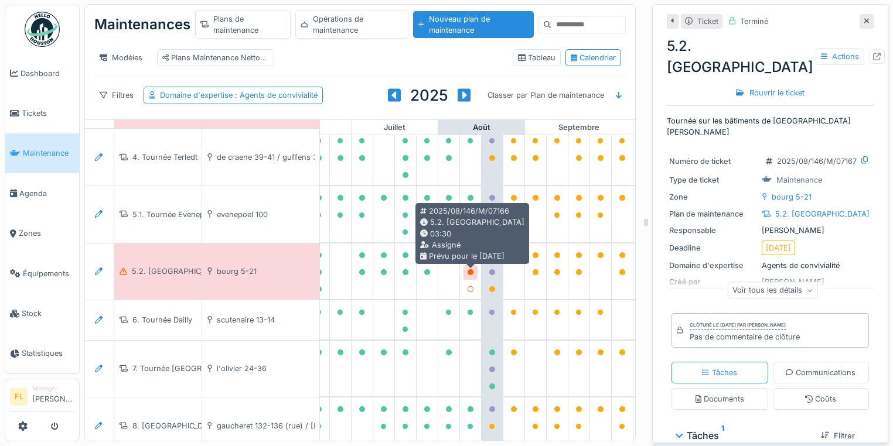
click at [470, 269] on icon at bounding box center [470, 272] width 6 height 6
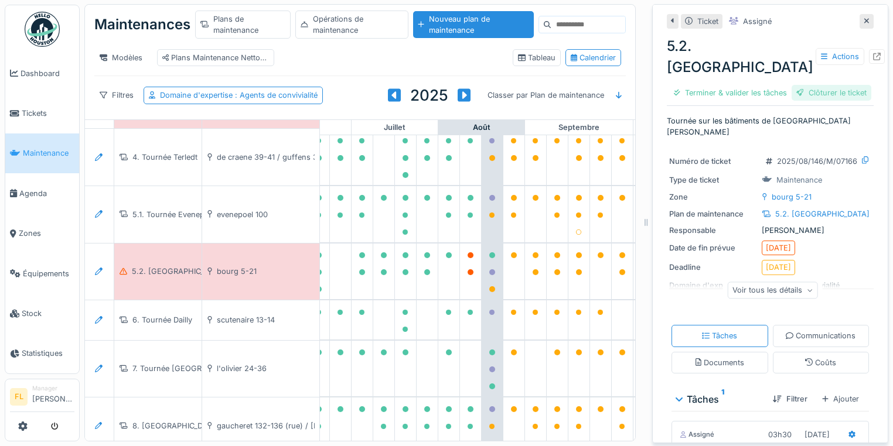
click at [805, 85] on div "Clôturer le ticket" at bounding box center [831, 93] width 80 height 16
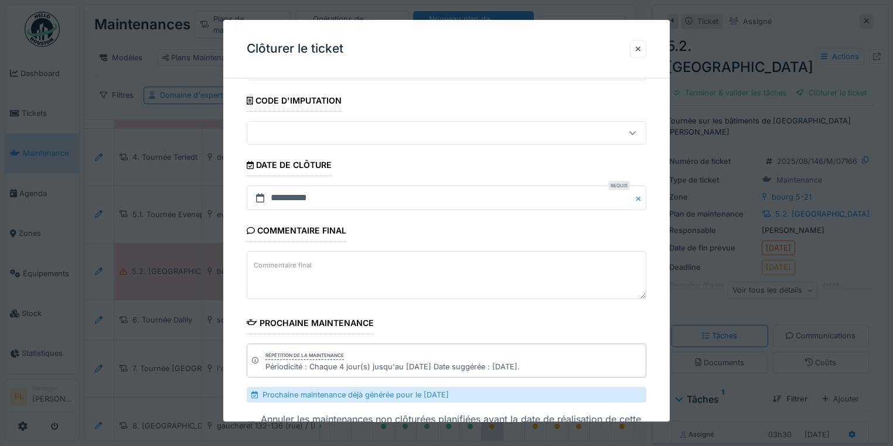
scroll to position [151, 0]
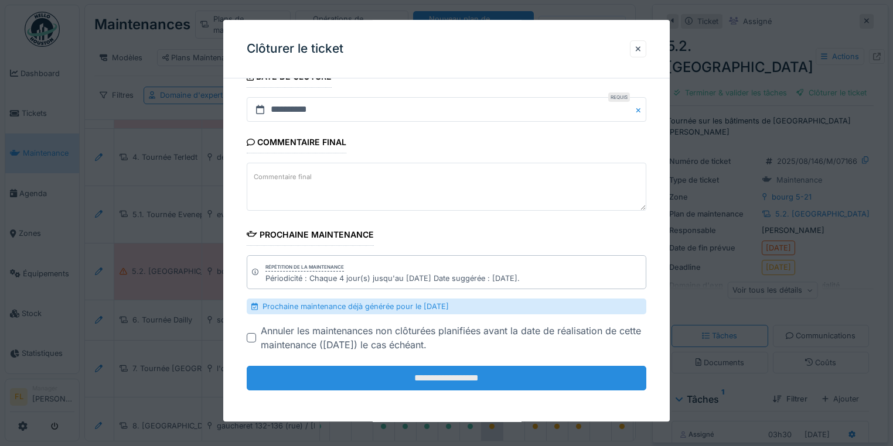
click at [425, 380] on input "**********" at bounding box center [447, 379] width 400 height 25
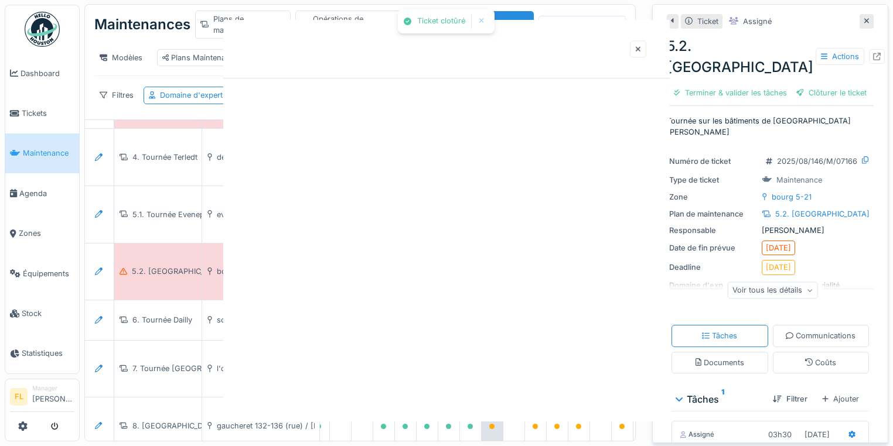
scroll to position [0, 0]
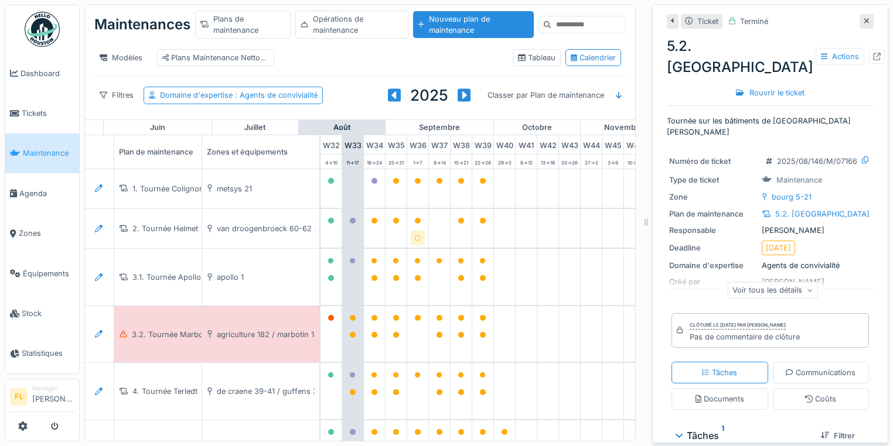
scroll to position [0, 705]
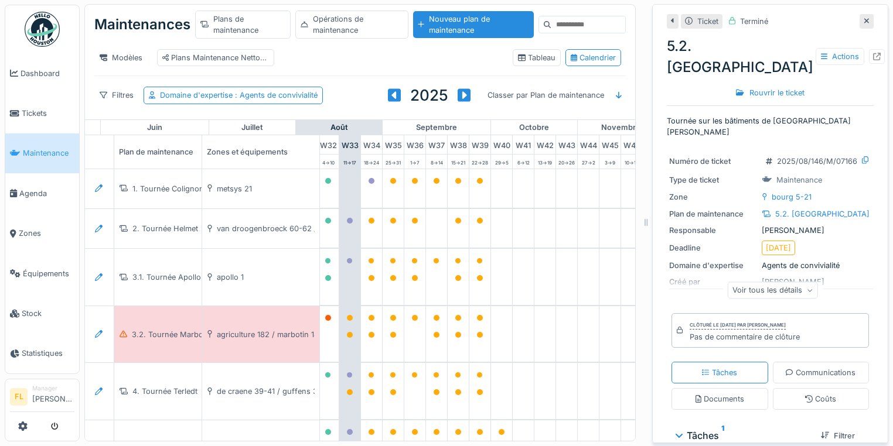
drag, startPoint x: 377, startPoint y: 420, endPoint x: 351, endPoint y: 422, distance: 25.3
click at [351, 422] on div "janvier février mars avril mai juin juillet août septembre octobre novembre déc…" at bounding box center [360, 281] width 550 height 322
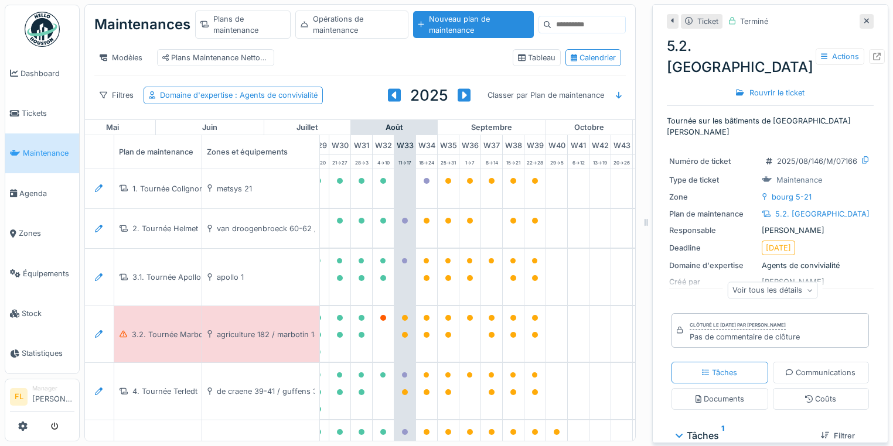
scroll to position [0, 0]
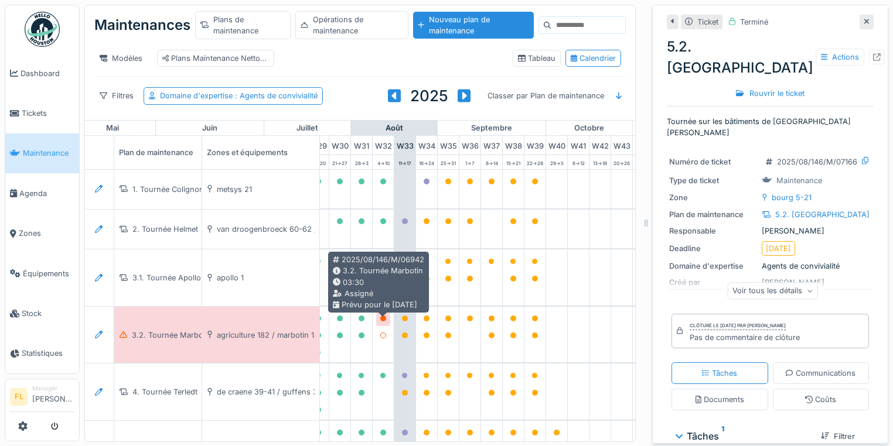
click at [381, 322] on icon at bounding box center [383, 319] width 6 height 6
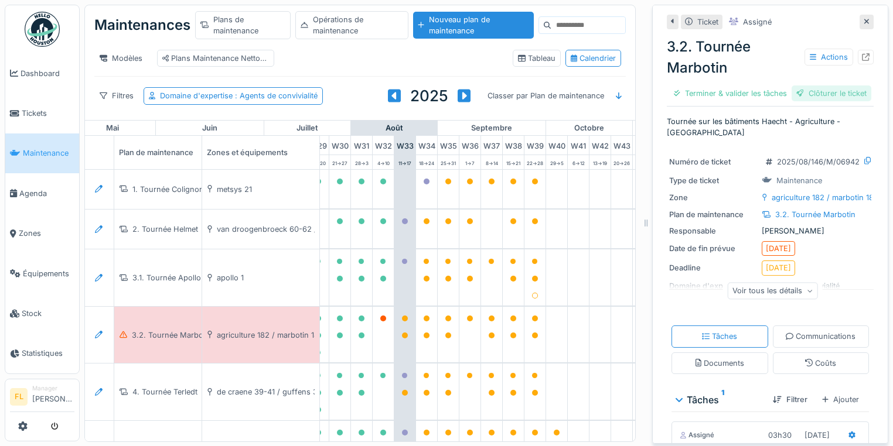
click at [824, 101] on div "Clôturer le ticket" at bounding box center [831, 94] width 80 height 16
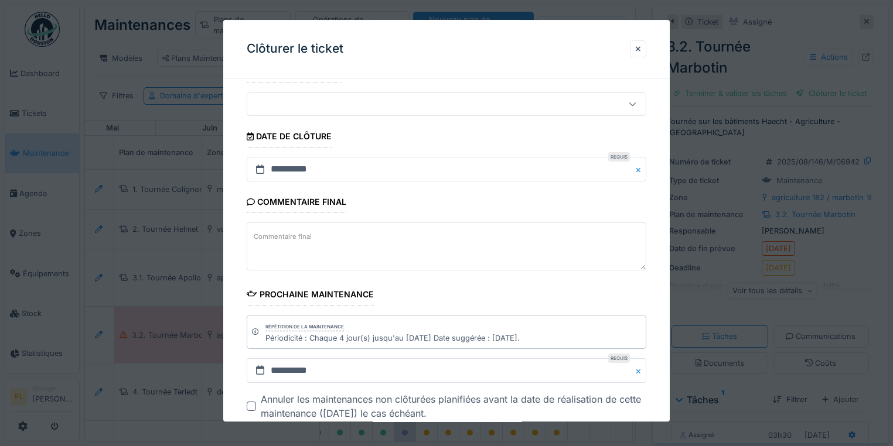
scroll to position [159, 0]
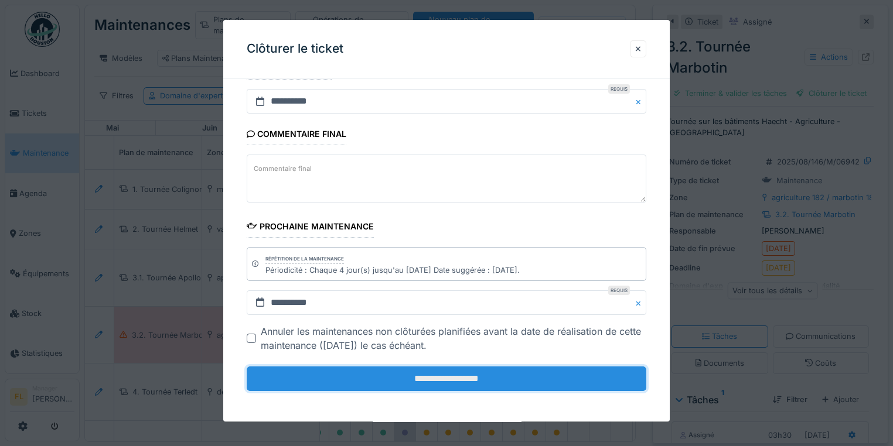
click at [462, 375] on input "**********" at bounding box center [447, 379] width 400 height 25
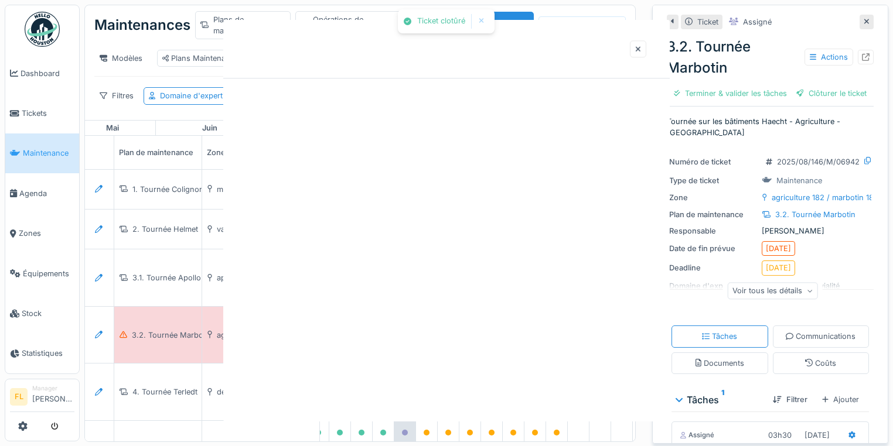
scroll to position [0, 0]
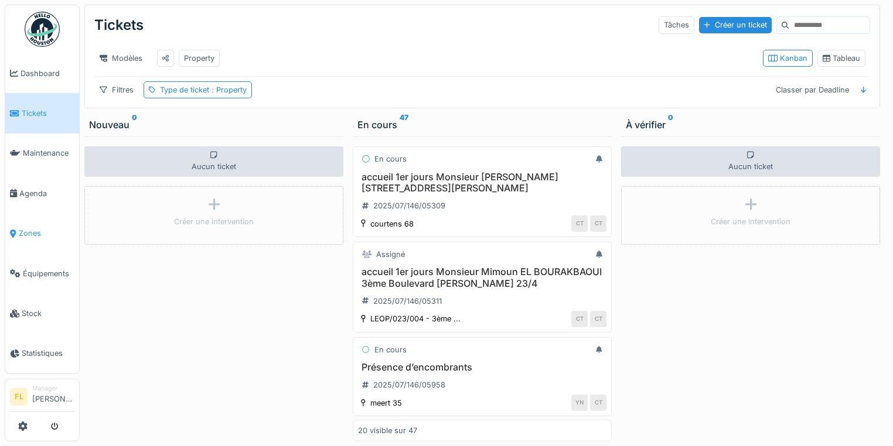
click at [33, 230] on span "Zones" at bounding box center [47, 233] width 56 height 11
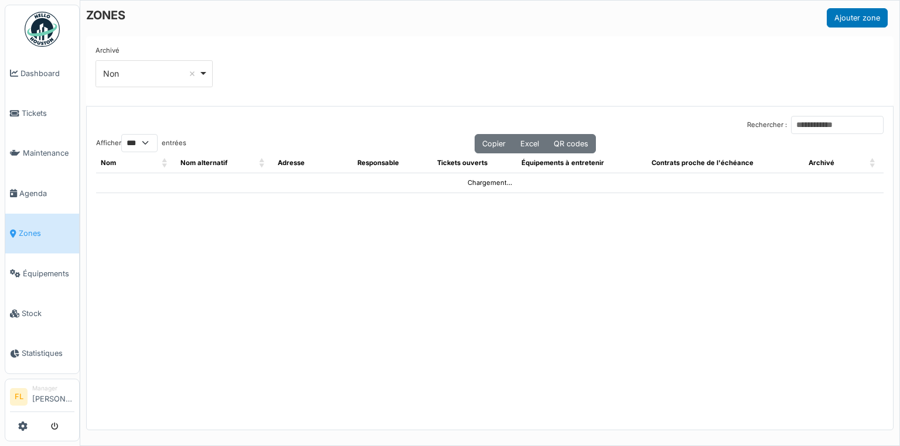
select select "***"
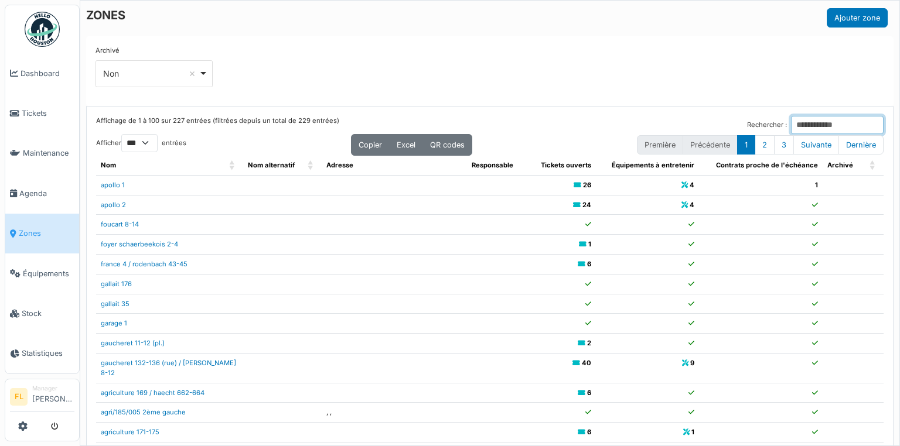
click at [791, 120] on input "Rechercher :" at bounding box center [837, 125] width 93 height 18
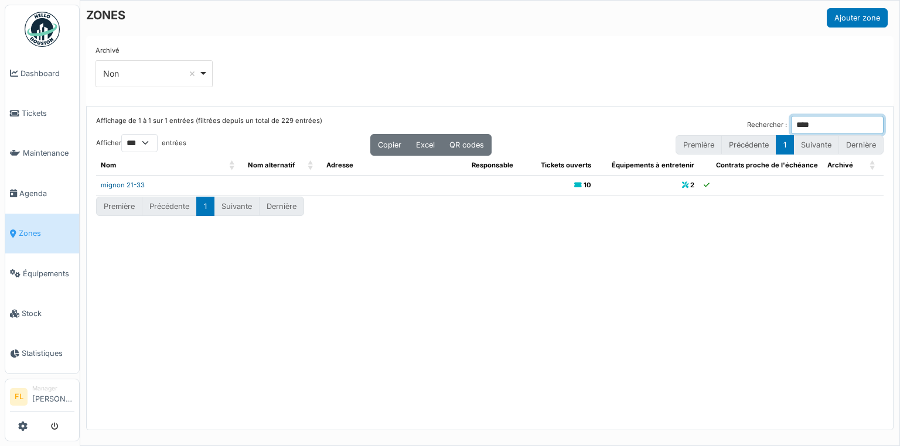
type input "****"
click at [131, 183] on link "mignon 21-33" at bounding box center [123, 185] width 44 height 8
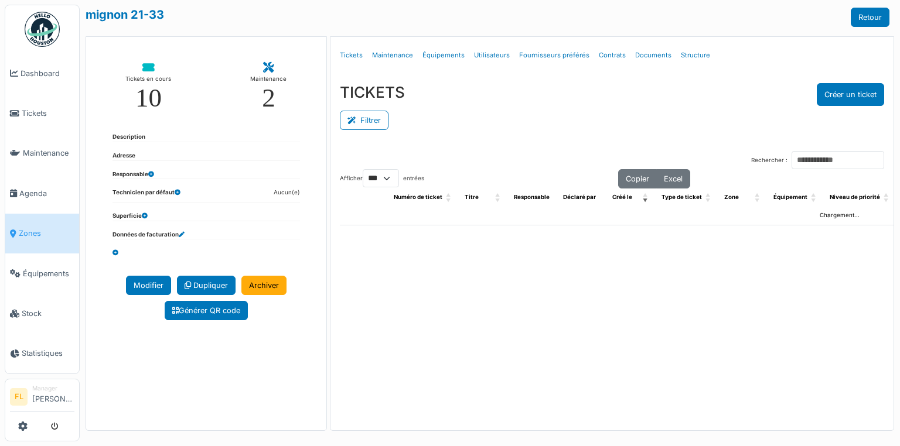
select select "***"
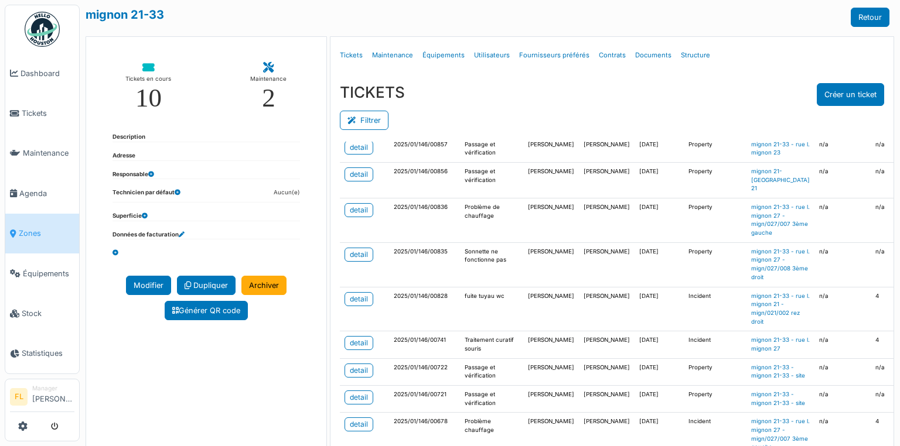
scroll to position [422, 0]
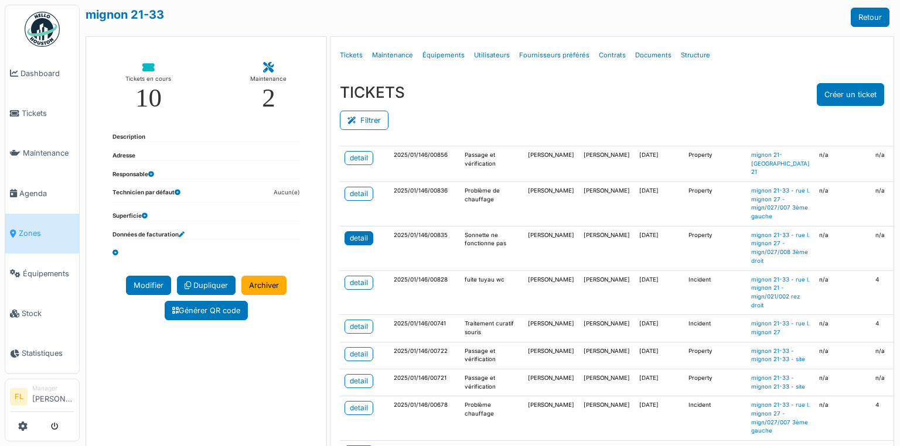
click at [357, 244] on div "detail" at bounding box center [359, 238] width 18 height 11
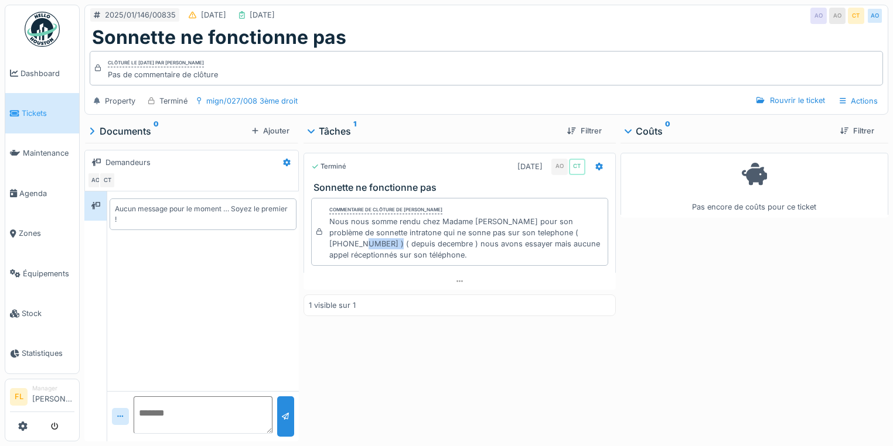
drag, startPoint x: 344, startPoint y: 244, endPoint x: 376, endPoint y: 245, distance: 31.7
click at [376, 245] on div "Nous nous somme rendu chez Madame [PERSON_NAME] pour son problème de sonnette i…" at bounding box center [466, 238] width 274 height 45
